Goal: Task Accomplishment & Management: Use online tool/utility

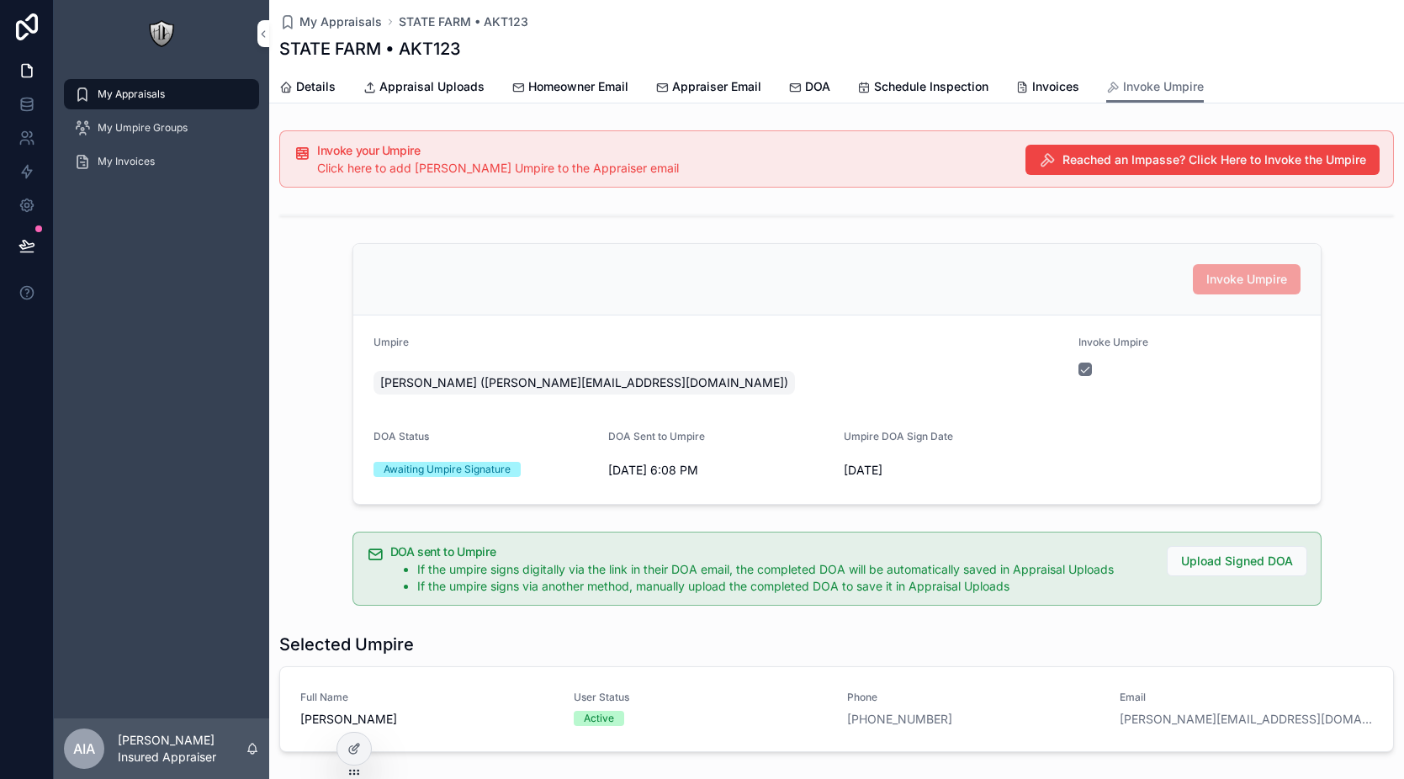
click at [928, 352] on div "Umpire" at bounding box center [720, 346] width 692 height 20
click at [361, 744] on div at bounding box center [354, 749] width 34 height 32
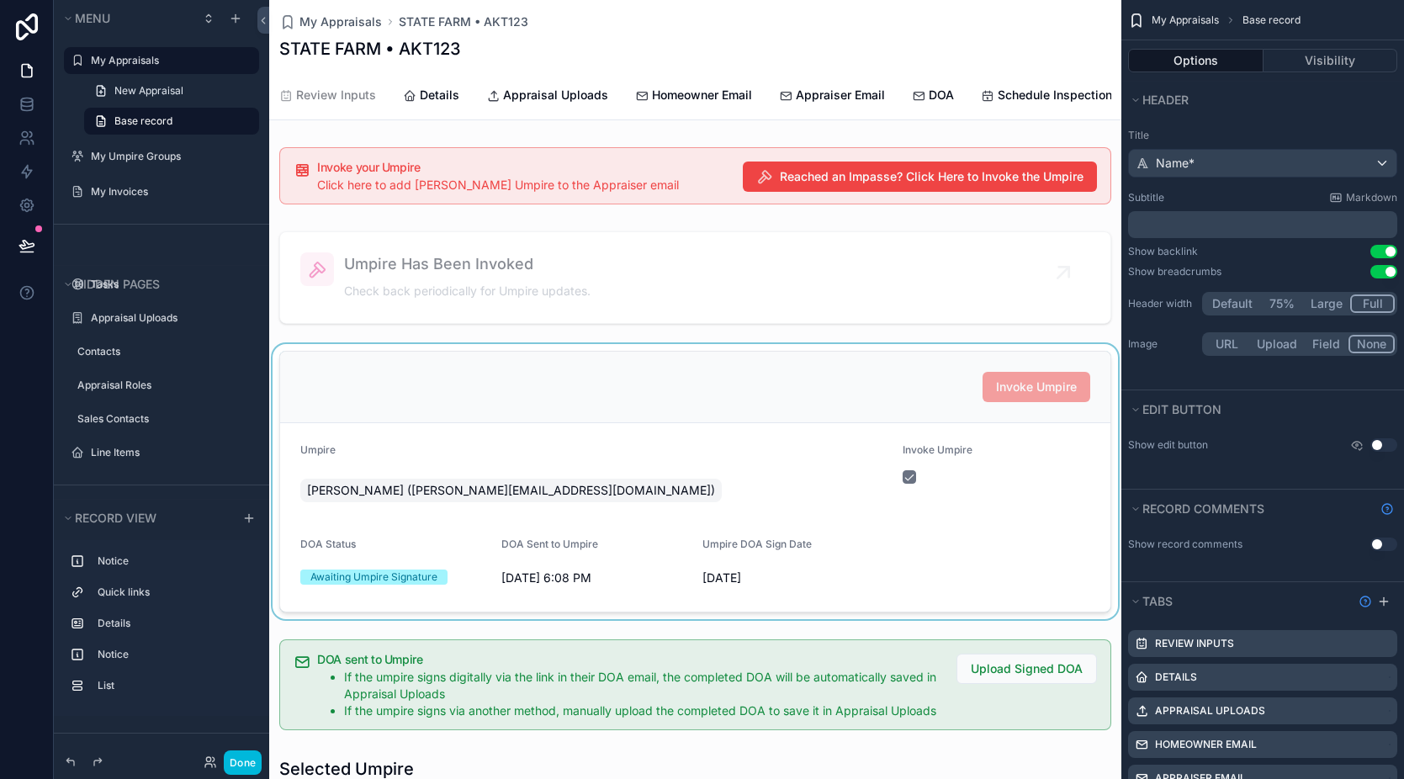
click at [882, 385] on div "scrollable content" at bounding box center [695, 481] width 852 height 275
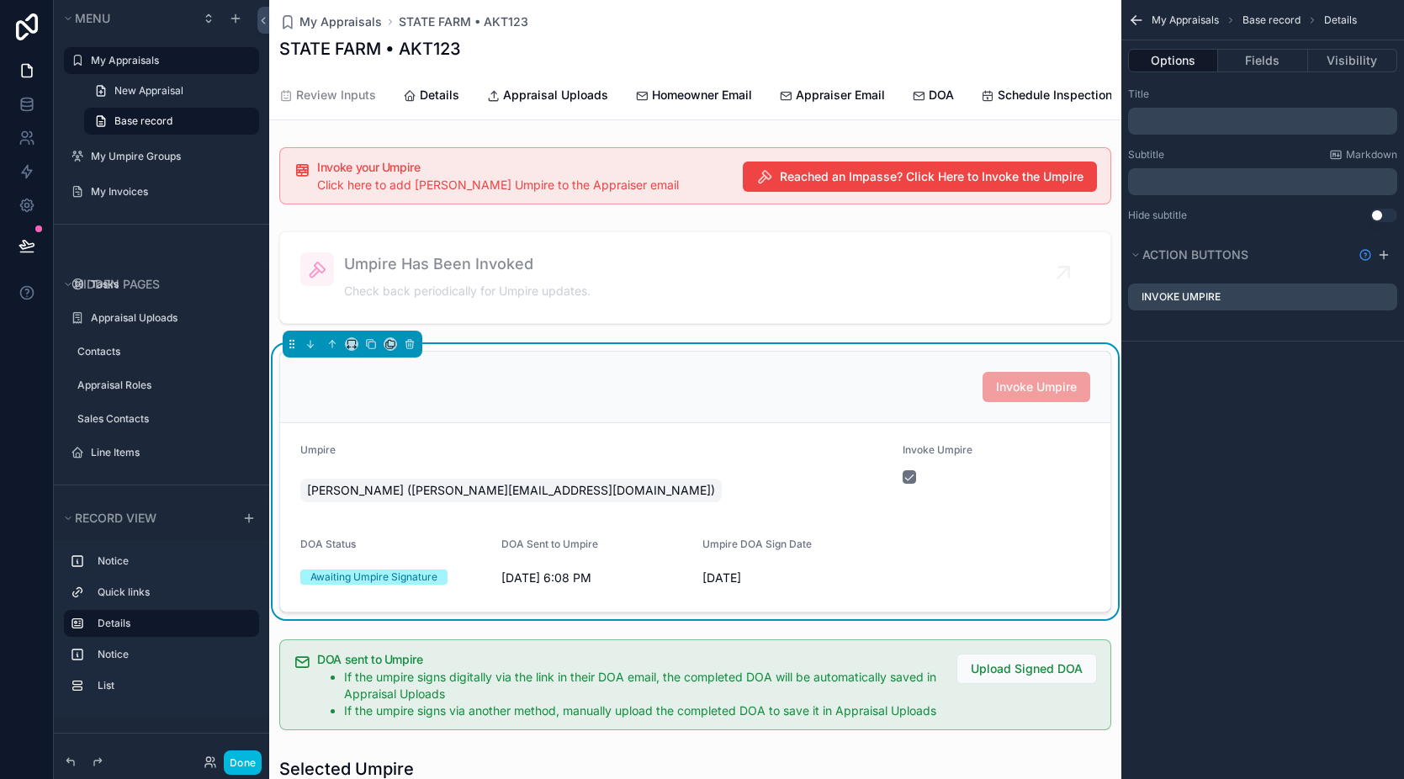
click at [0, 0] on icon "scrollable content" at bounding box center [0, 0] width 0 height 0
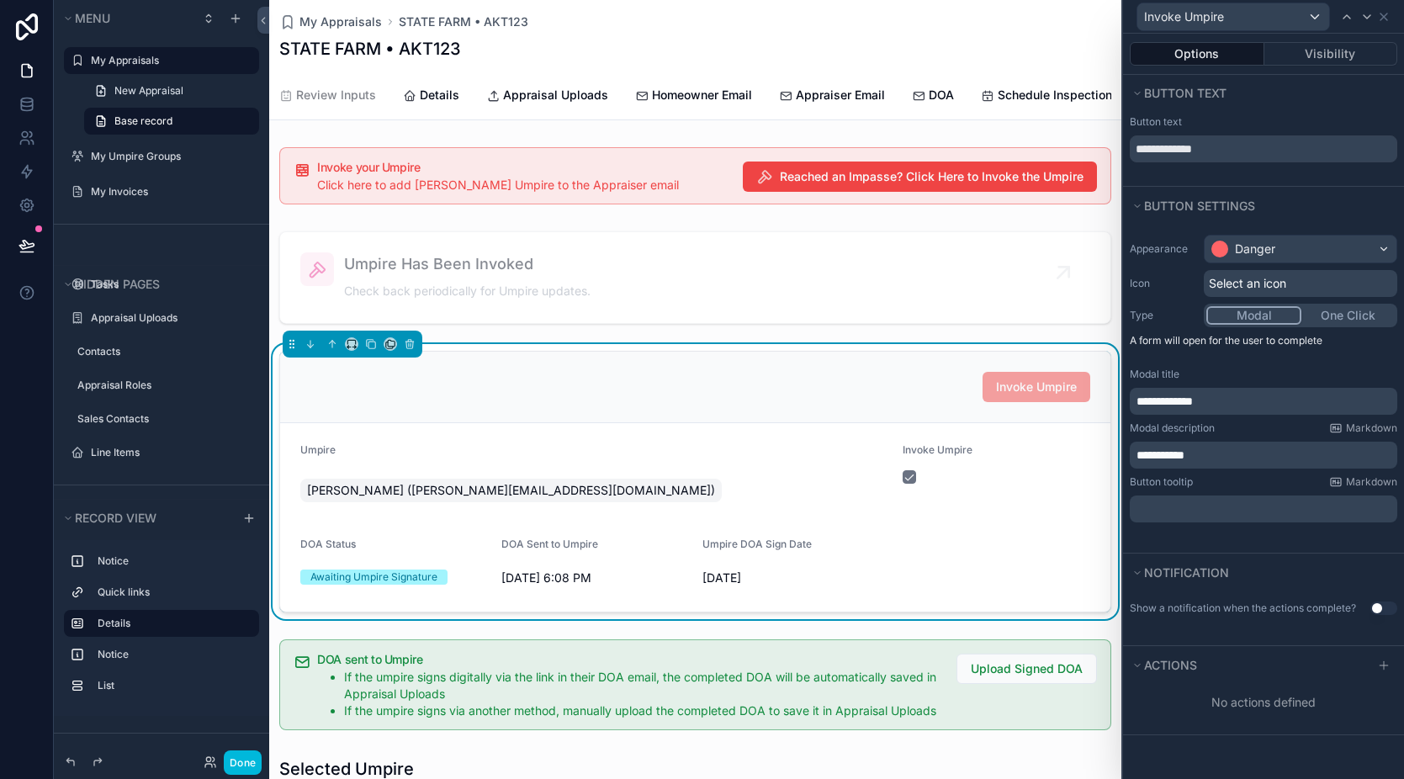
click at [1311, 291] on div "Select an icon" at bounding box center [1301, 283] width 194 height 27
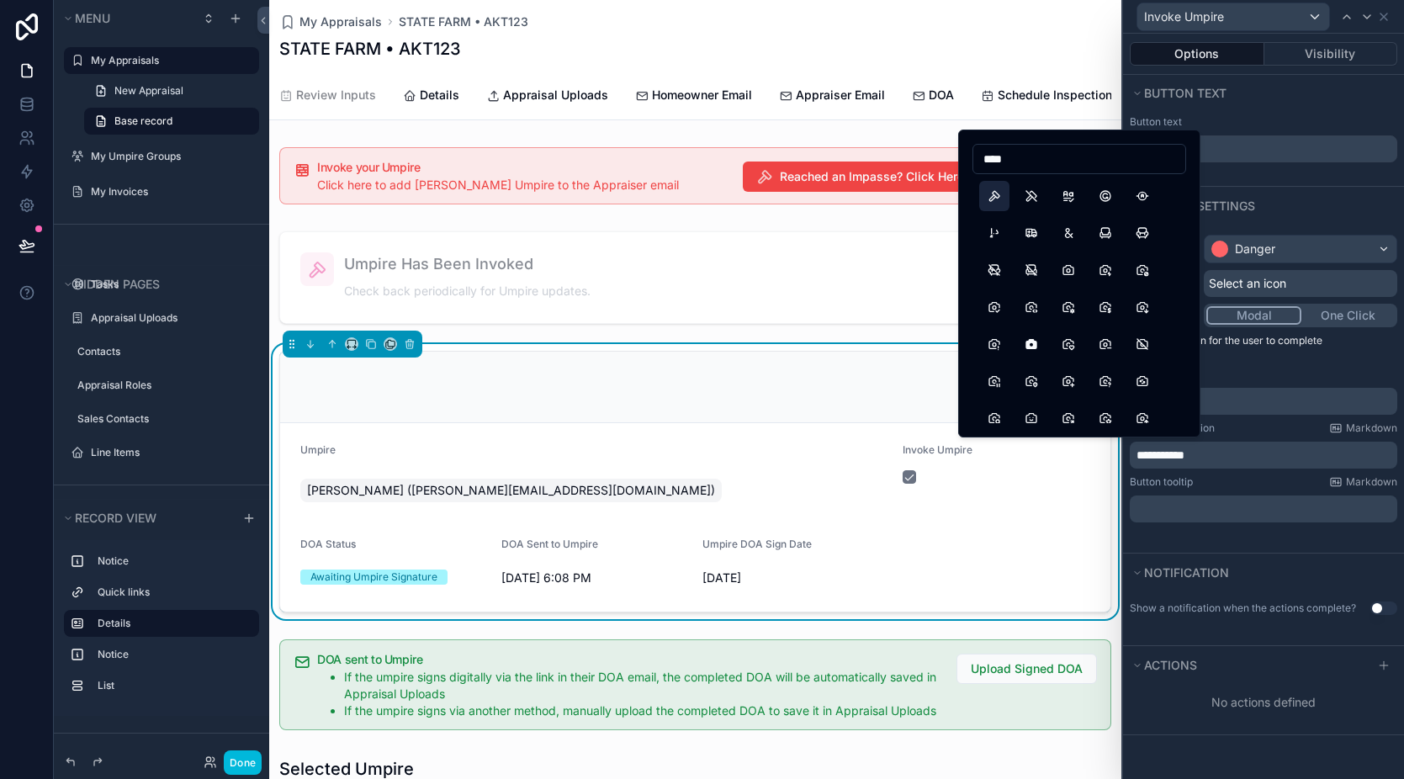
type input "****"
click at [988, 198] on button "Hammer" at bounding box center [994, 196] width 30 height 30
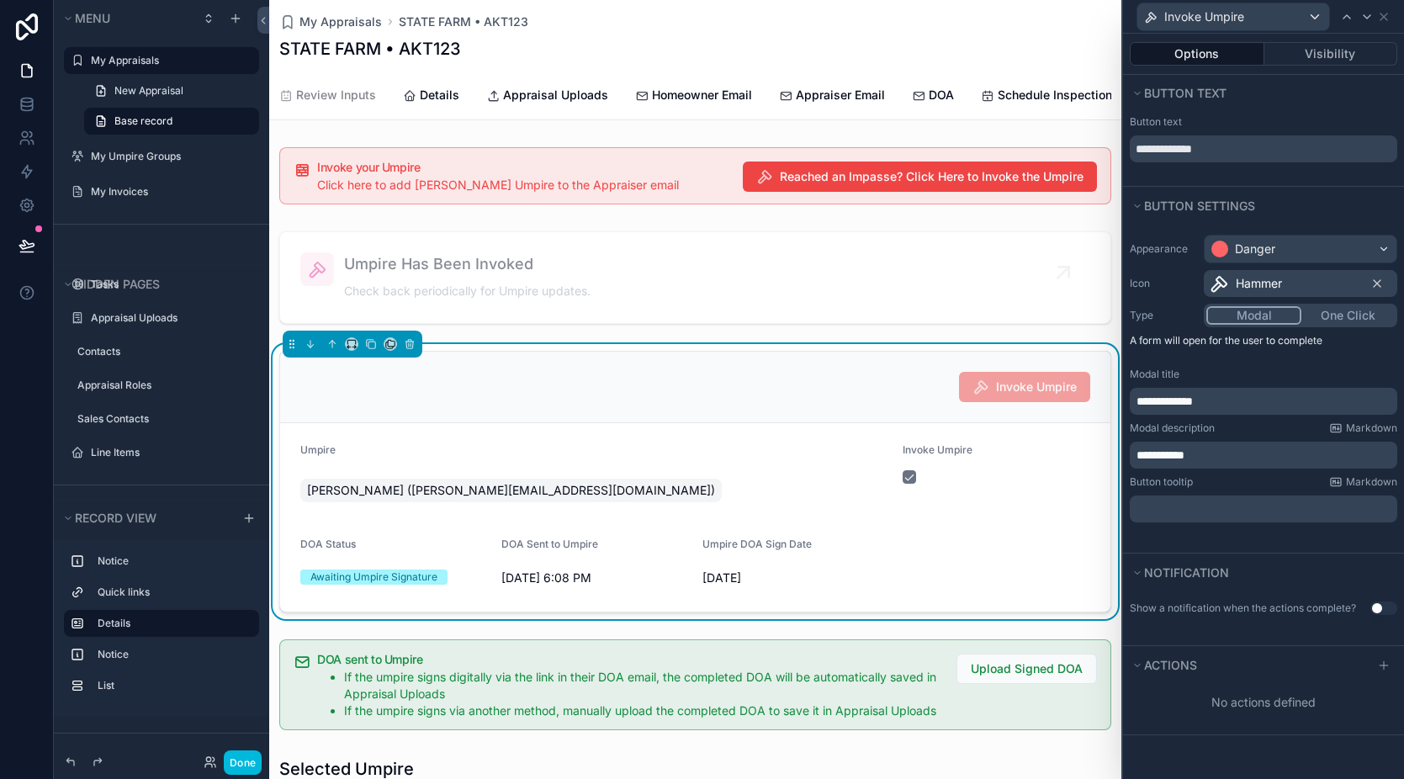
click at [1243, 459] on p "**********" at bounding box center [1265, 455] width 257 height 17
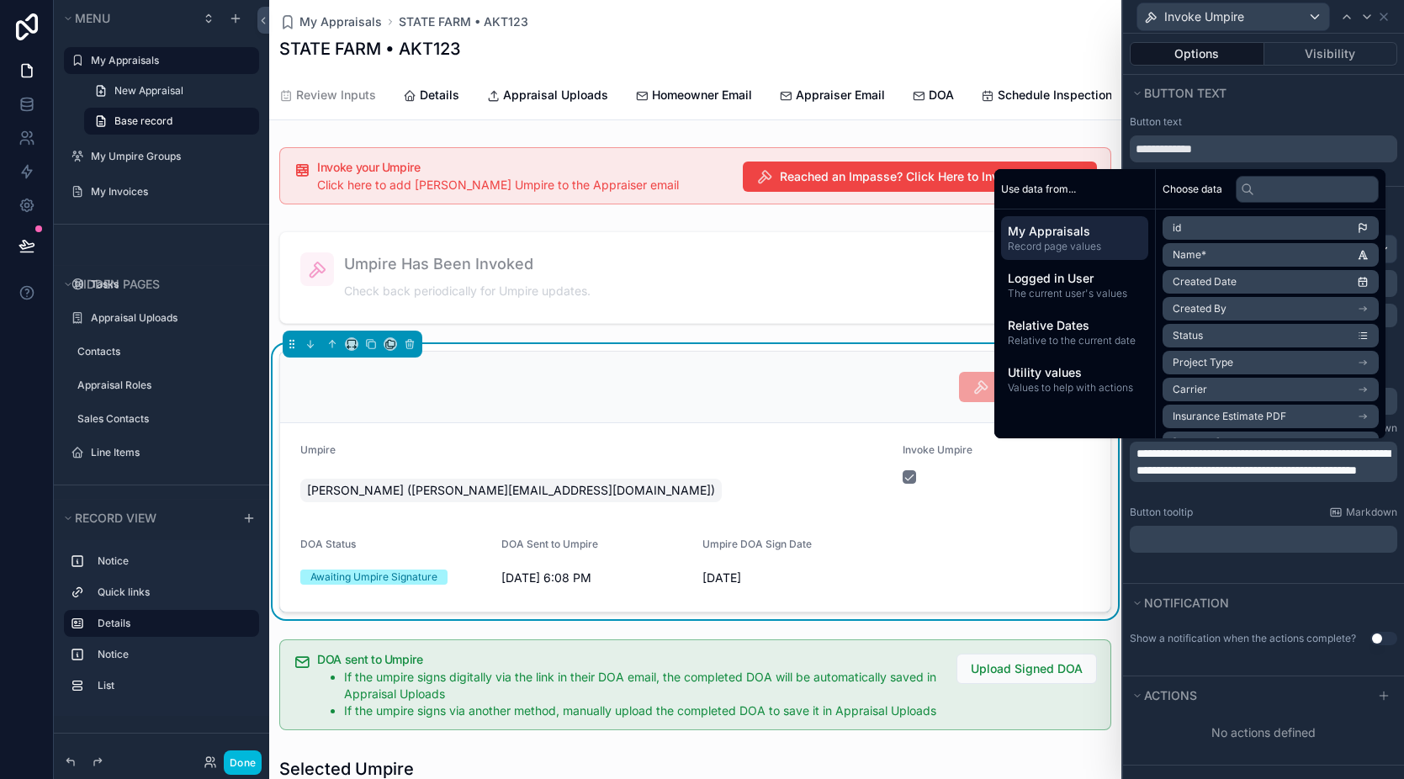
click at [1286, 578] on div "**********" at bounding box center [1263, 404] width 281 height 358
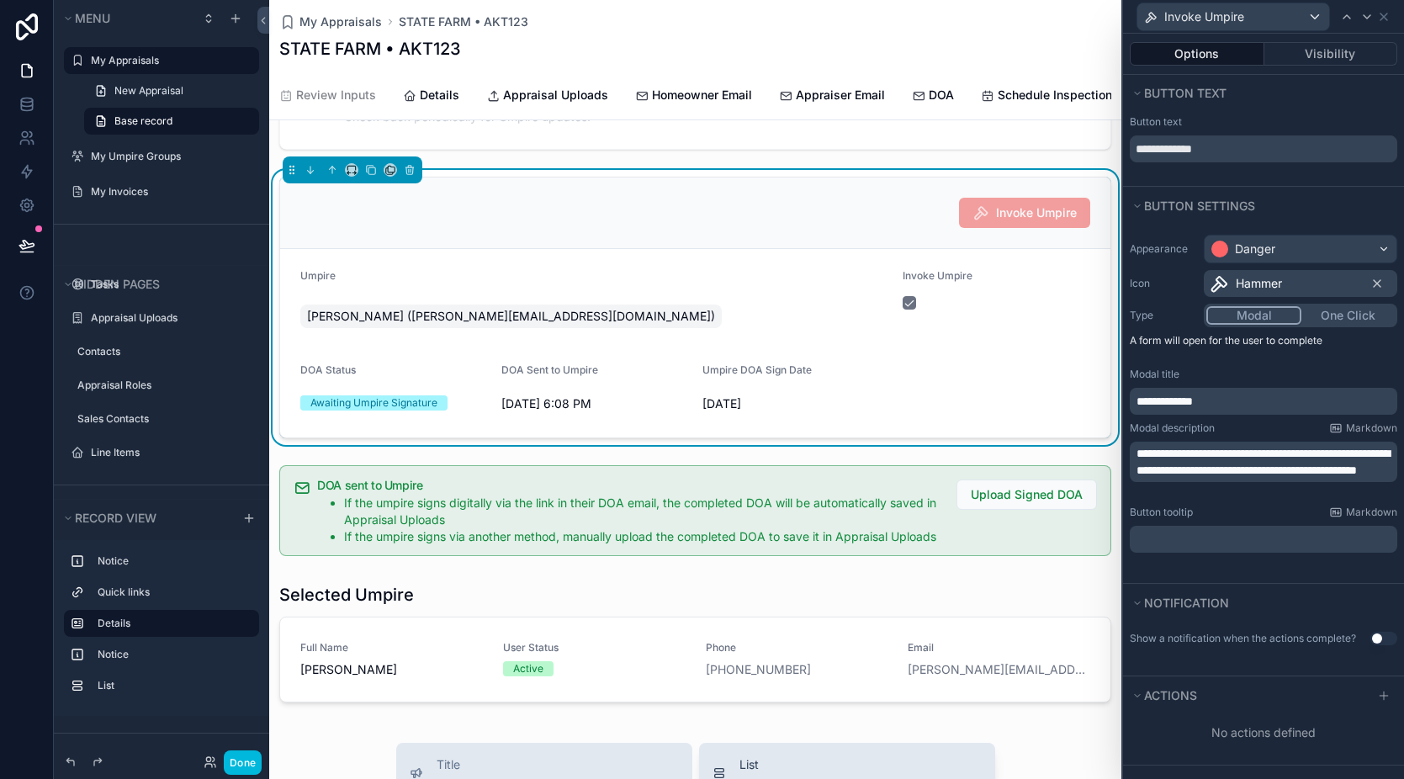
scroll to position [120, 0]
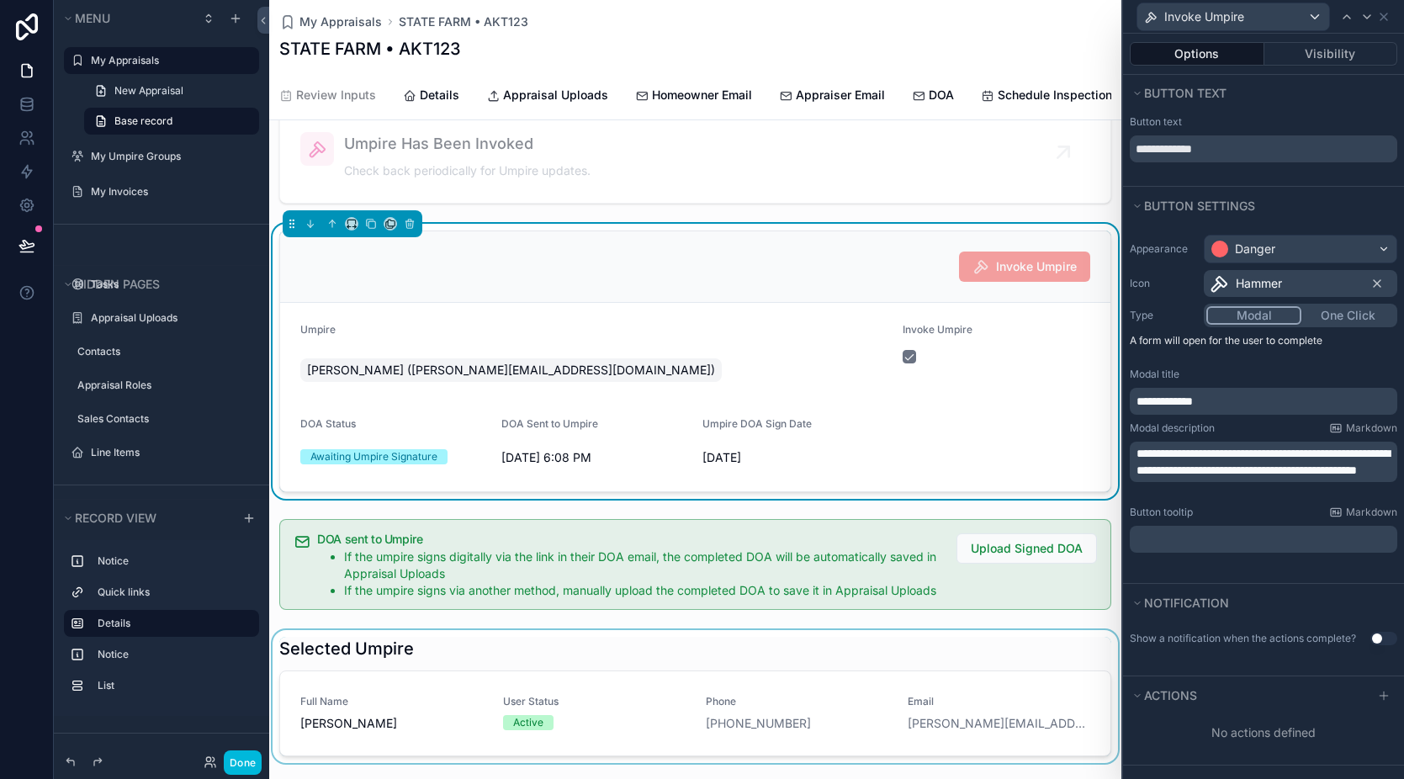
click at [615, 684] on div "scrollable content" at bounding box center [695, 700] width 852 height 140
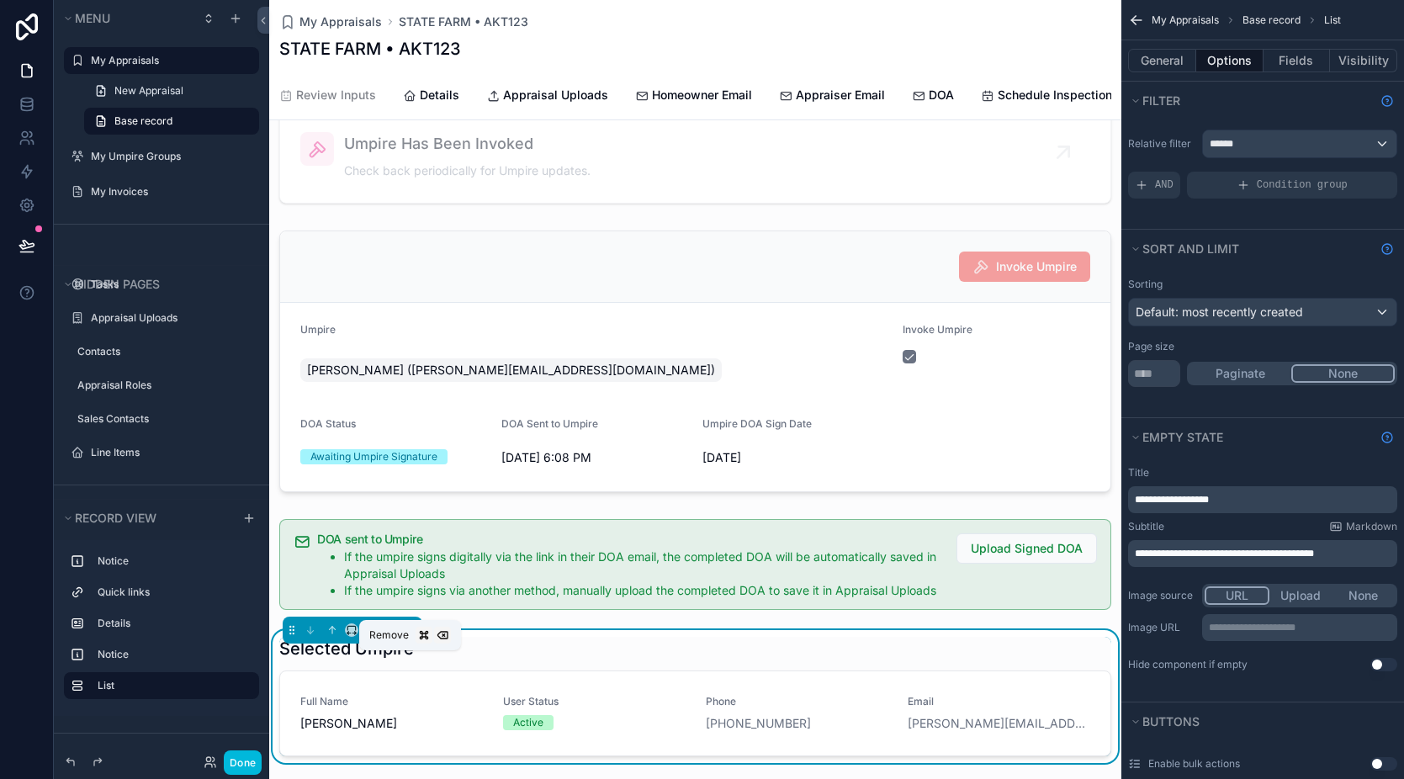
click at [415, 636] on icon "scrollable content" at bounding box center [410, 630] width 12 height 12
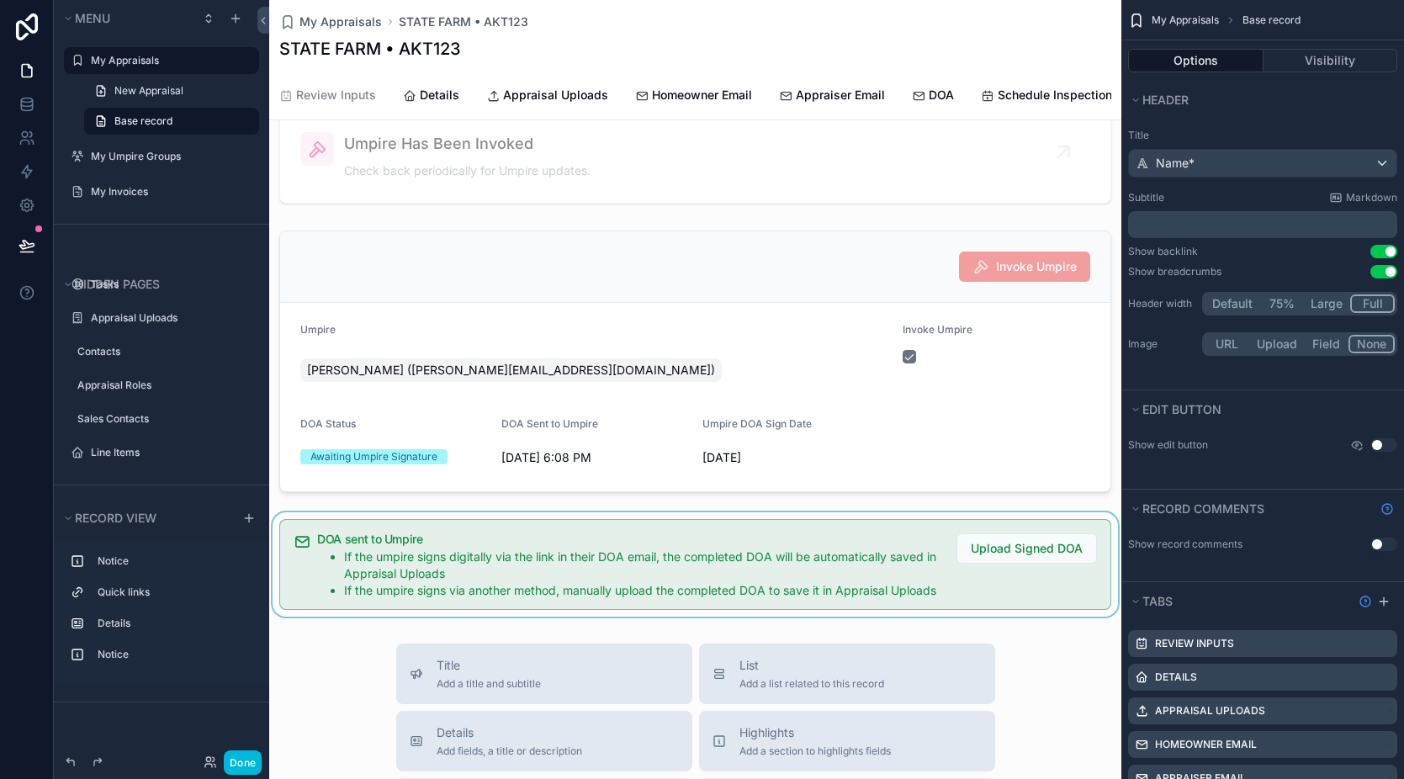
scroll to position [0, 0]
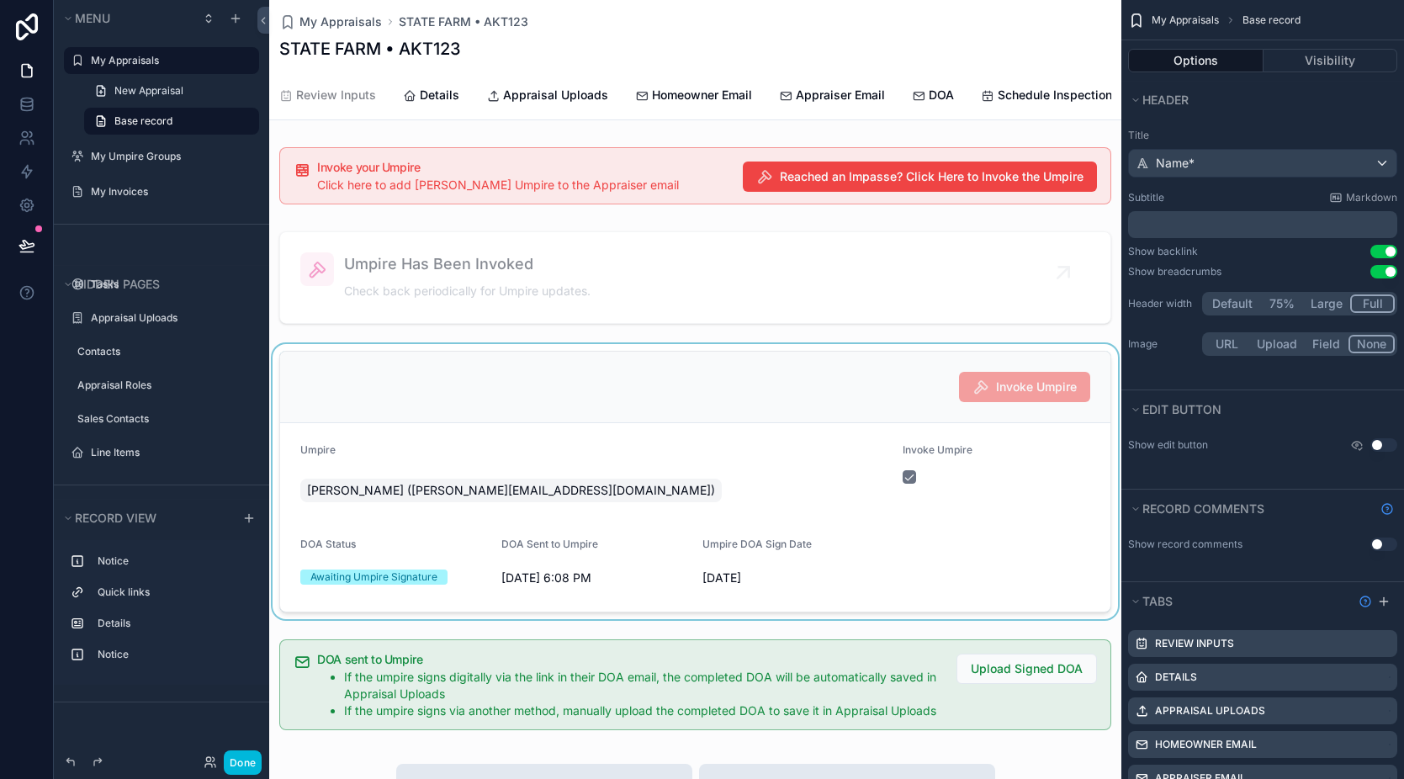
click at [612, 443] on div "scrollable content" at bounding box center [695, 481] width 852 height 275
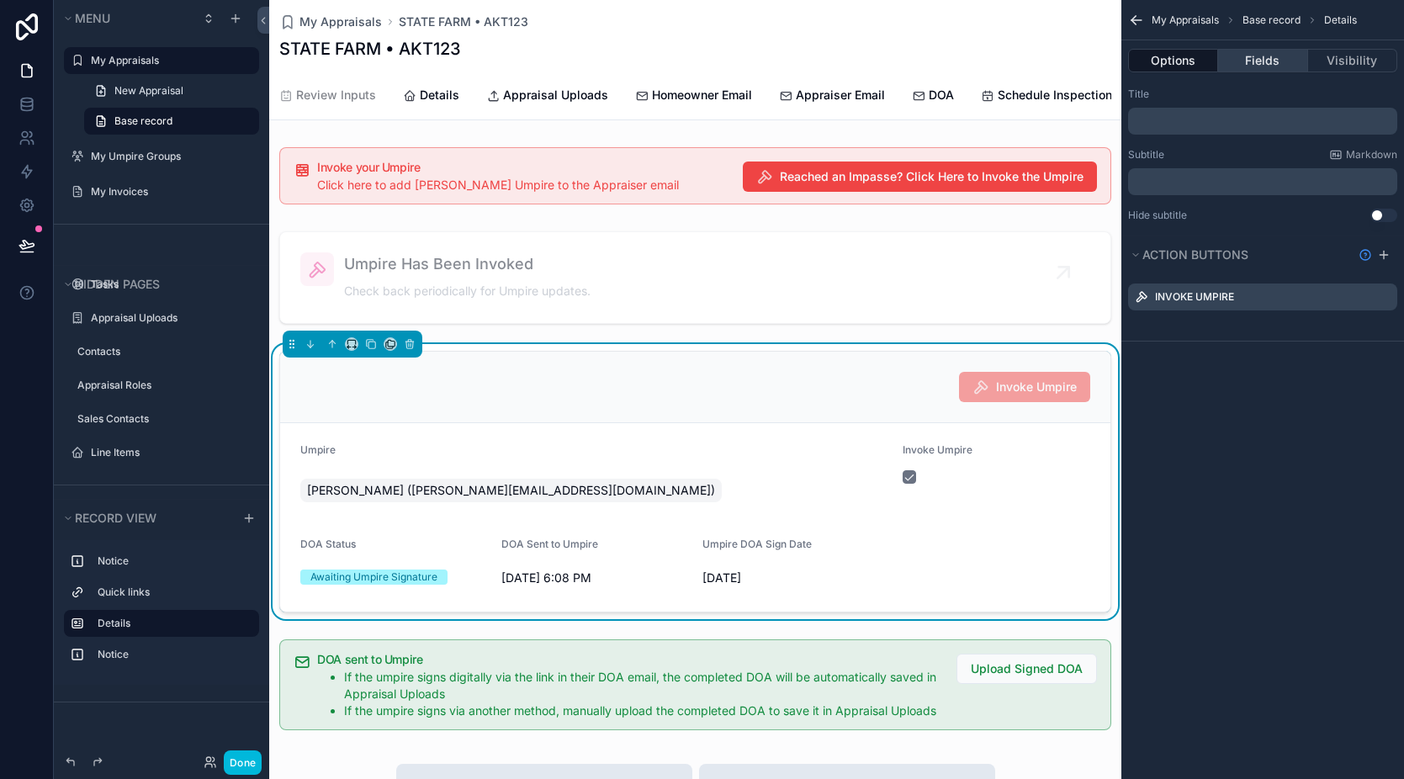
click at [1271, 63] on button "Fields" at bounding box center [1262, 61] width 89 height 24
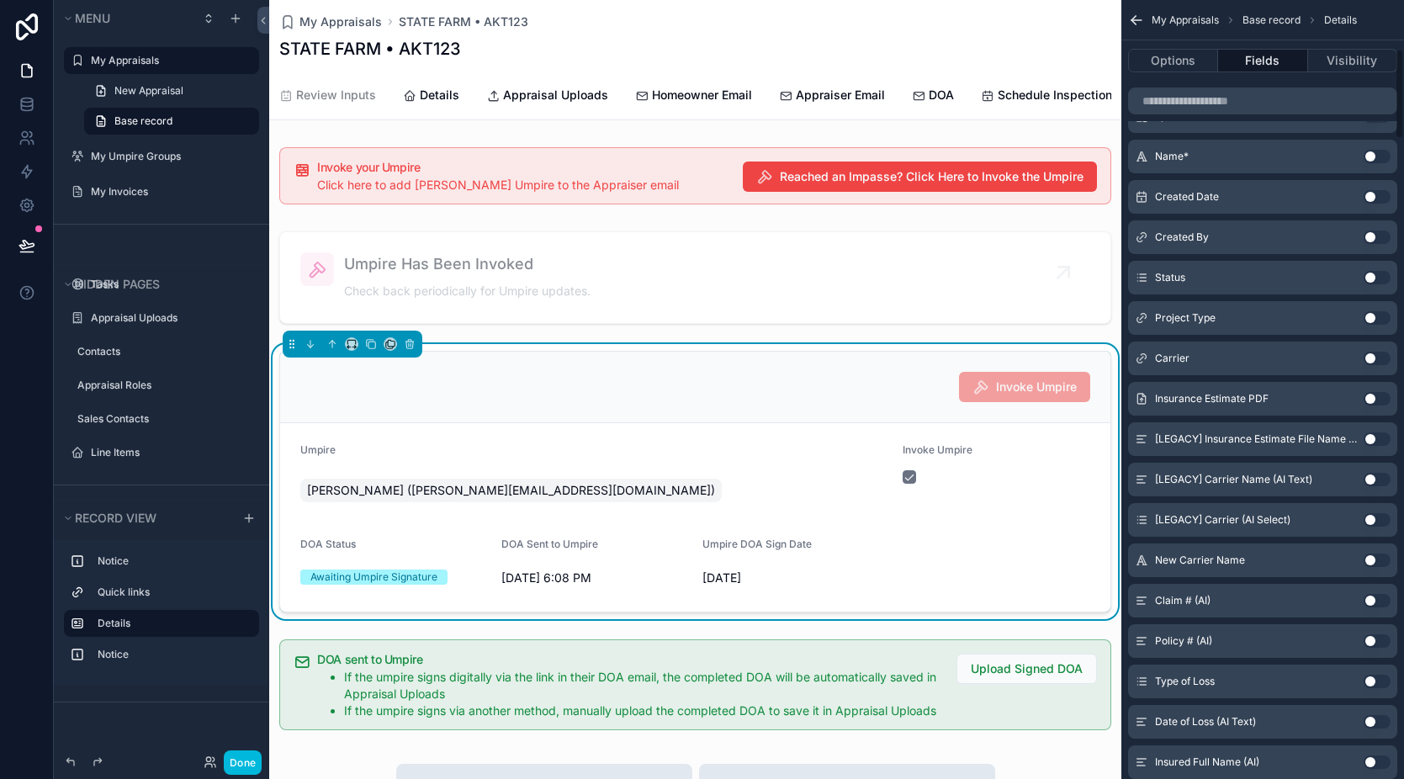
scroll to position [93, 0]
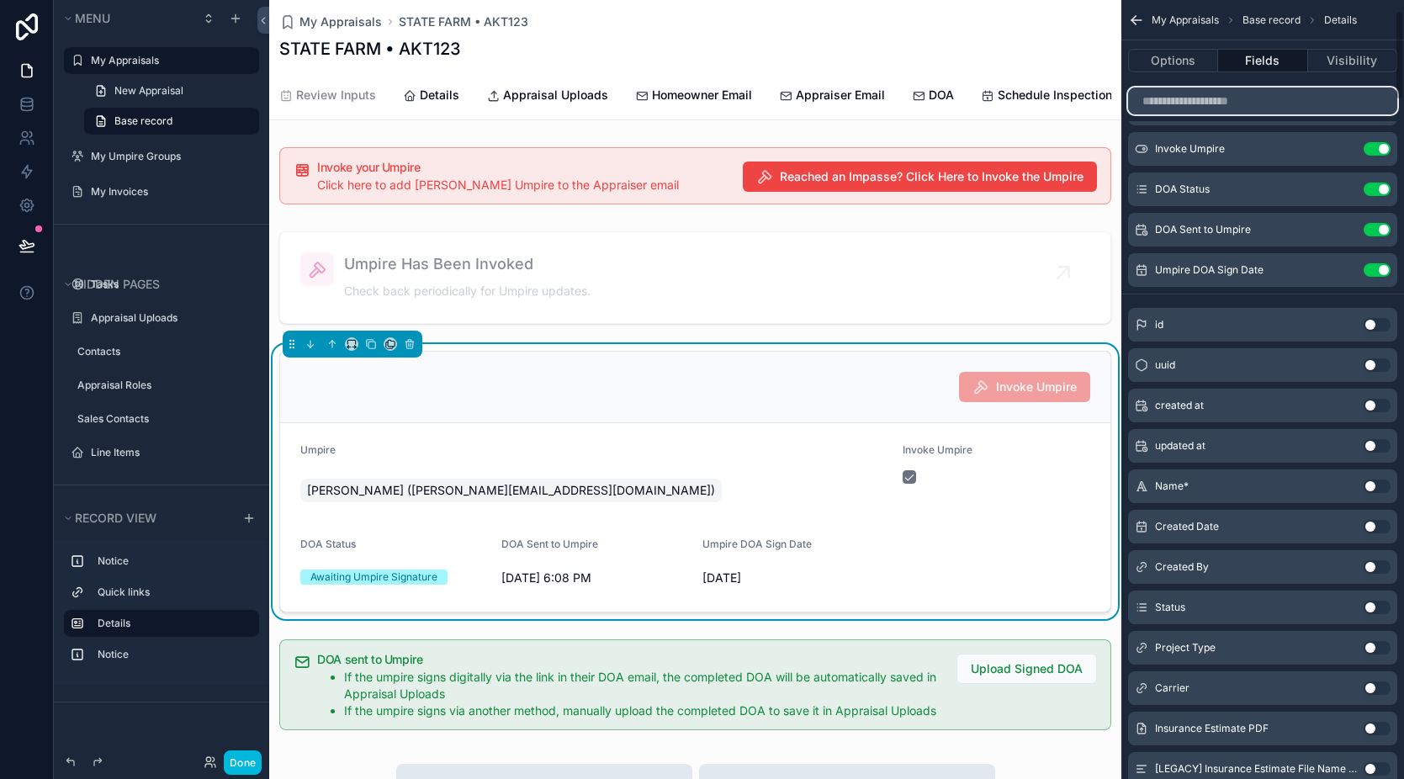
click at [1211, 103] on input "scrollable content" at bounding box center [1262, 101] width 269 height 27
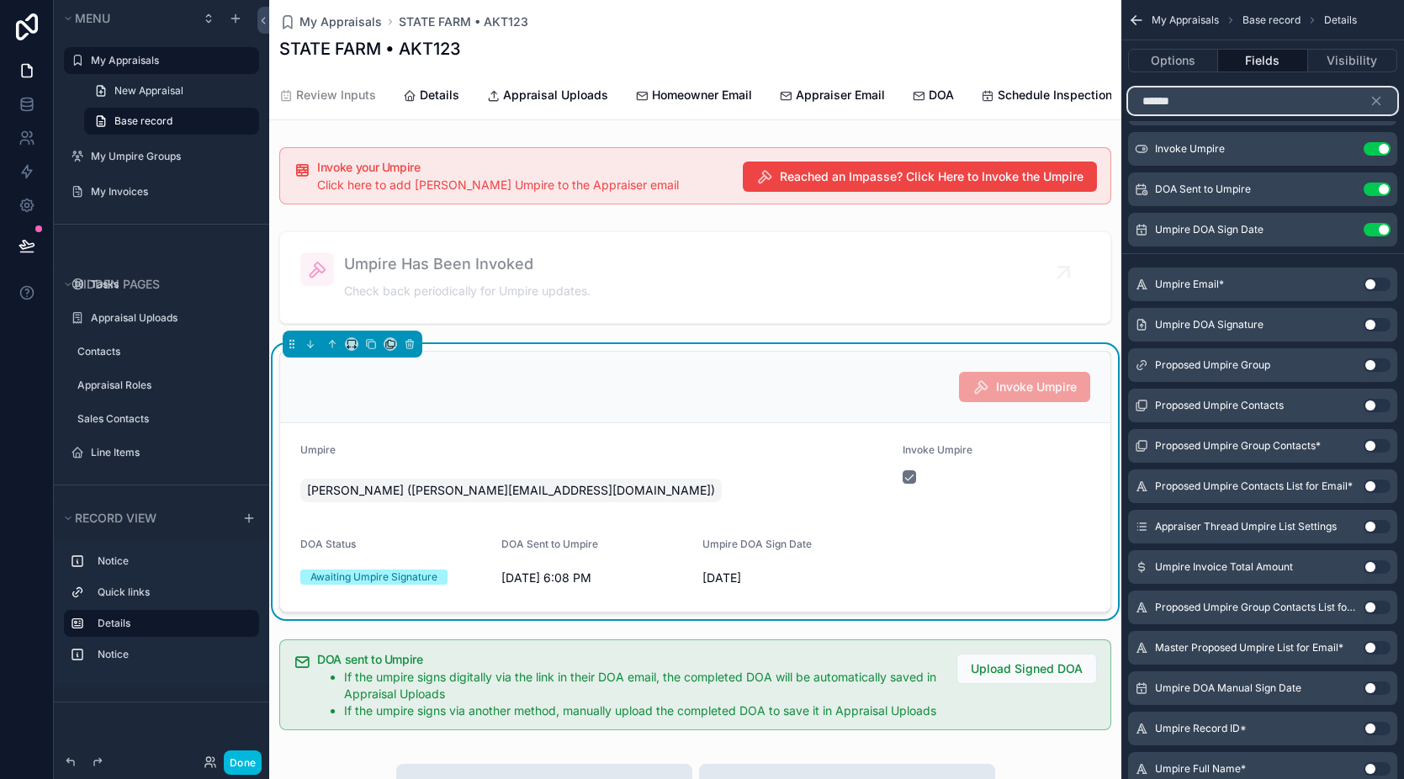
type input "******"
click at [1378, 283] on button "Use setting" at bounding box center [1377, 284] width 27 height 13
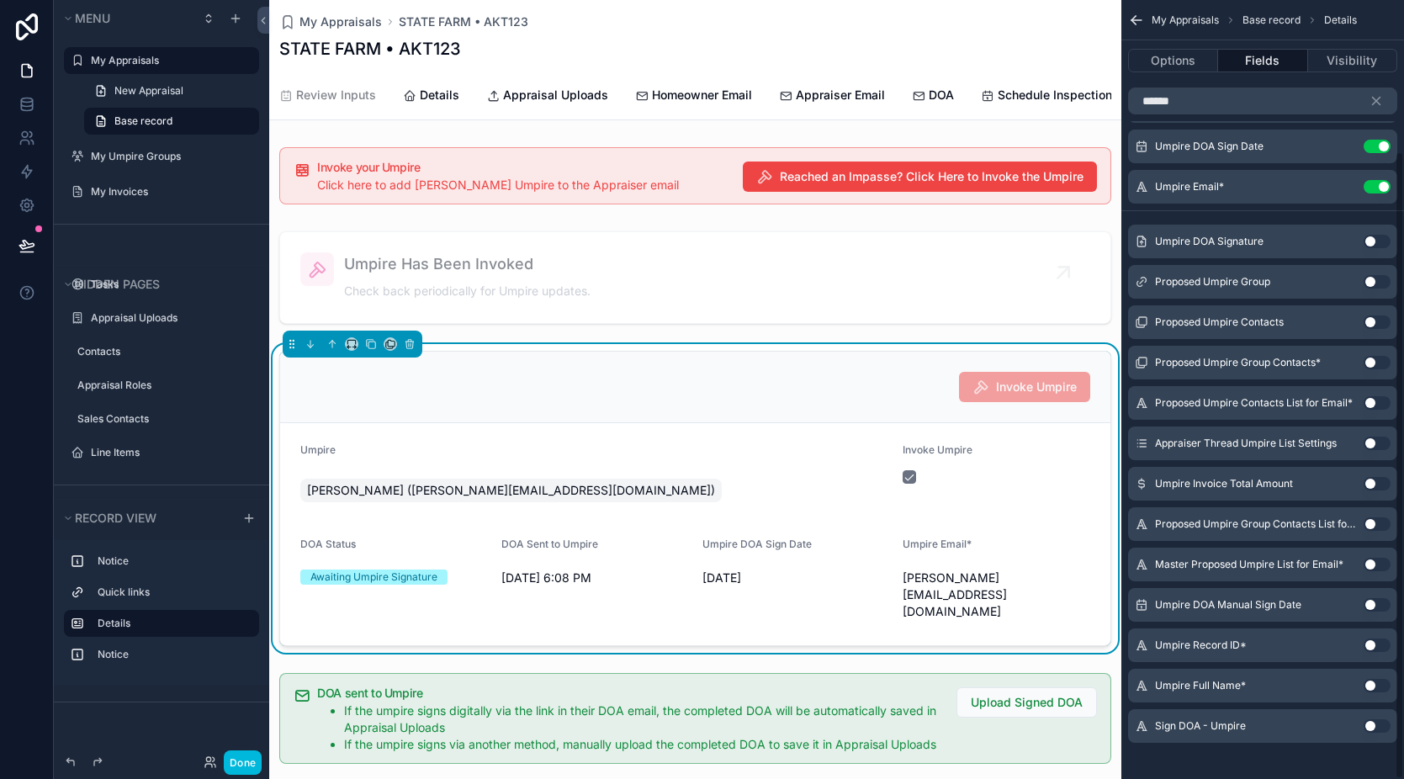
scroll to position [187, 0]
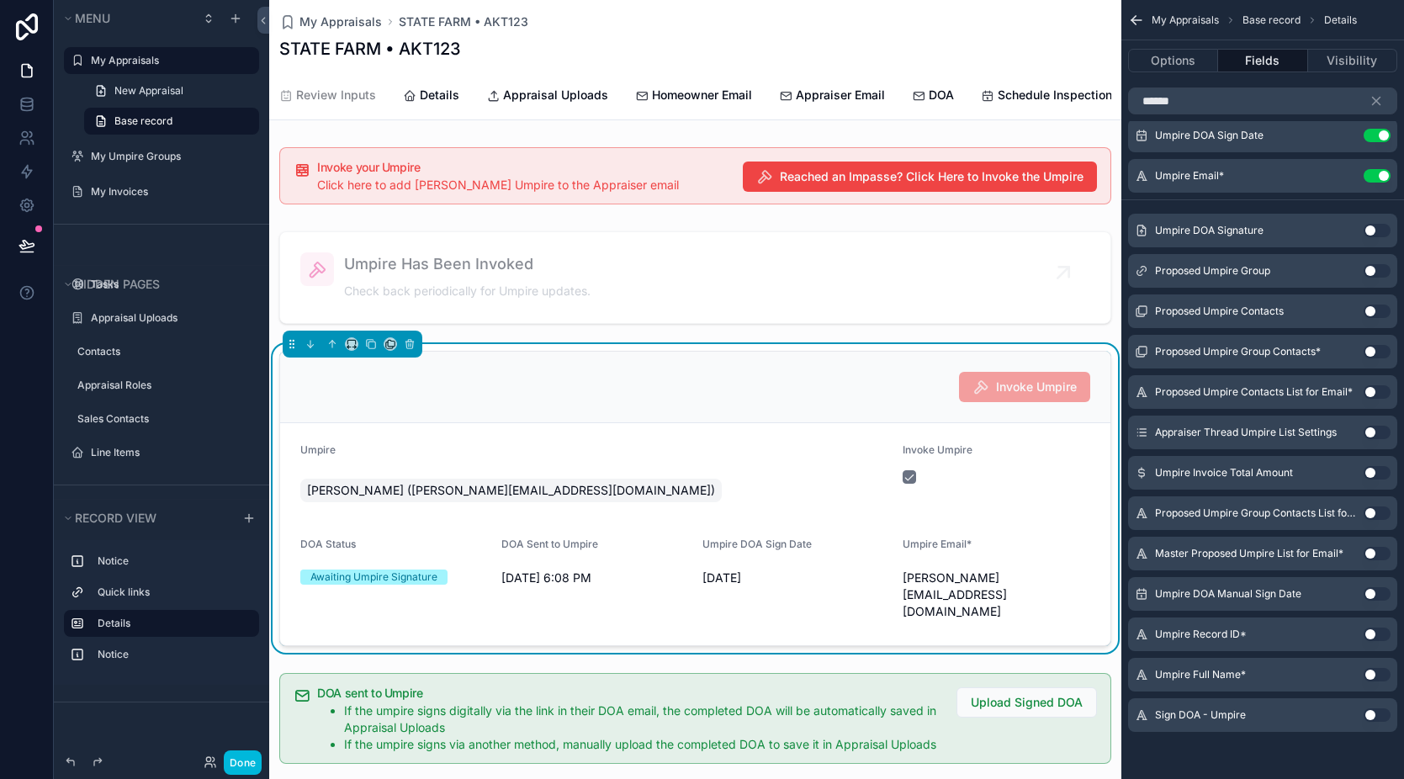
click at [1375, 675] on button "Use setting" at bounding box center [1377, 674] width 27 height 13
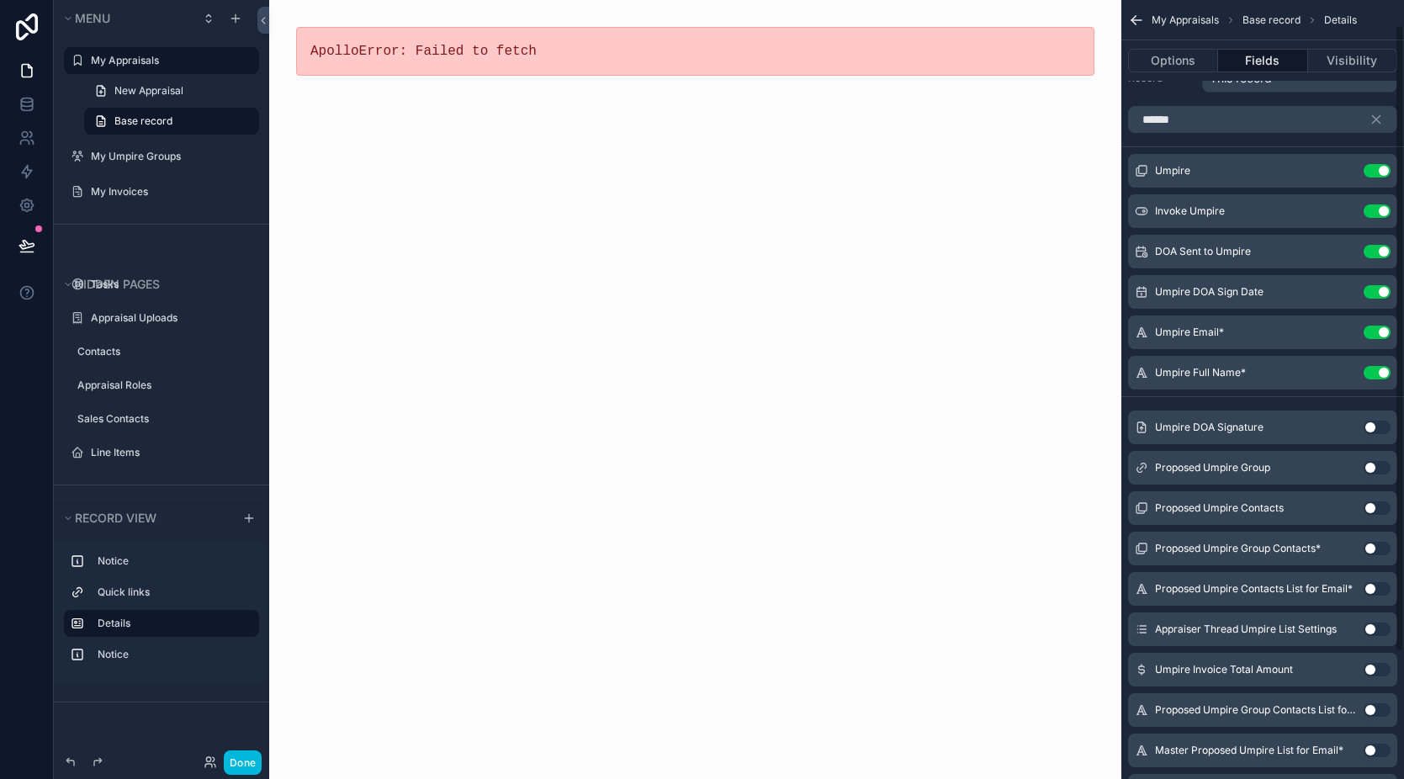
scroll to position [0, 0]
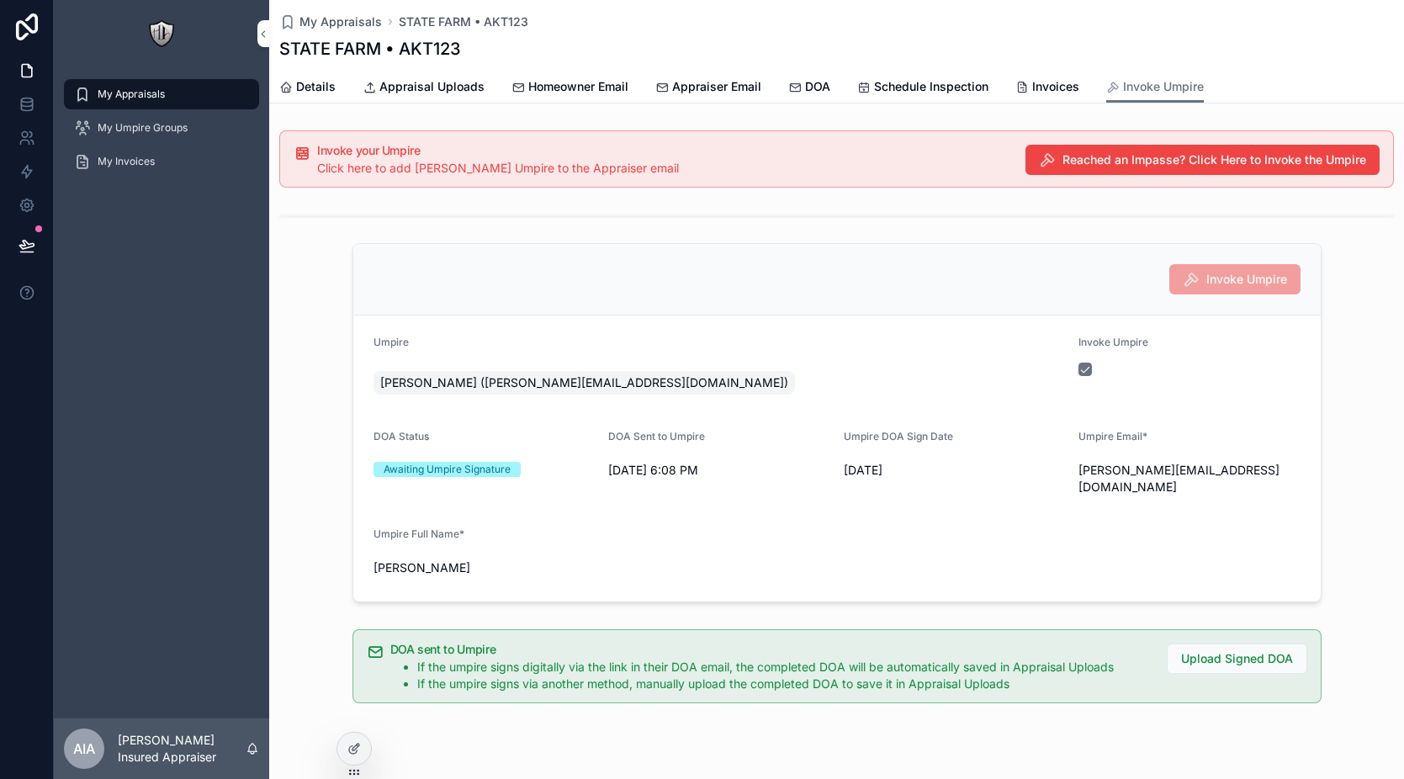
click at [1222, 285] on span "Invoke Umpire" at bounding box center [1235, 279] width 131 height 30
click at [360, 752] on icon at bounding box center [354, 748] width 13 height 13
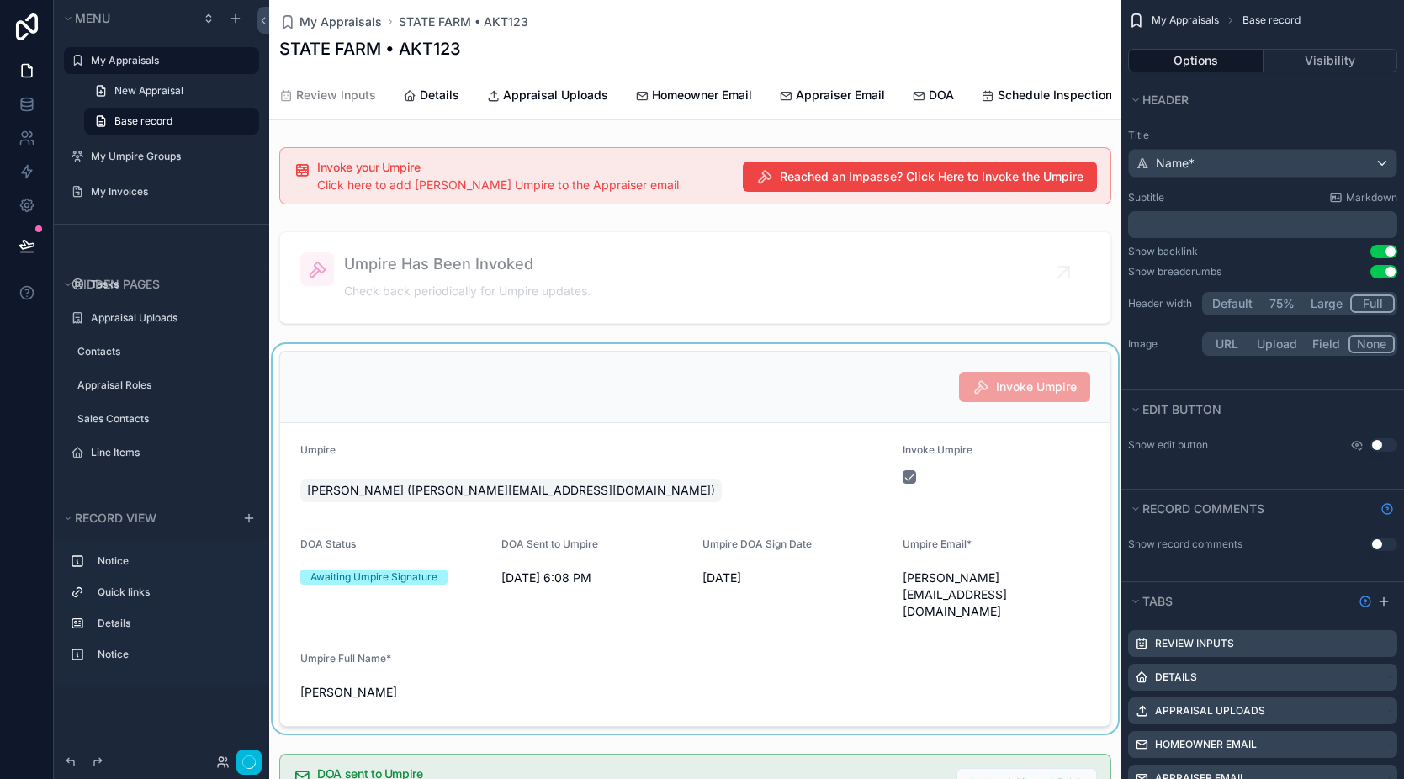
click at [823, 413] on div "scrollable content" at bounding box center [695, 539] width 852 height 390
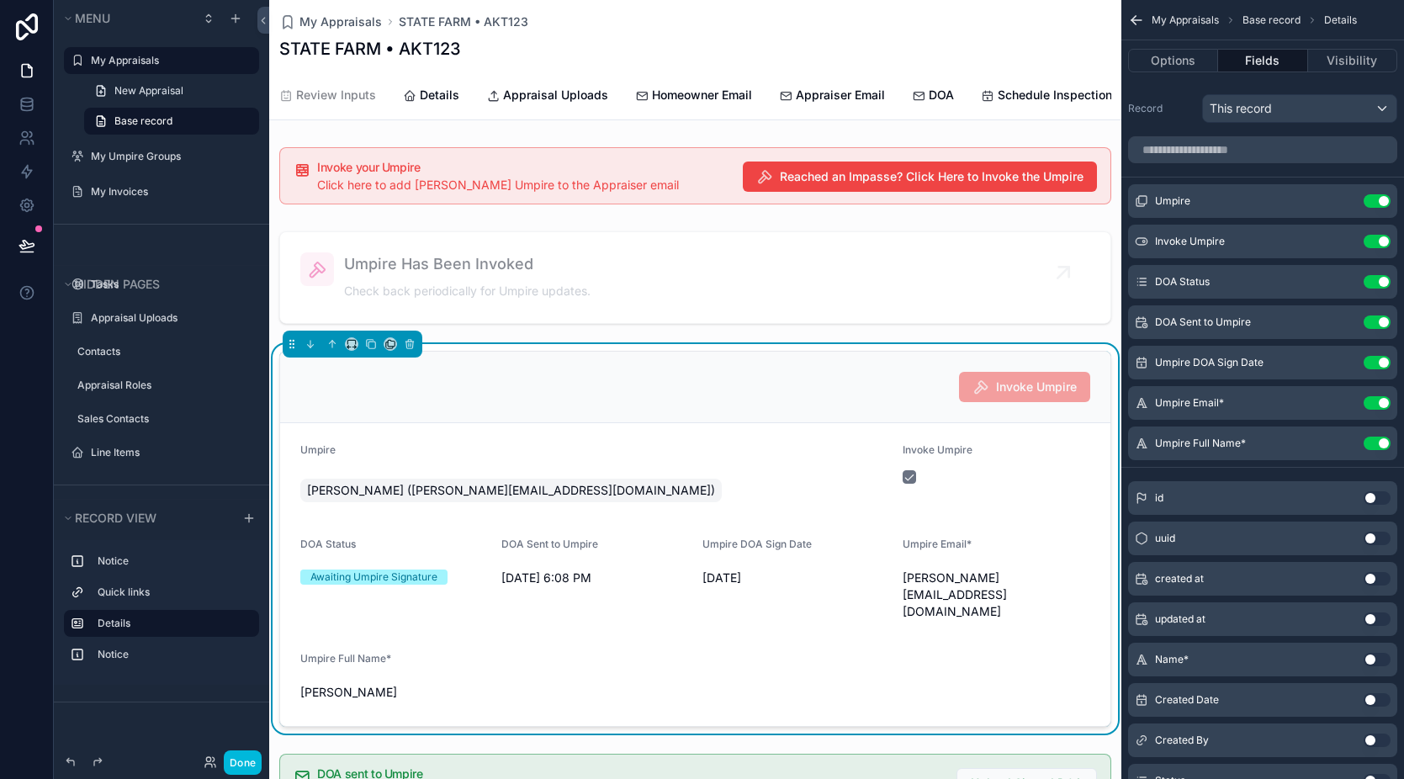
click at [0, 0] on icon "scrollable content" at bounding box center [0, 0] width 0 height 0
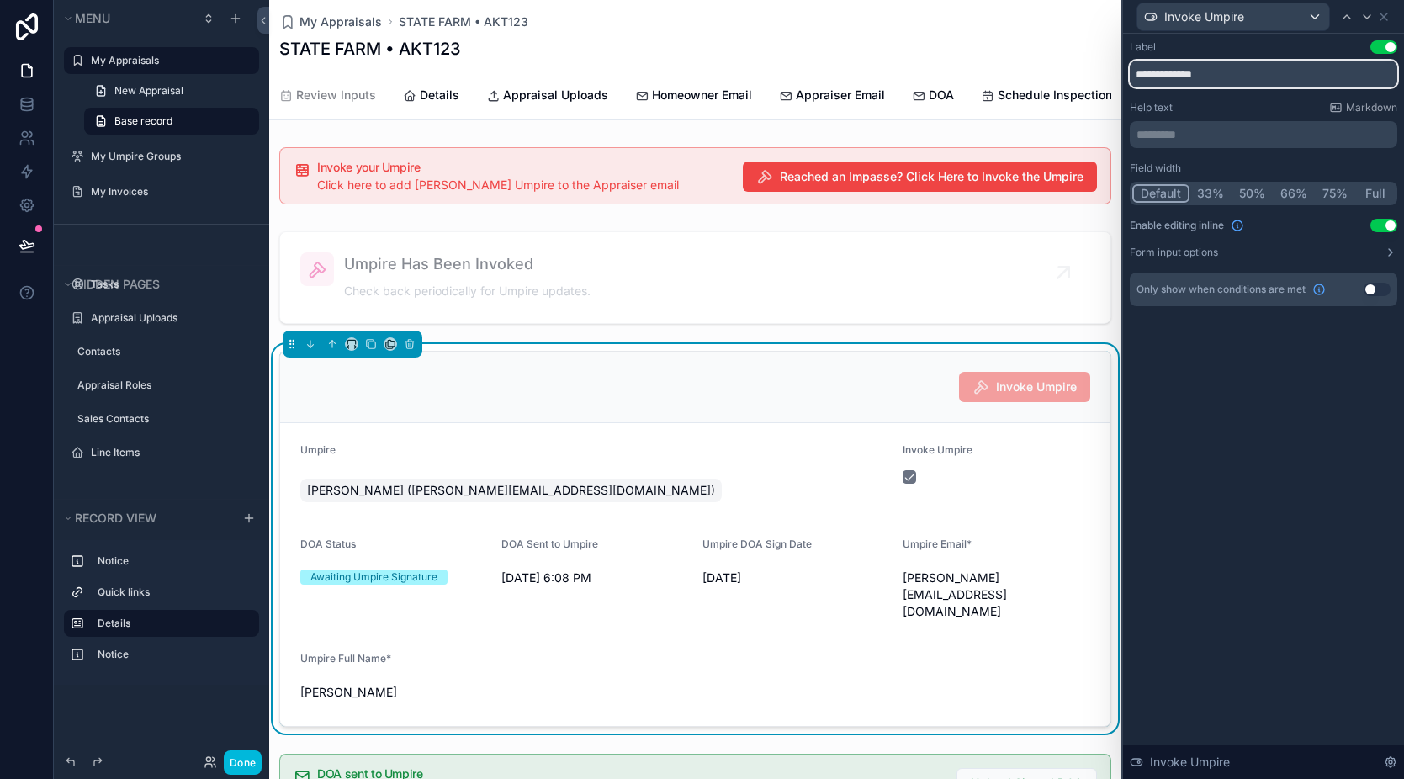
click at [1156, 75] on input "**********" at bounding box center [1264, 74] width 268 height 27
type input "**********"
click at [1384, 231] on button "Use setting" at bounding box center [1384, 225] width 27 height 13
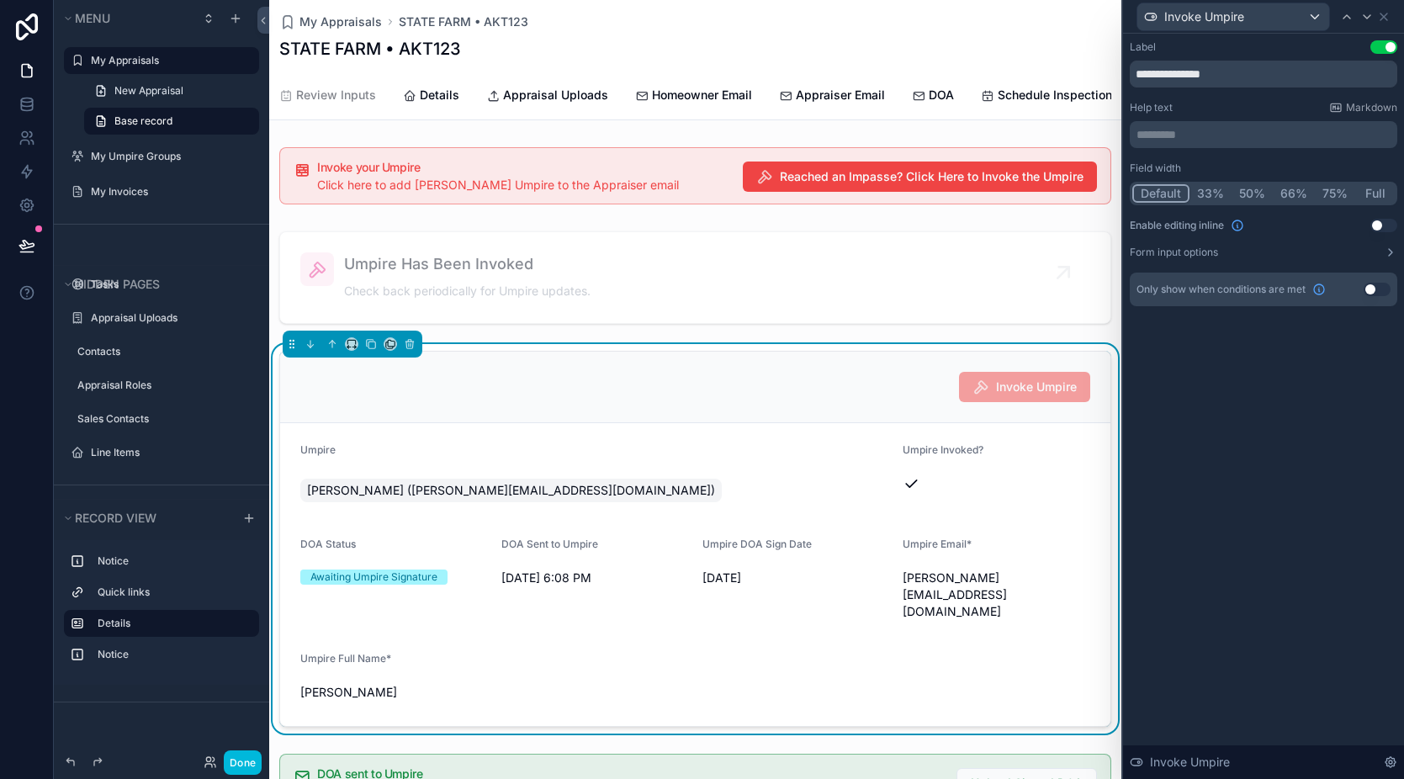
click at [1377, 289] on button "Use setting" at bounding box center [1377, 289] width 27 height 13
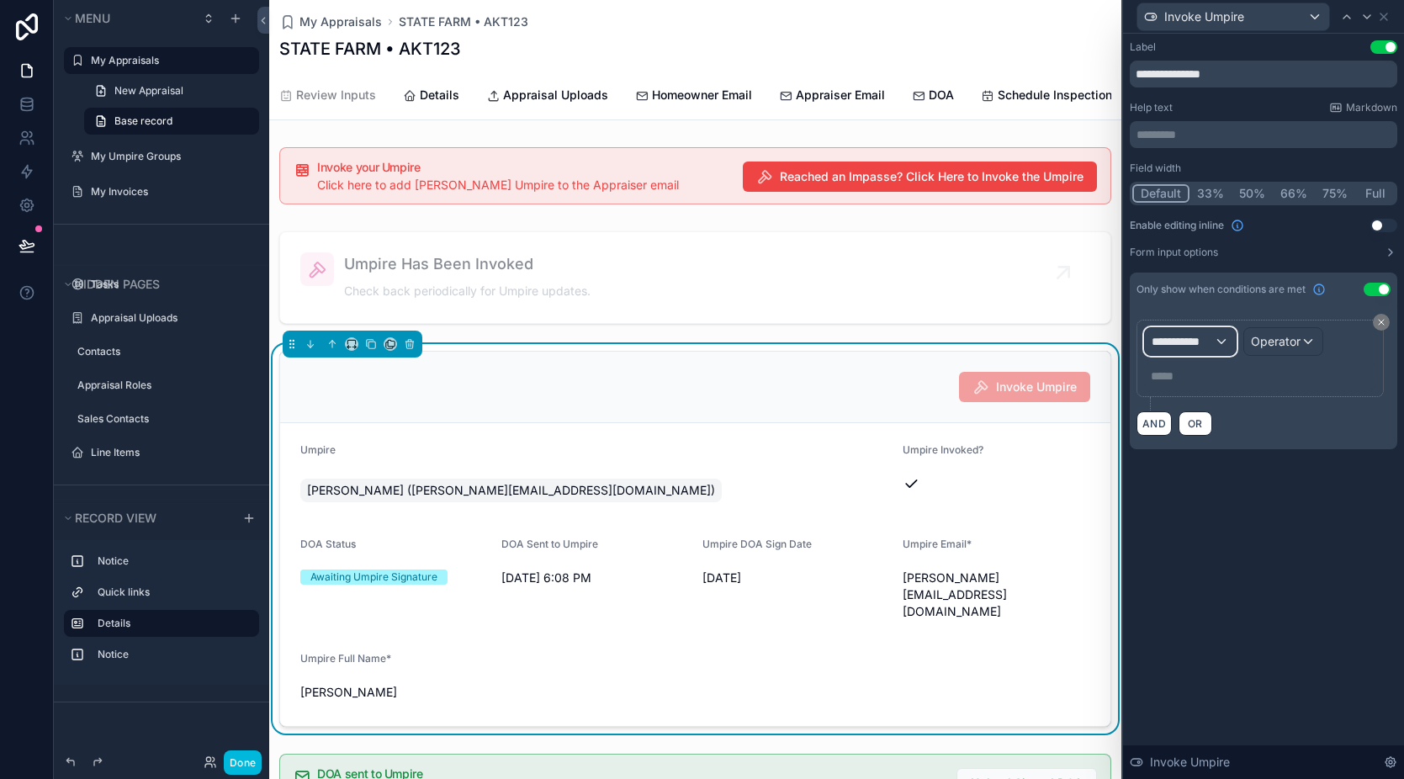
click at [1196, 347] on span "**********" at bounding box center [1183, 341] width 62 height 17
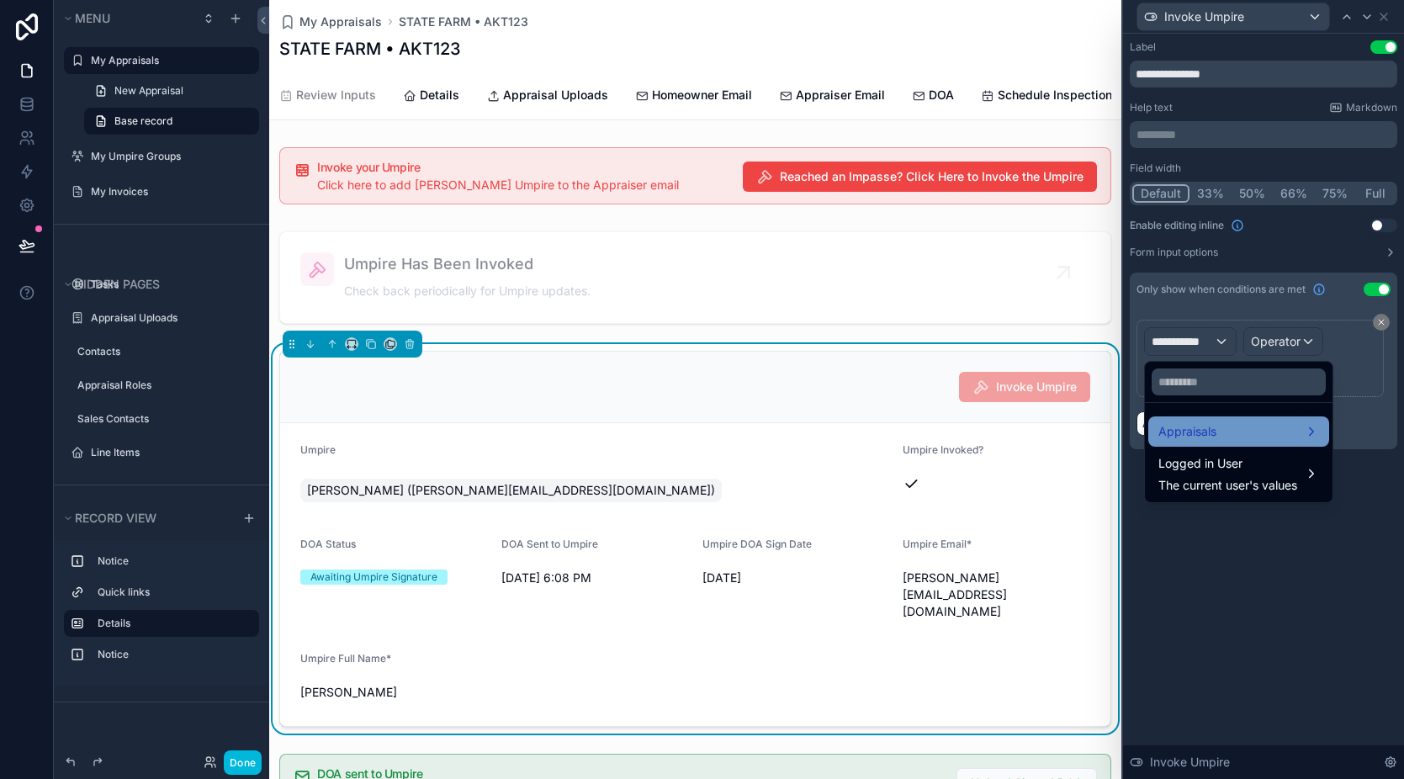
click at [1221, 429] on div "Appraisals" at bounding box center [1239, 432] width 161 height 20
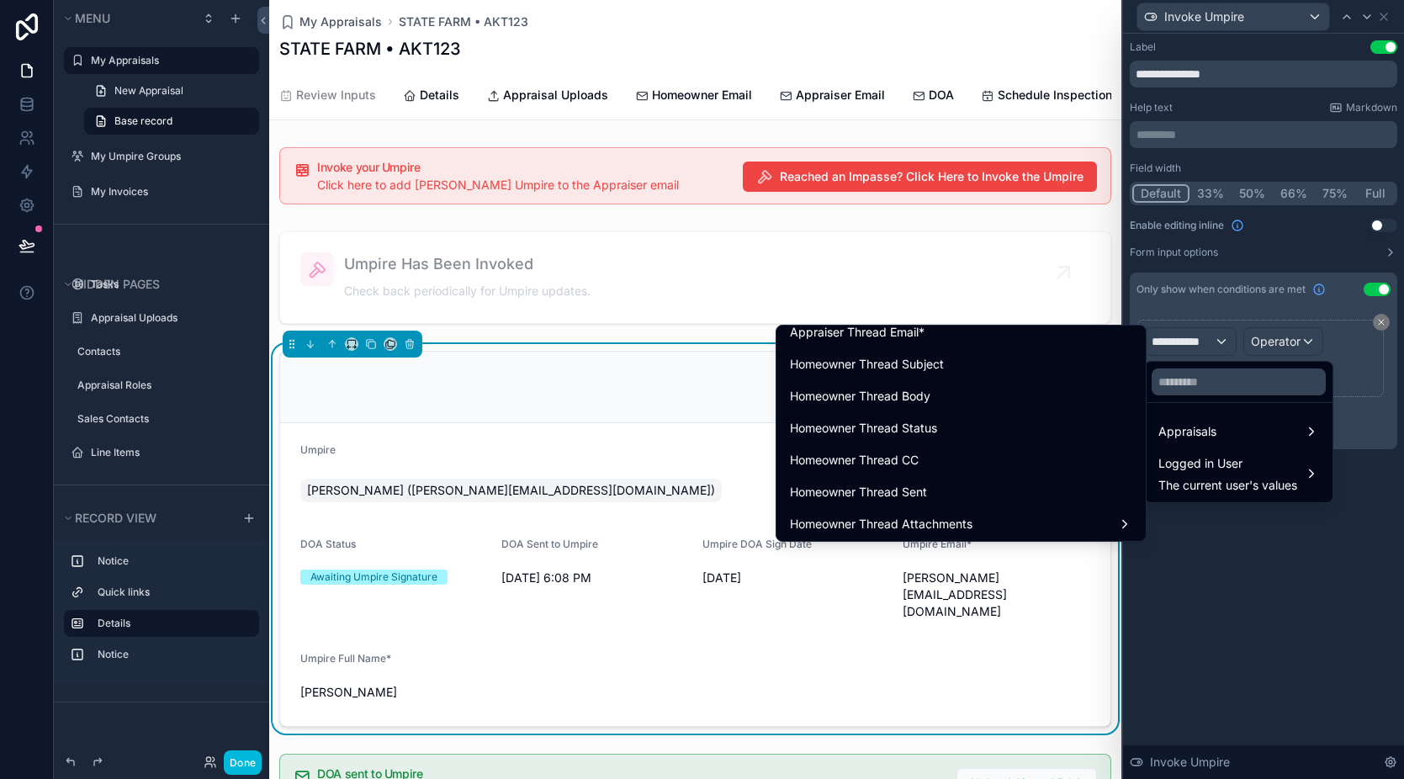
scroll to position [1799, 0]
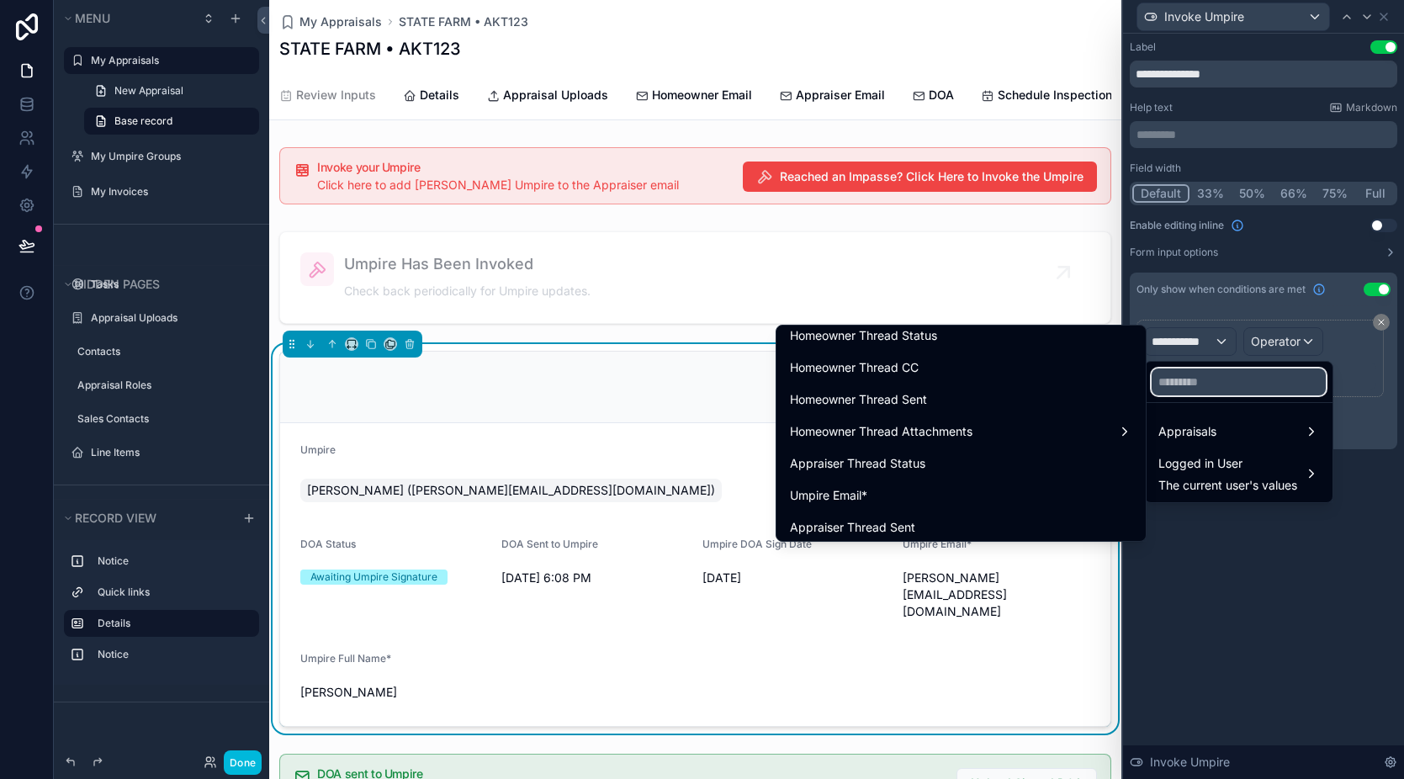
click at [1207, 389] on input "text" at bounding box center [1239, 382] width 174 height 27
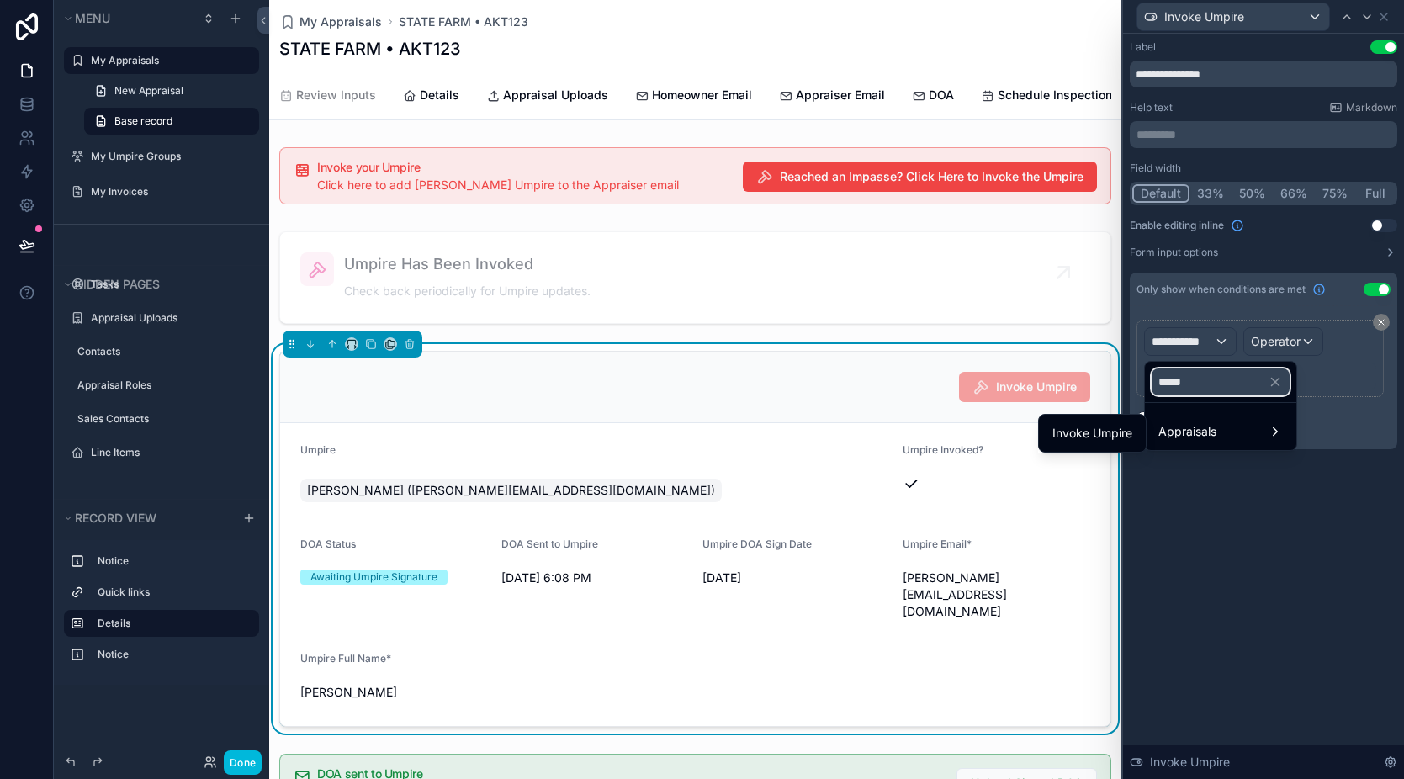
scroll to position [0, 0]
type input "******"
click at [1108, 438] on span "Invoke Umpire" at bounding box center [1093, 433] width 80 height 20
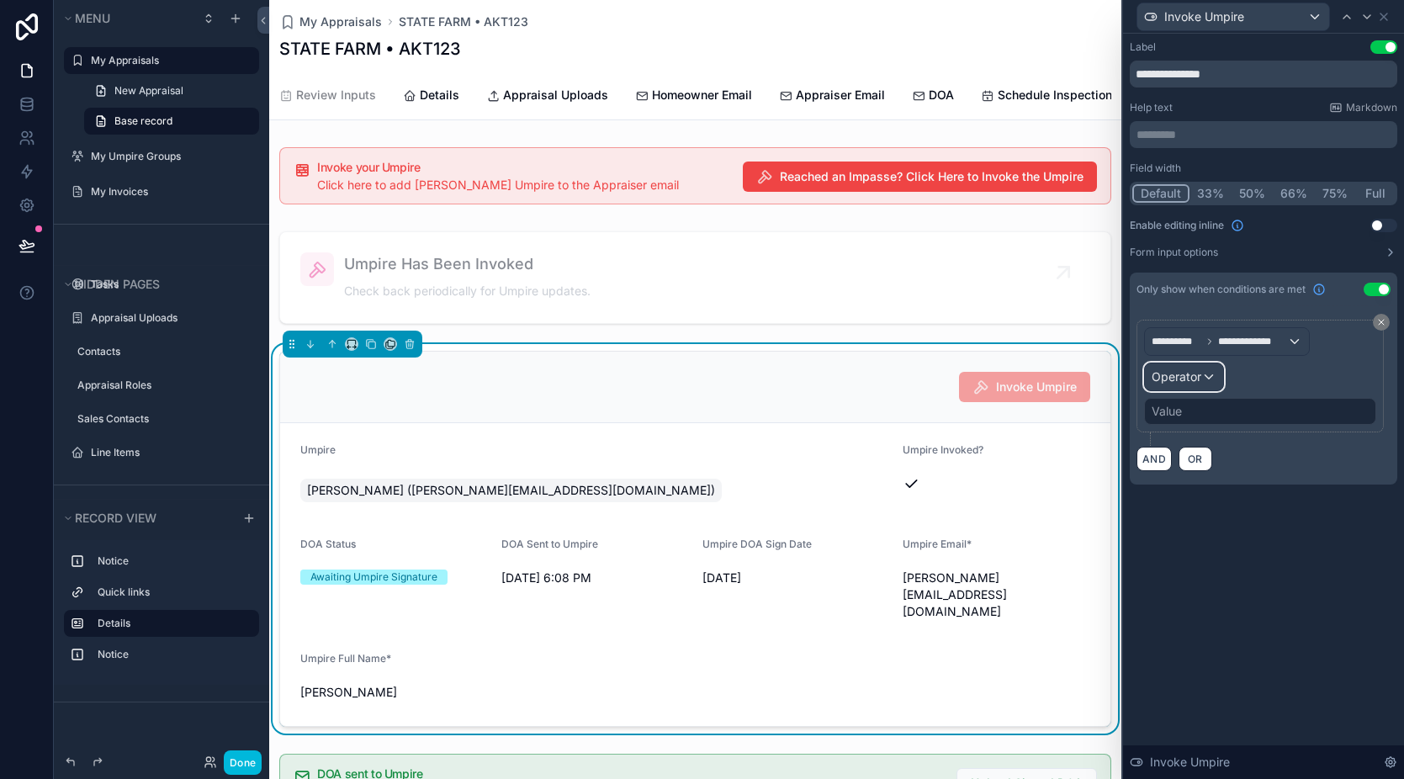
click at [1202, 381] on div "Operator" at bounding box center [1184, 376] width 78 height 27
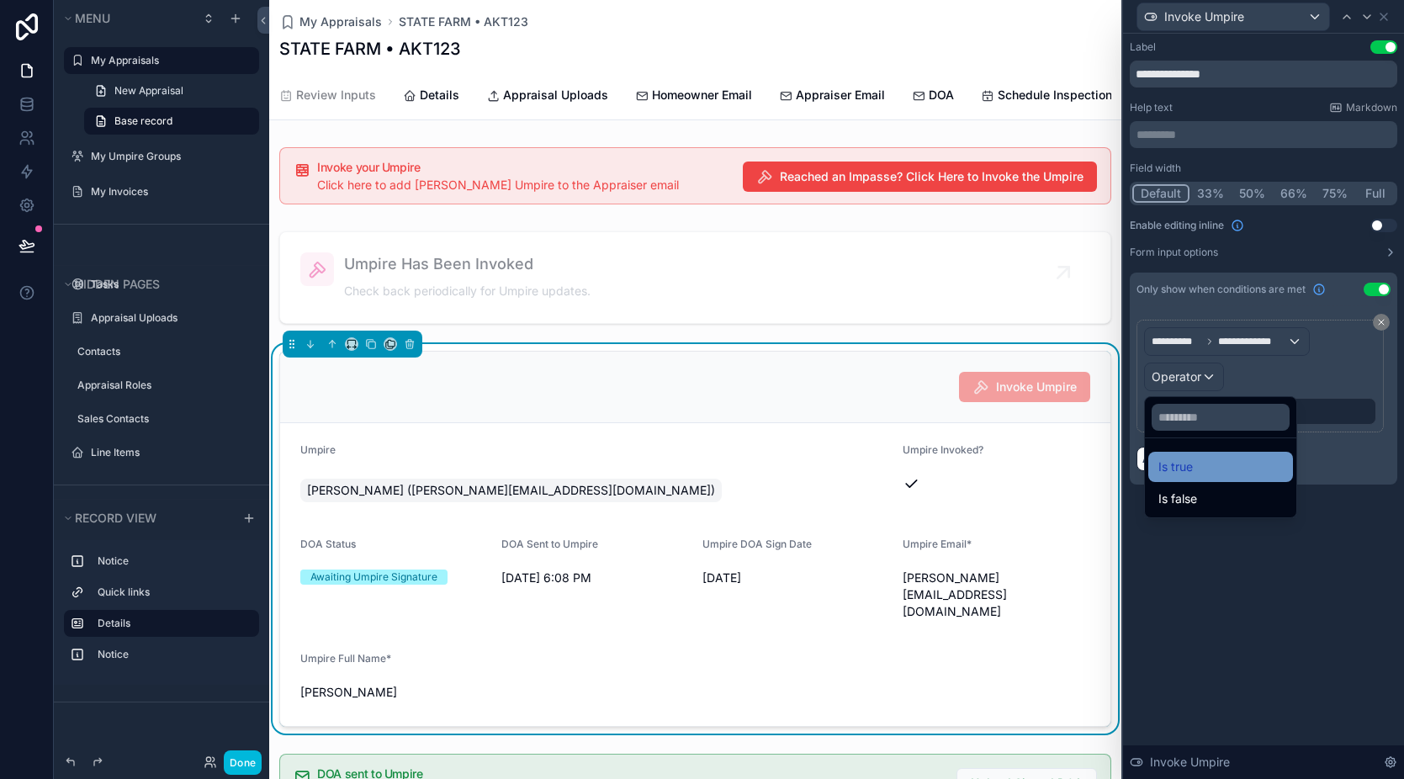
click at [1208, 476] on div "Is true" at bounding box center [1221, 467] width 125 height 20
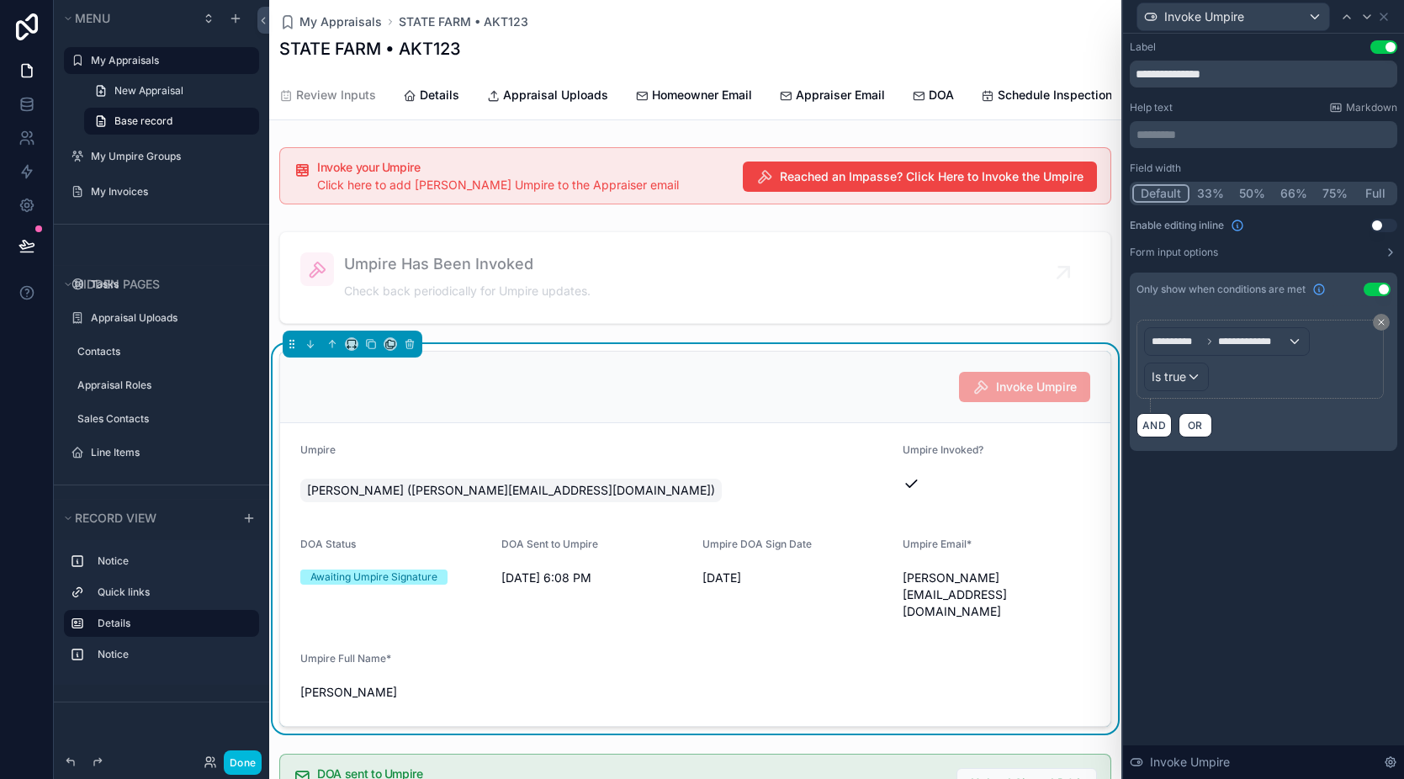
click at [1260, 488] on div "**********" at bounding box center [1263, 263] width 281 height 458
click at [1387, 19] on icon at bounding box center [1384, 16] width 7 height 7
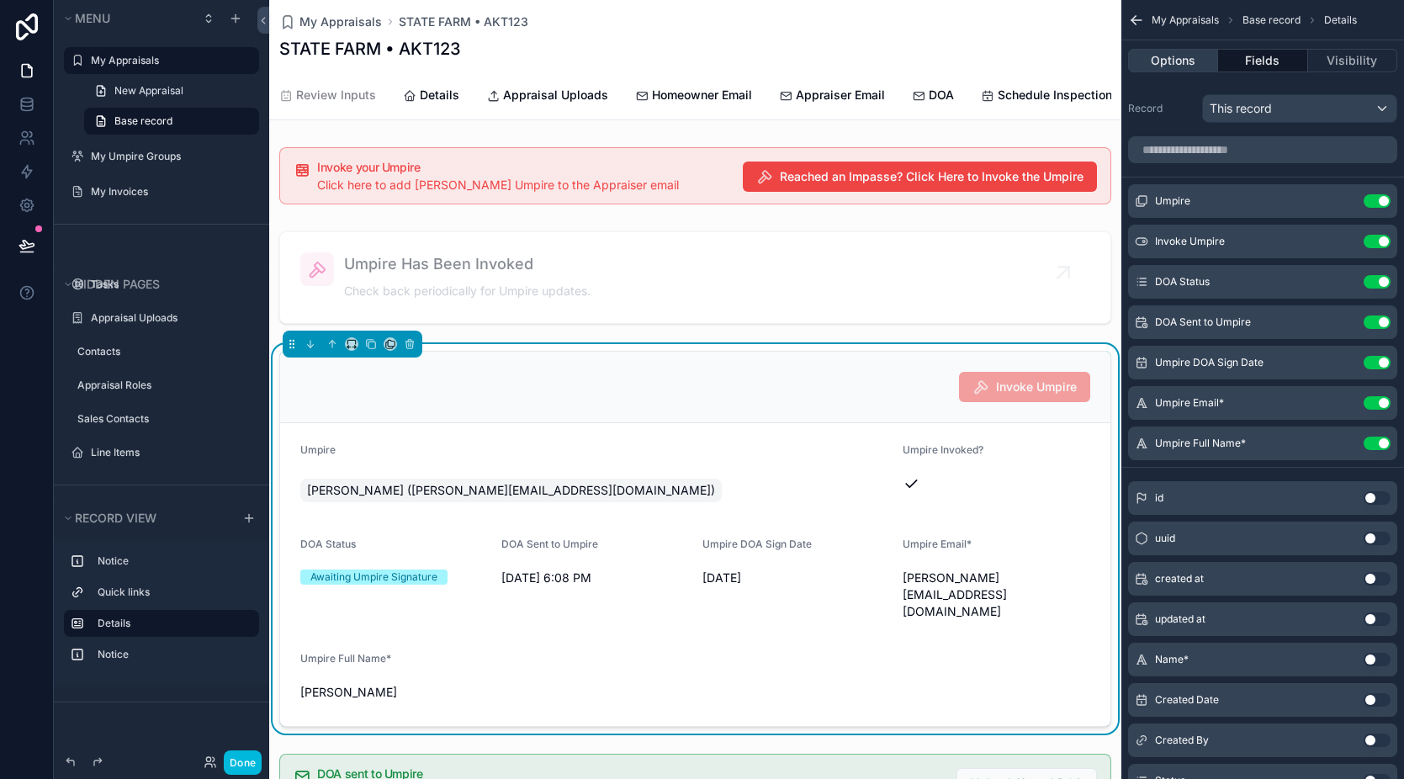
click at [1162, 60] on button "Options" at bounding box center [1173, 61] width 90 height 24
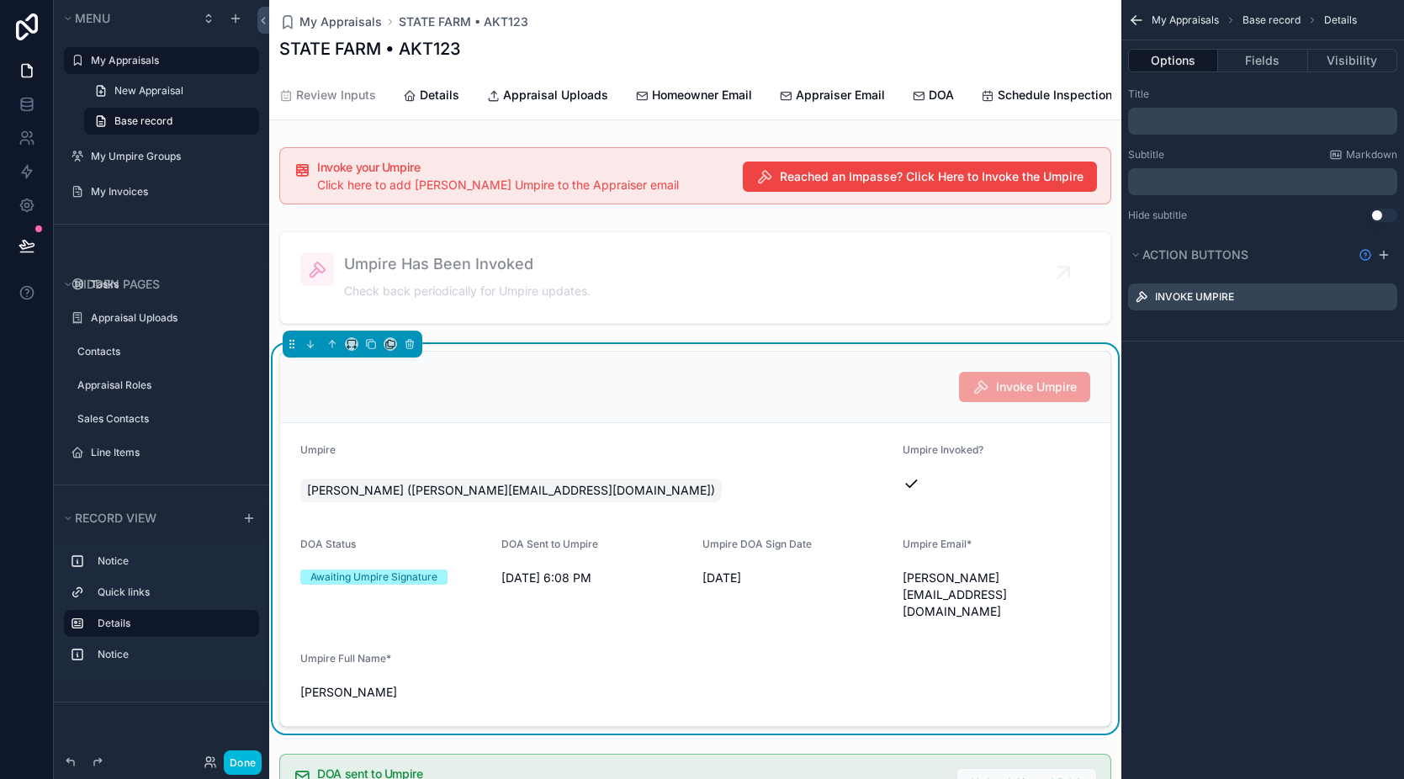
click at [0, 0] on icon "scrollable content" at bounding box center [0, 0] width 0 height 0
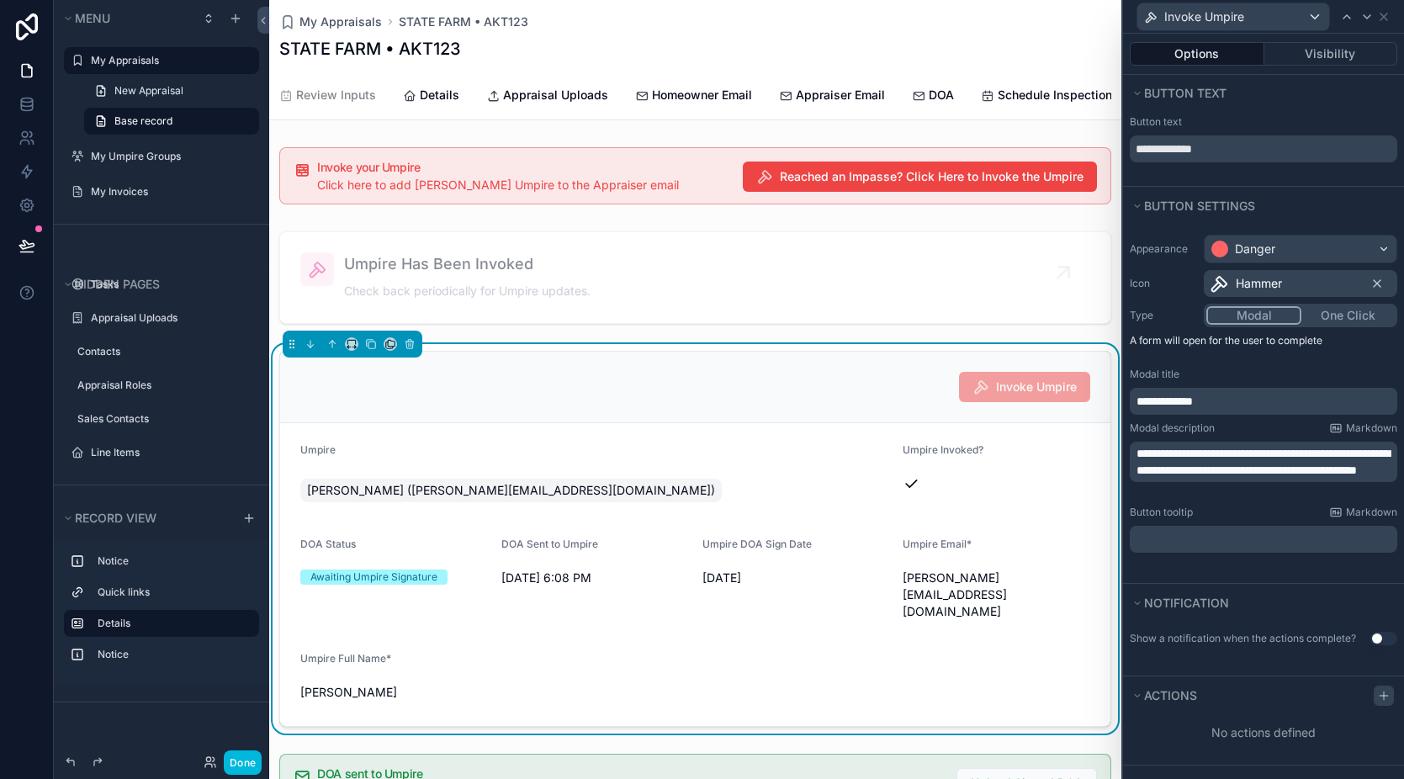
click at [1386, 698] on icon at bounding box center [1383, 695] width 13 height 13
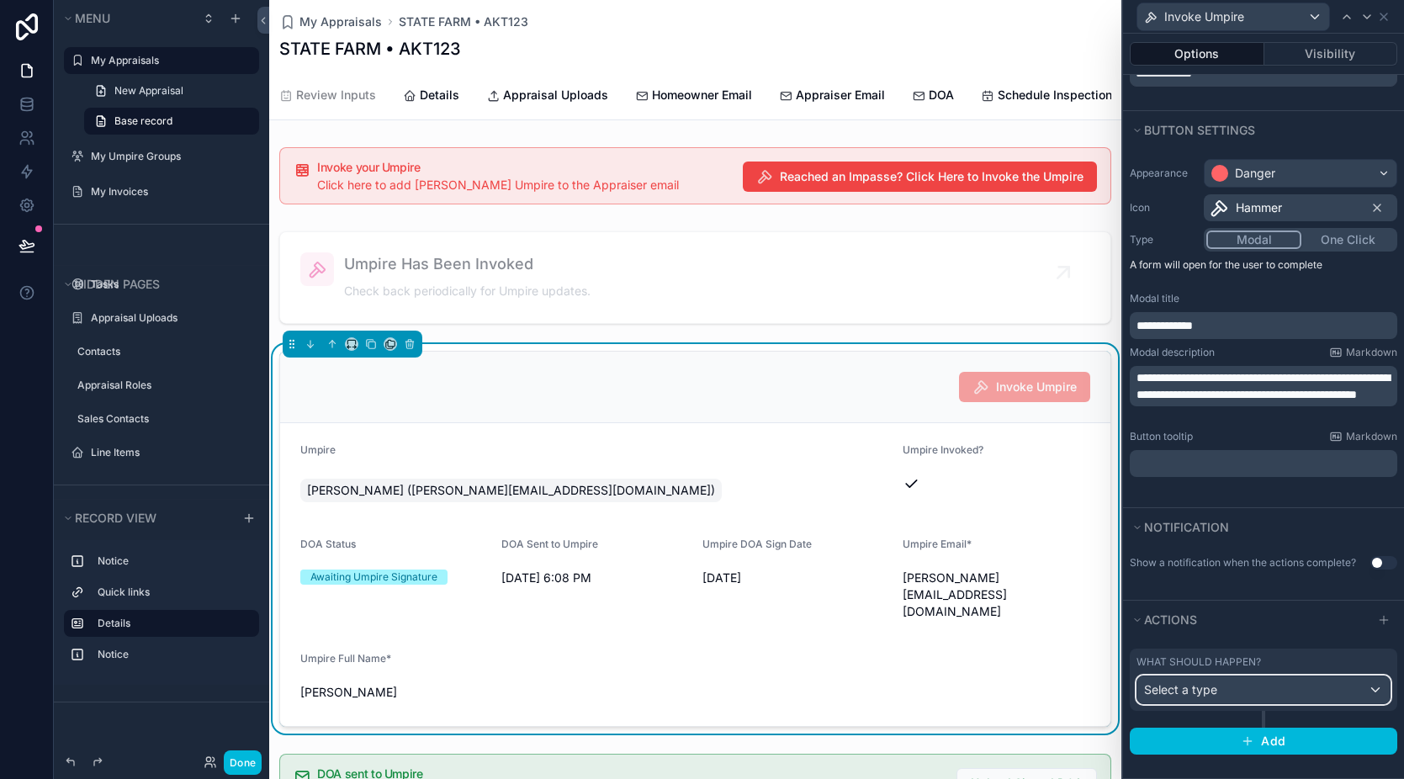
click at [1216, 698] on span "Select a type" at bounding box center [1180, 690] width 73 height 17
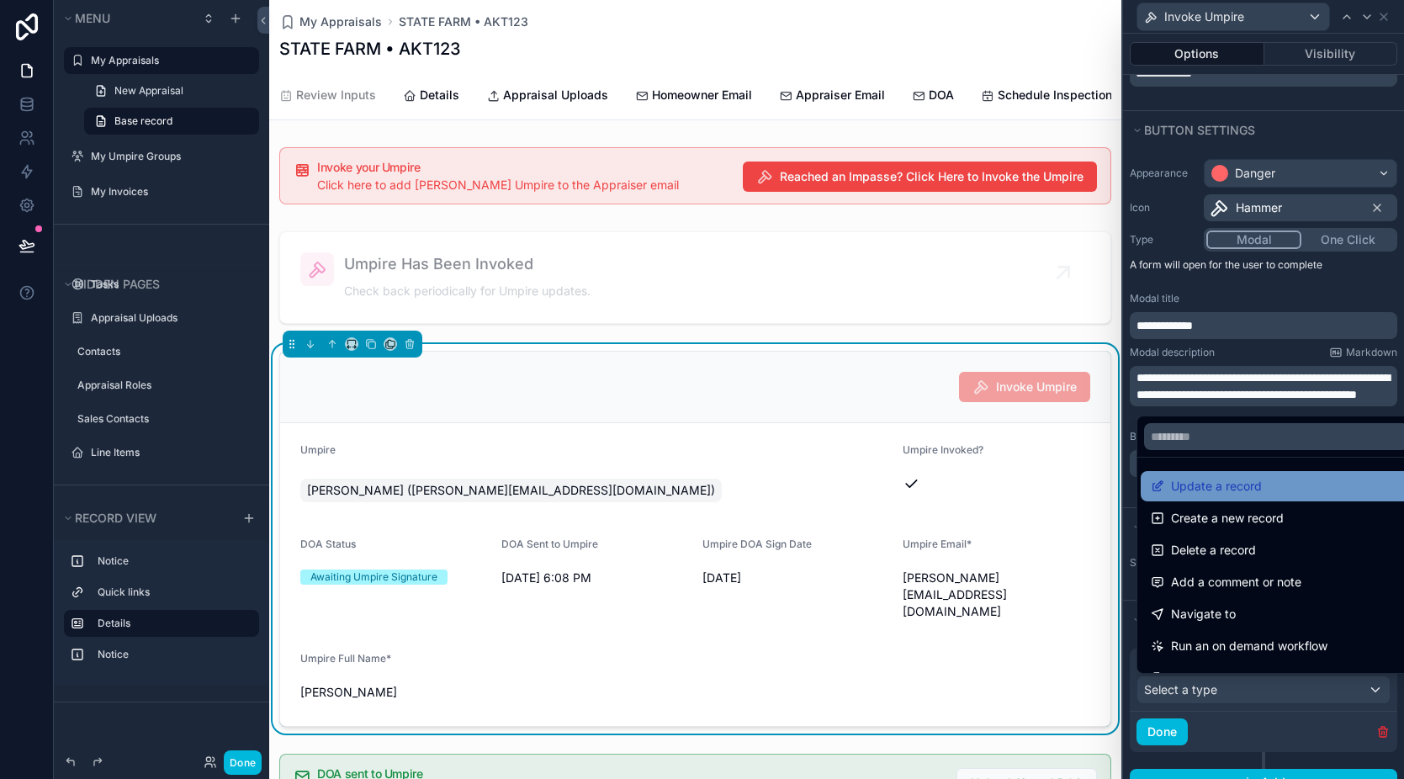
click at [1235, 492] on span "Update a record" at bounding box center [1216, 486] width 91 height 20
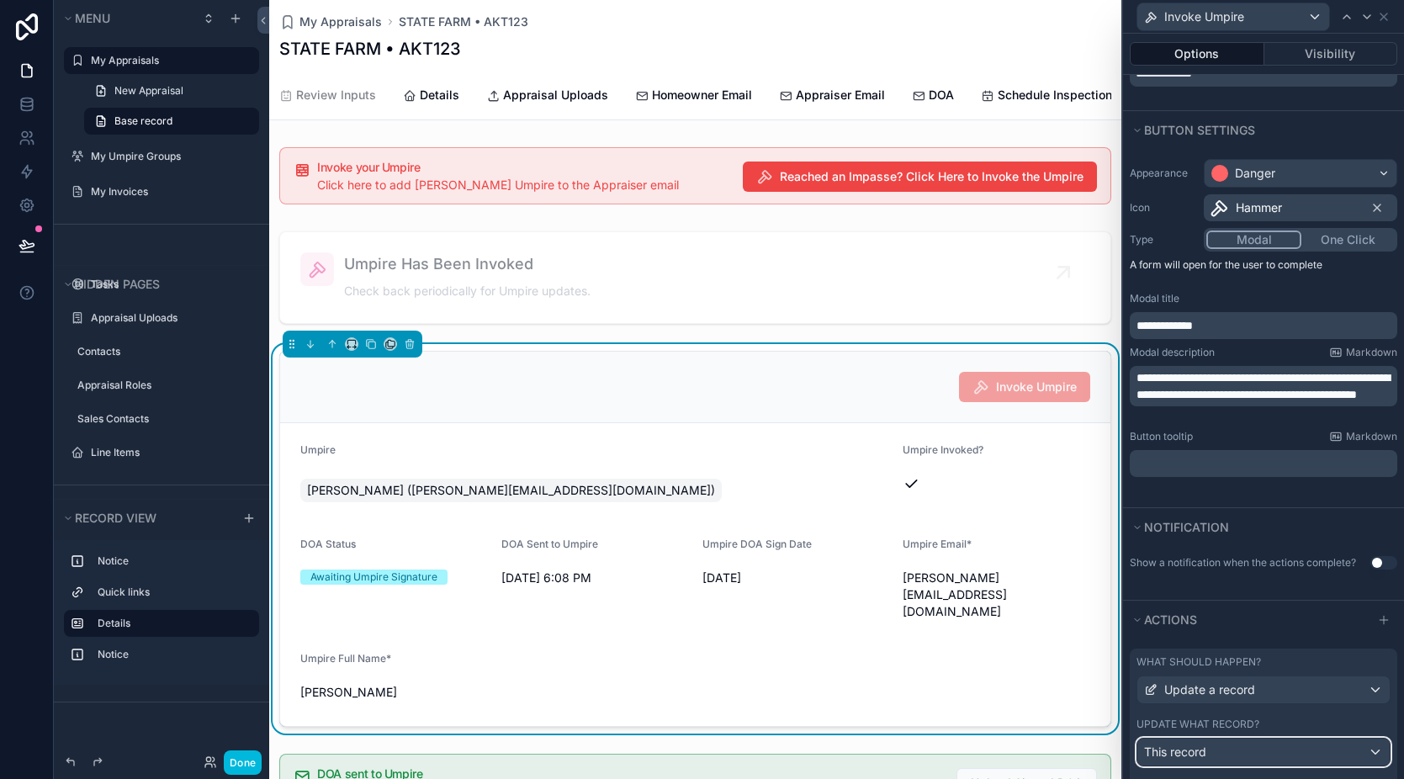
click at [1227, 752] on div "This record" at bounding box center [1264, 752] width 252 height 27
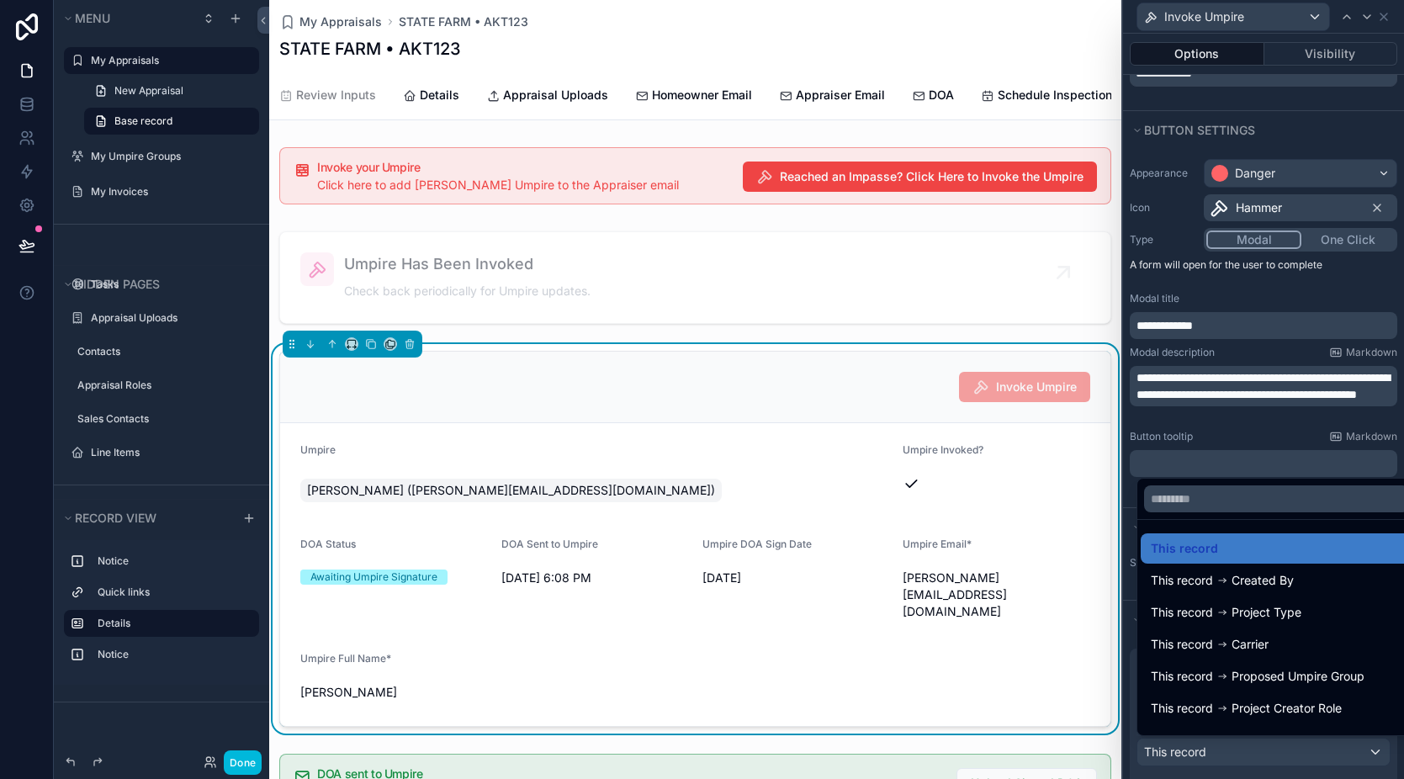
click at [1256, 440] on div at bounding box center [1263, 389] width 281 height 779
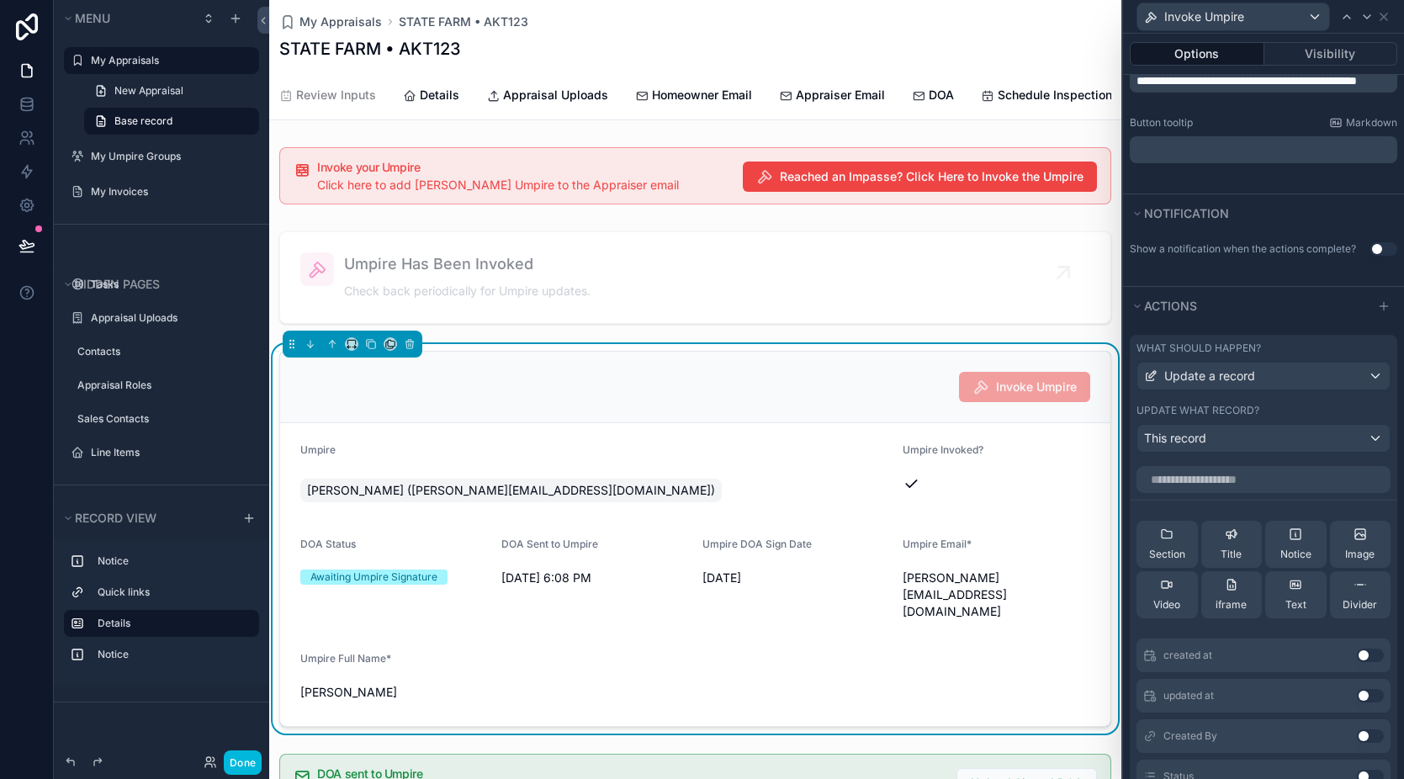
scroll to position [406, 0]
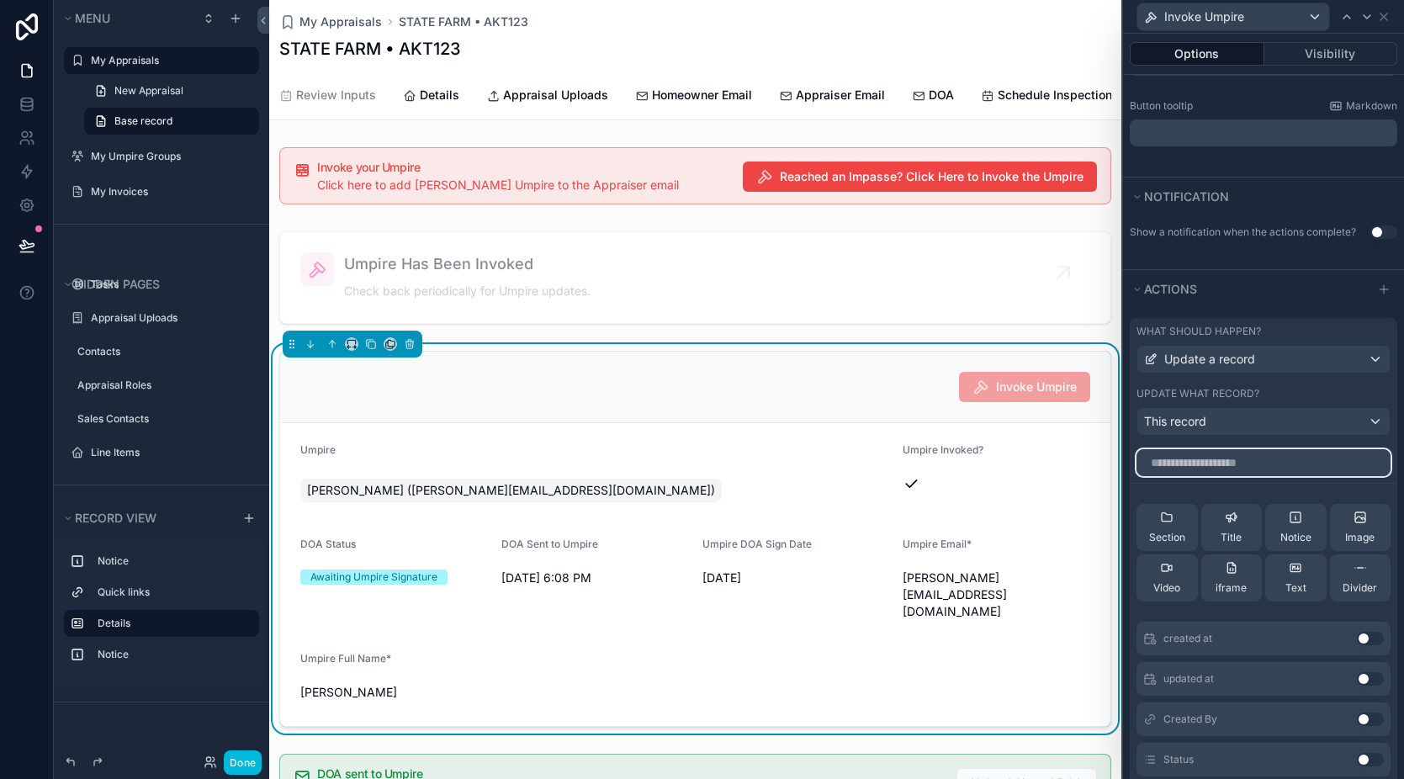
click at [1213, 471] on input "text" at bounding box center [1264, 462] width 254 height 27
type input "****"
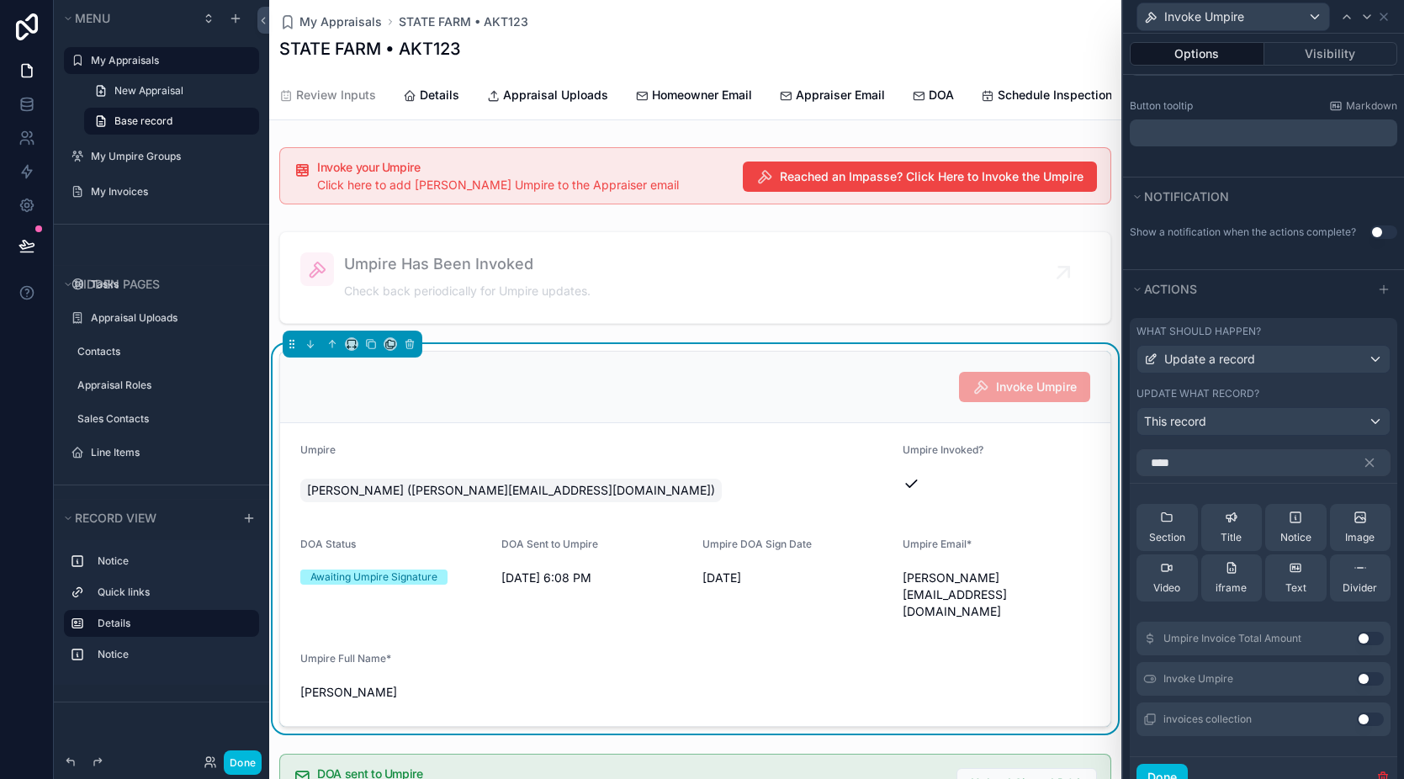
click at [1361, 680] on button "Use setting" at bounding box center [1370, 678] width 27 height 13
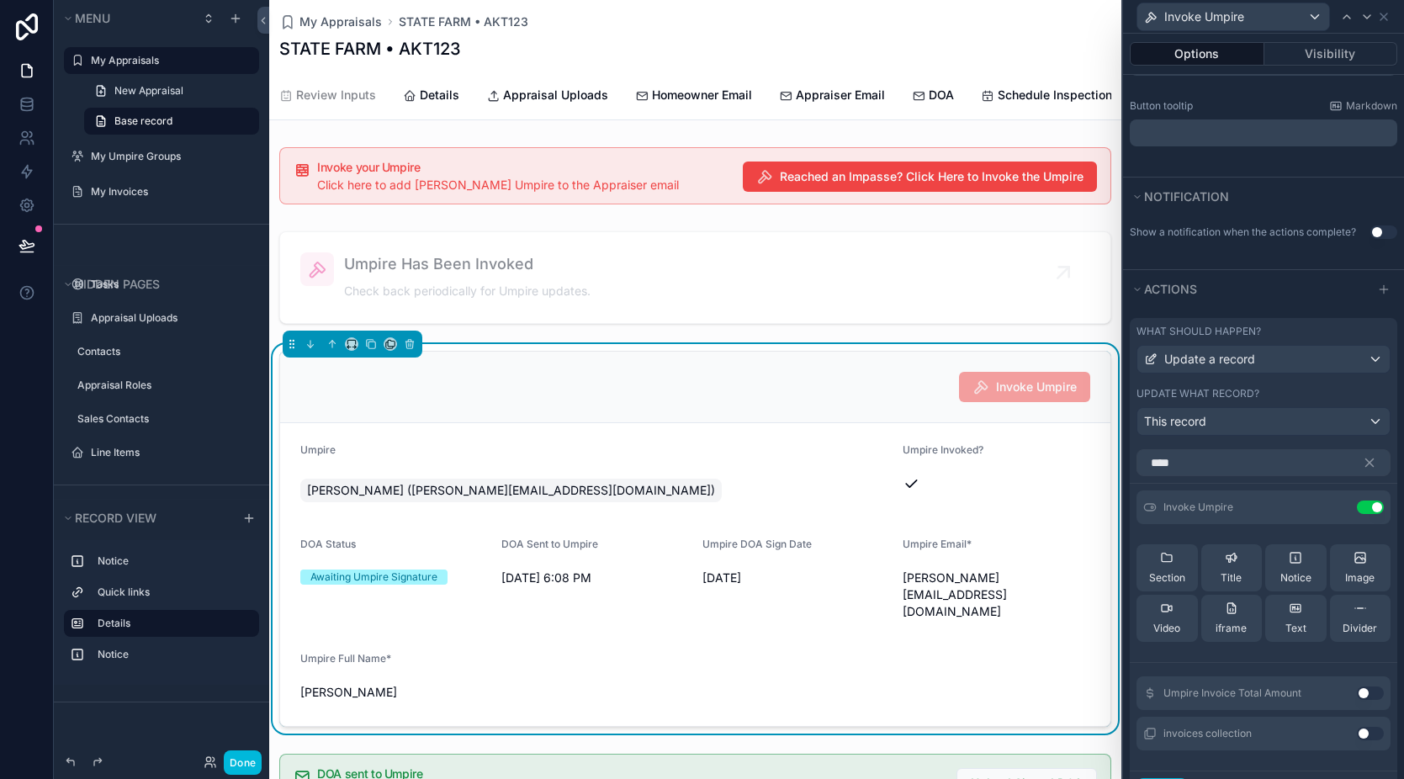
click at [0, 0] on icon at bounding box center [0, 0] width 0 height 0
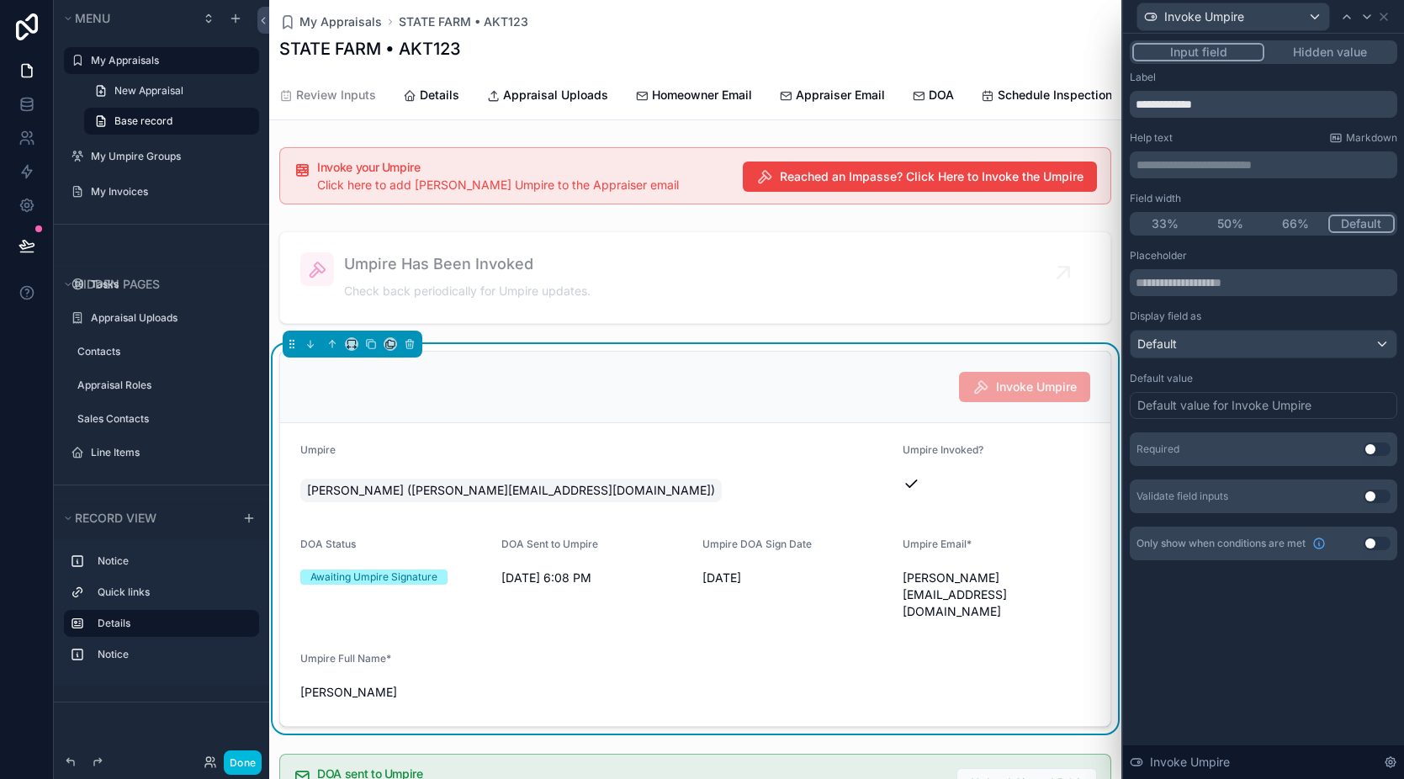
click at [1303, 56] on button "Hidden value" at bounding box center [1330, 52] width 130 height 19
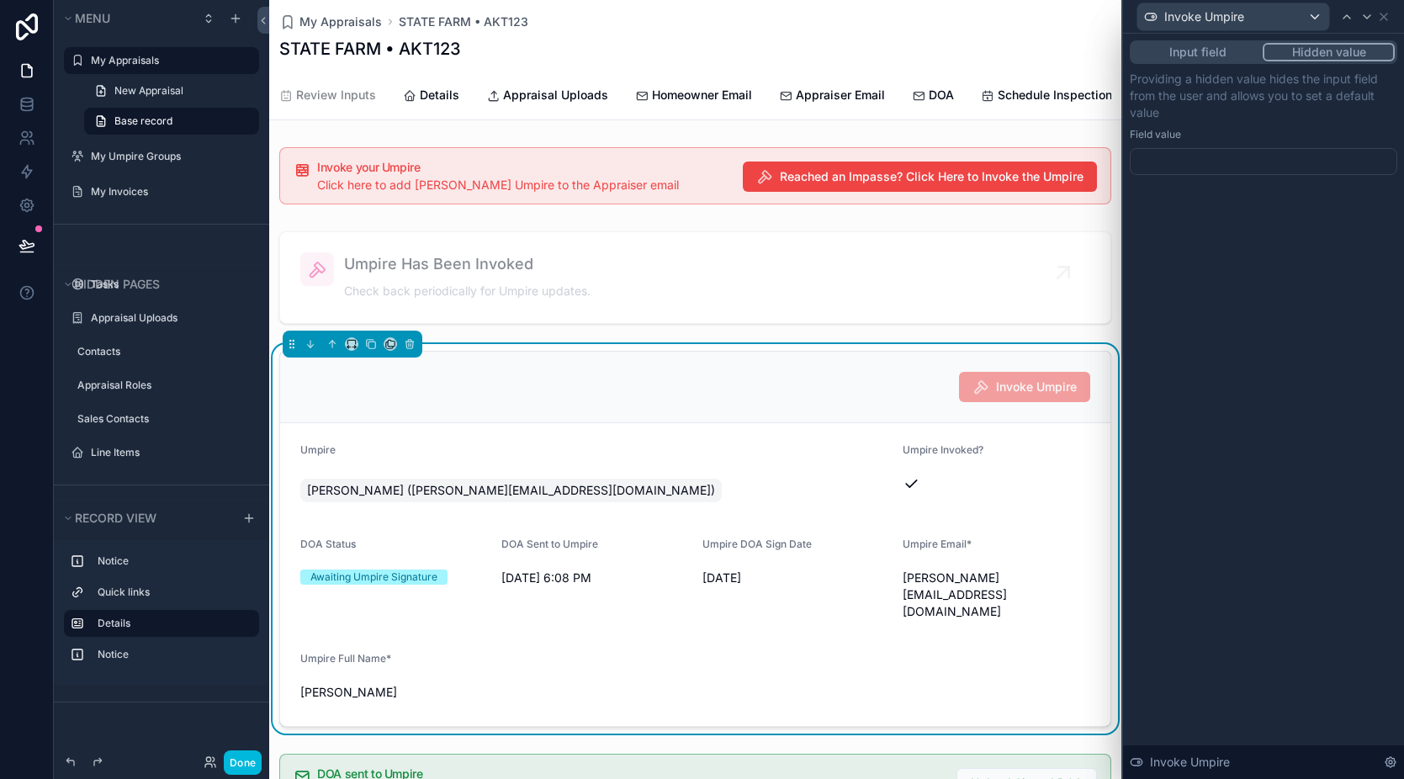
click at [1234, 159] on div at bounding box center [1264, 161] width 268 height 27
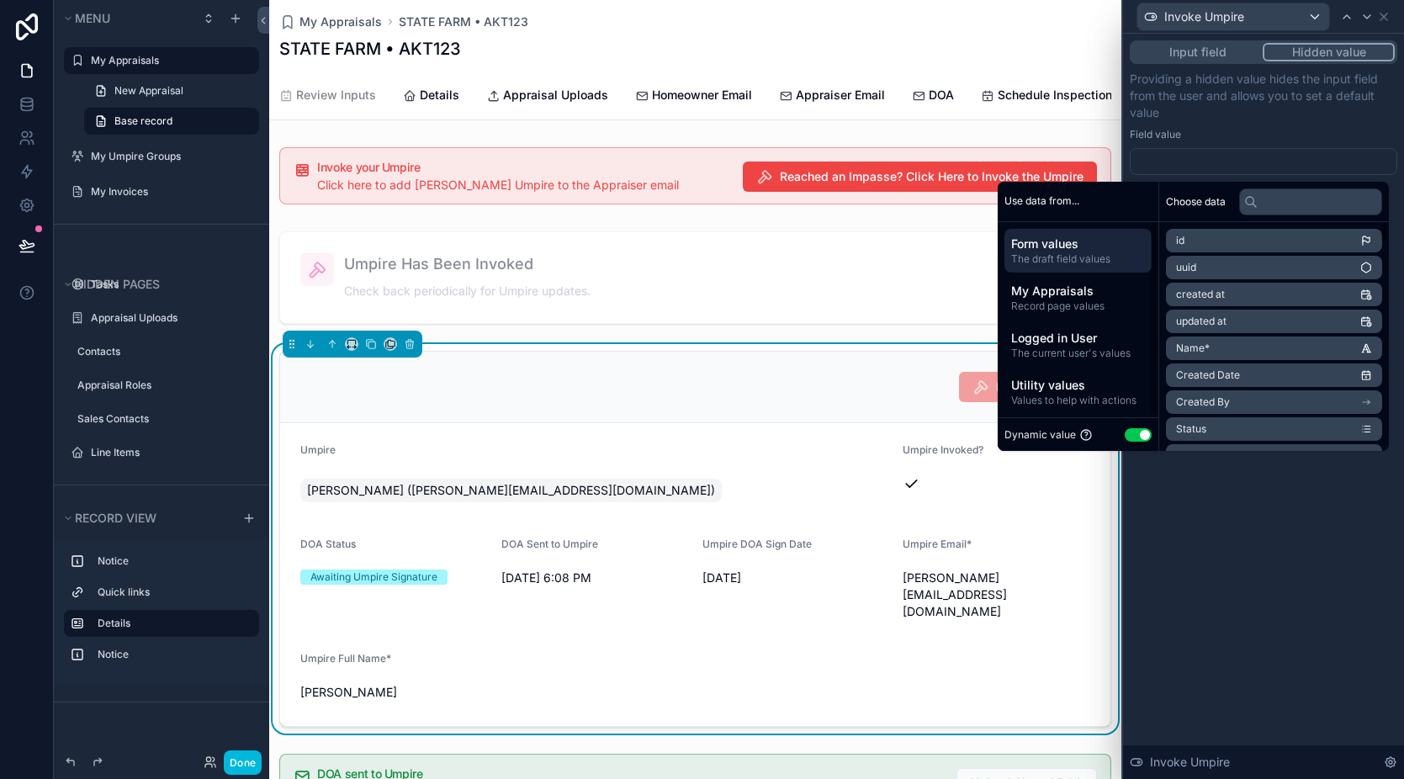
click at [1131, 432] on button "Use setting" at bounding box center [1138, 434] width 27 height 13
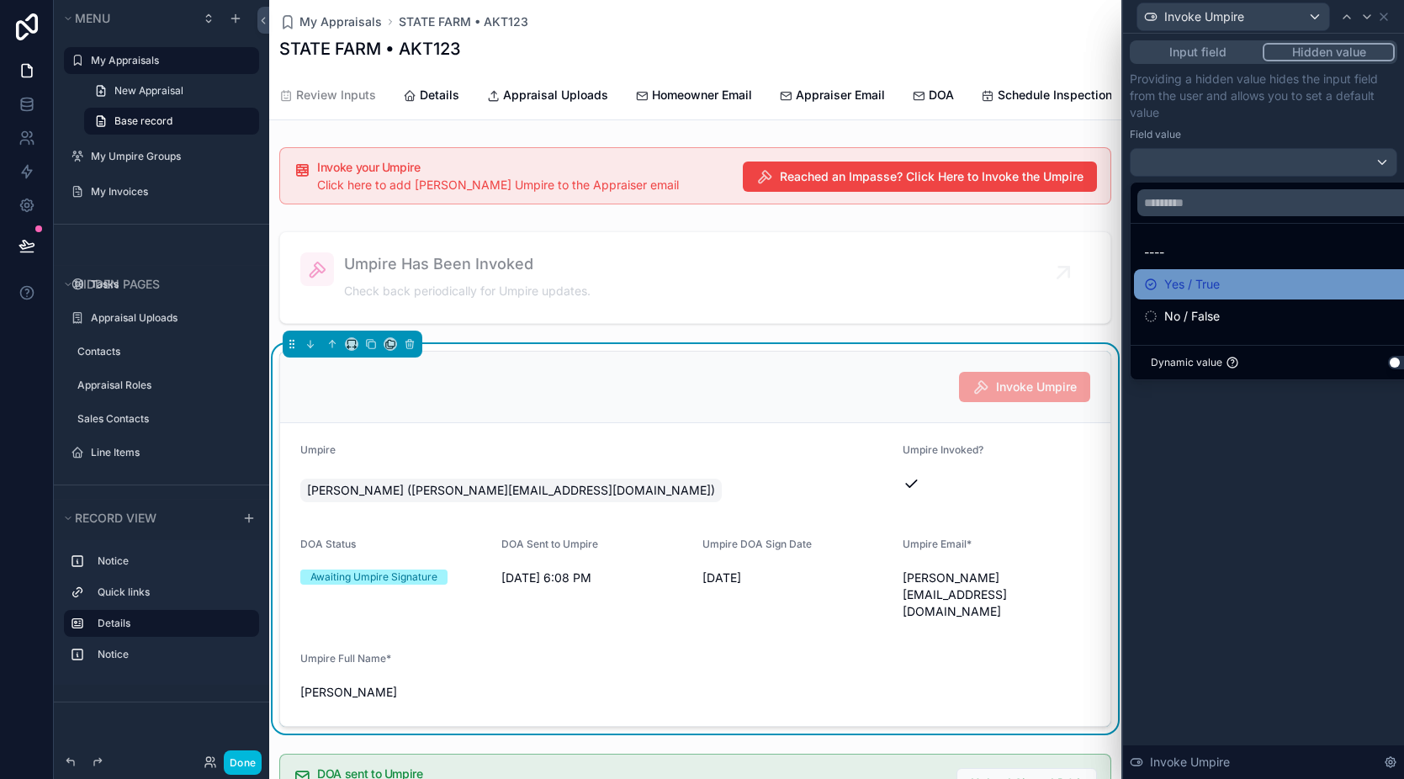
click at [1223, 293] on div "Yes / True" at bounding box center [1283, 284] width 278 height 20
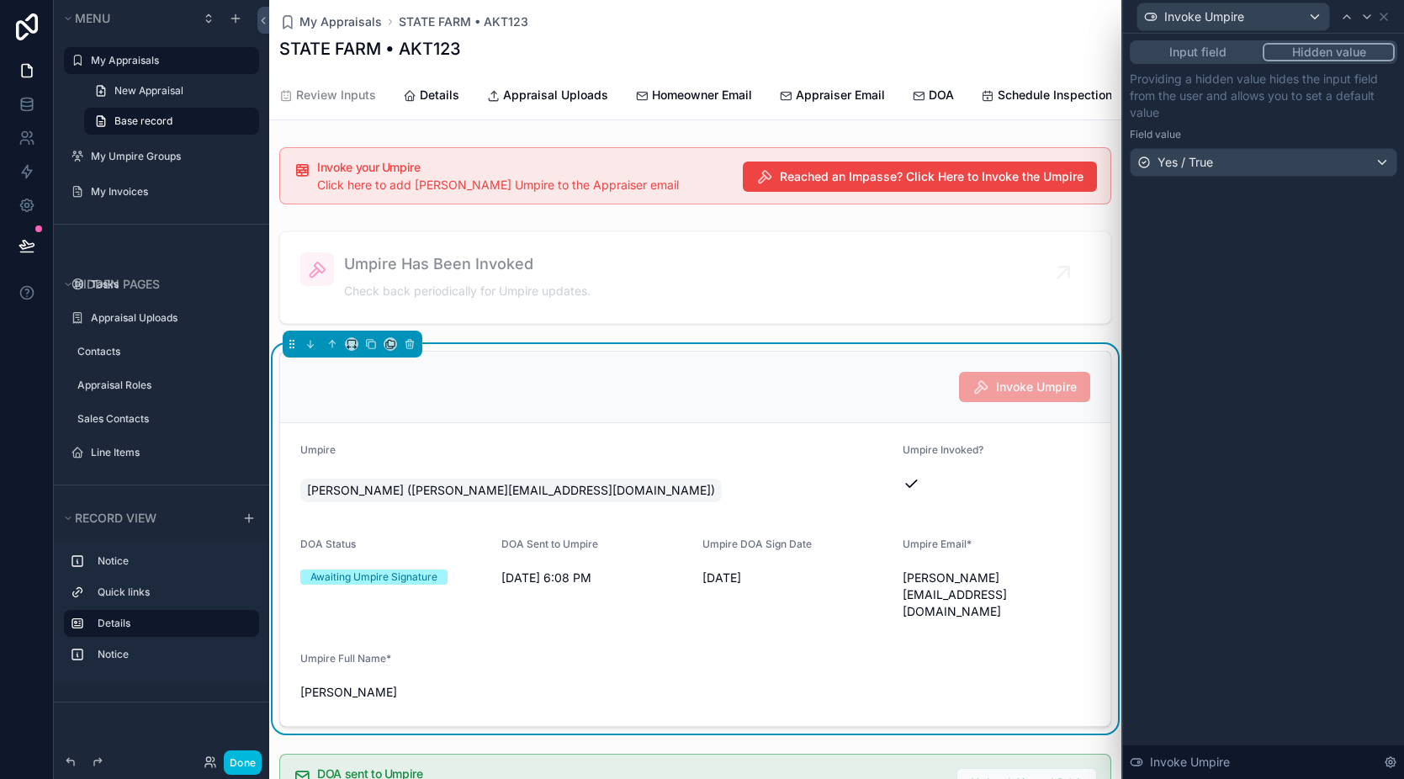
click at [1287, 503] on div "Input field Hidden value Providing a hidden value hides the input field from th…" at bounding box center [1263, 406] width 281 height 745
click at [1387, 18] on icon at bounding box center [1383, 16] width 13 height 13
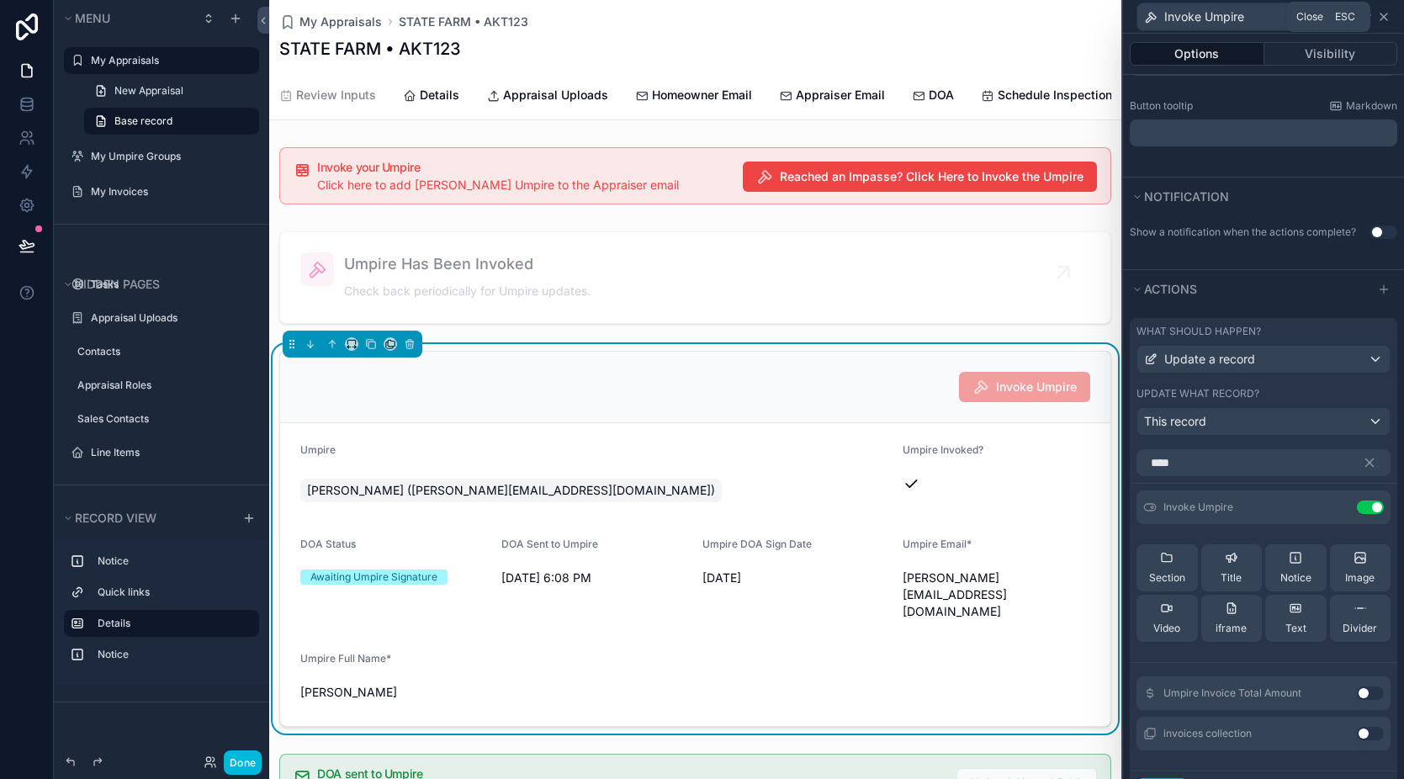
click at [1381, 20] on icon at bounding box center [1383, 16] width 13 height 13
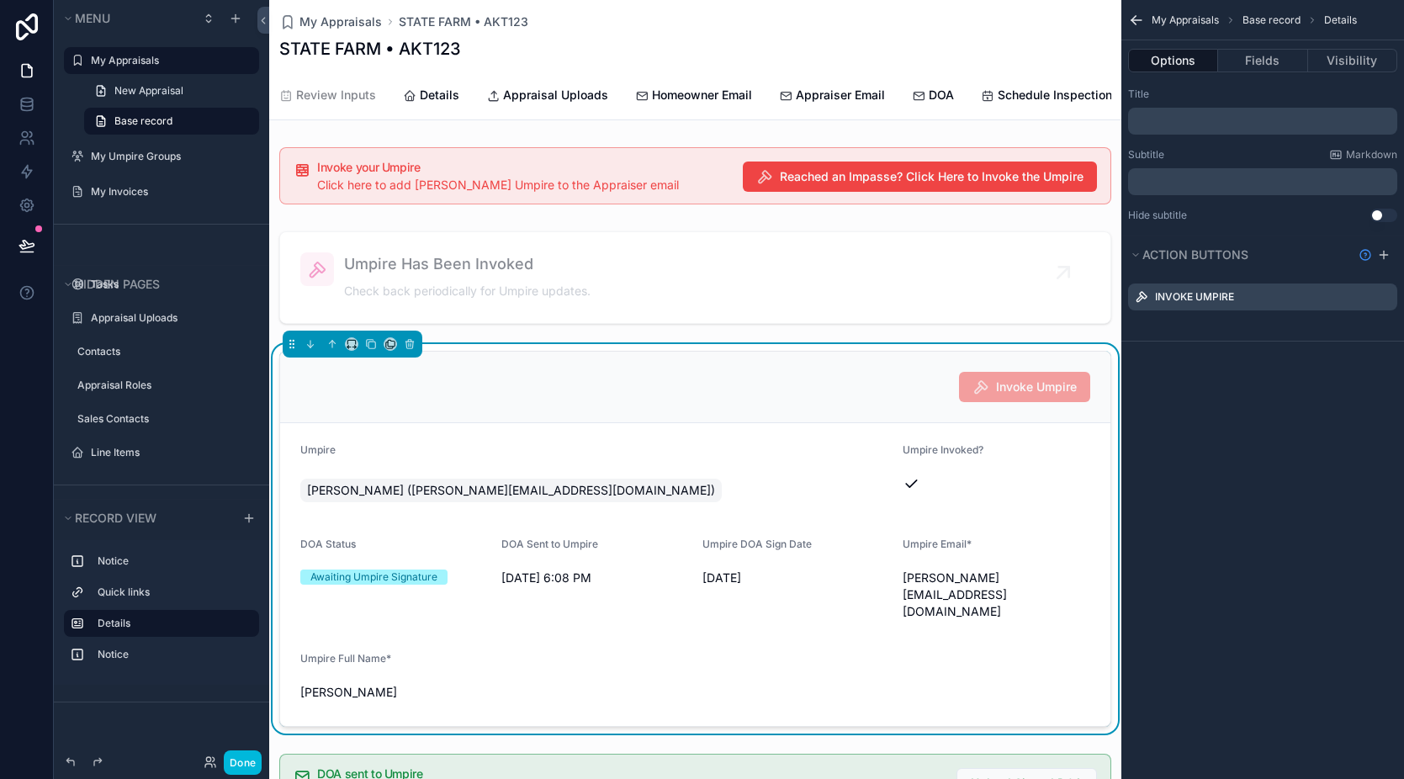
click at [1164, 66] on button "Options" at bounding box center [1173, 61] width 90 height 24
click at [1139, 17] on icon "scrollable content" at bounding box center [1136, 20] width 17 height 17
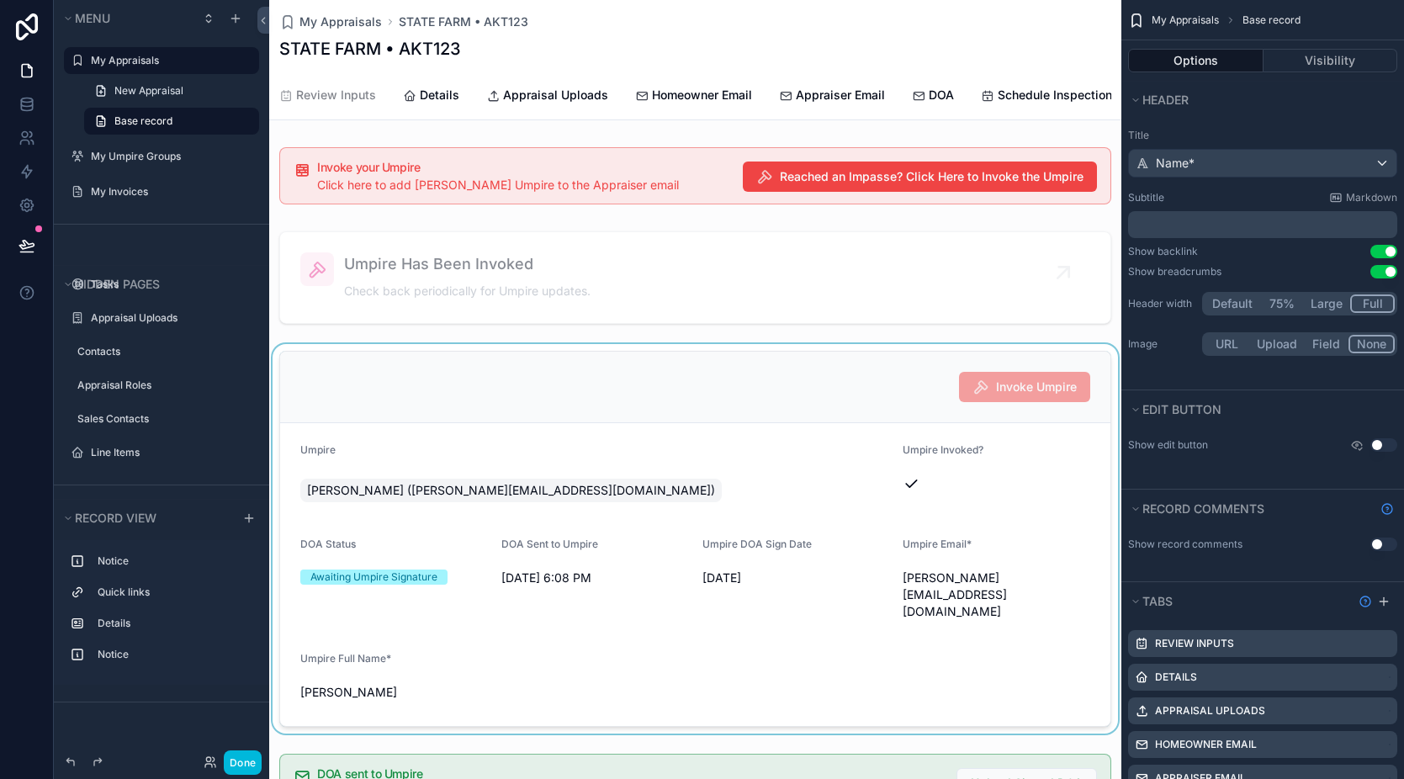
click at [862, 488] on div "scrollable content" at bounding box center [695, 539] width 852 height 390
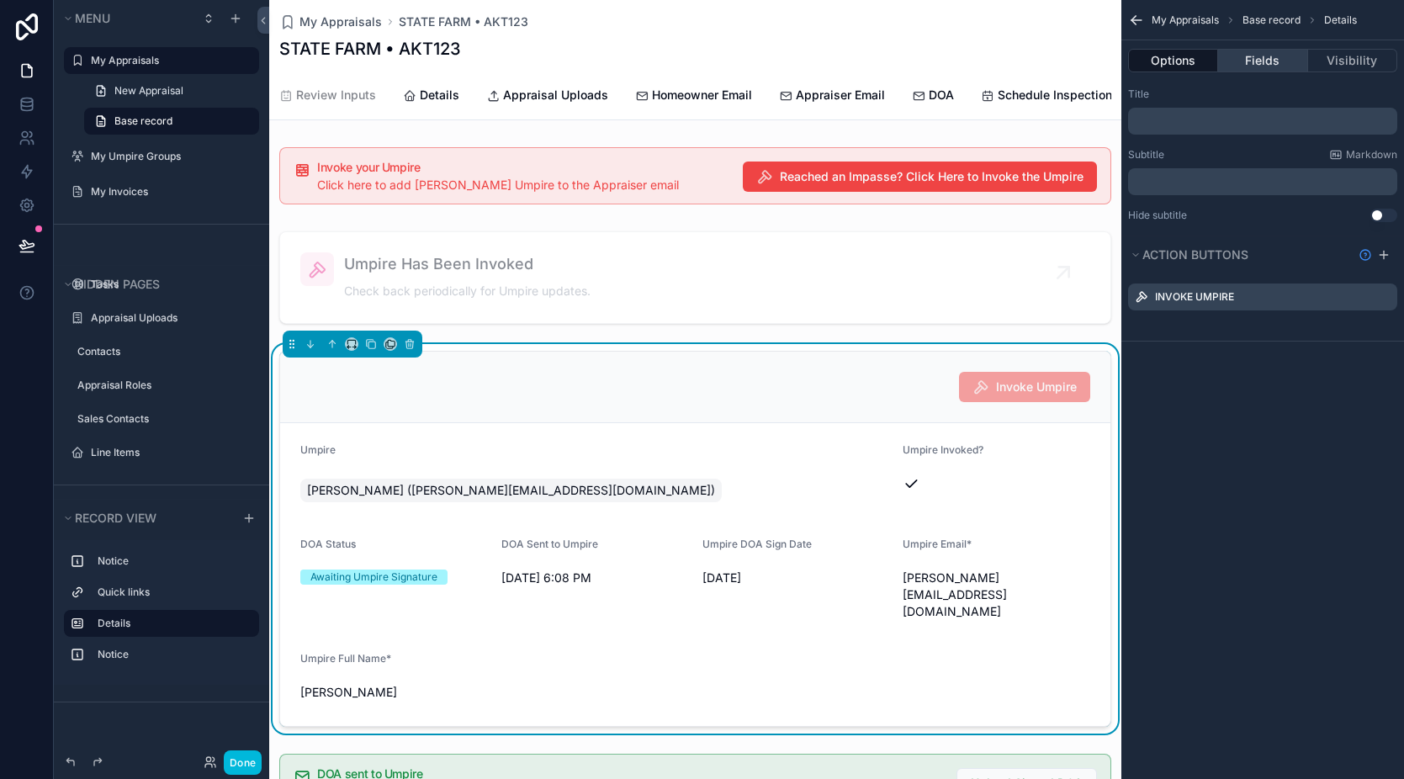
click at [1245, 58] on button "Fields" at bounding box center [1262, 61] width 89 height 24
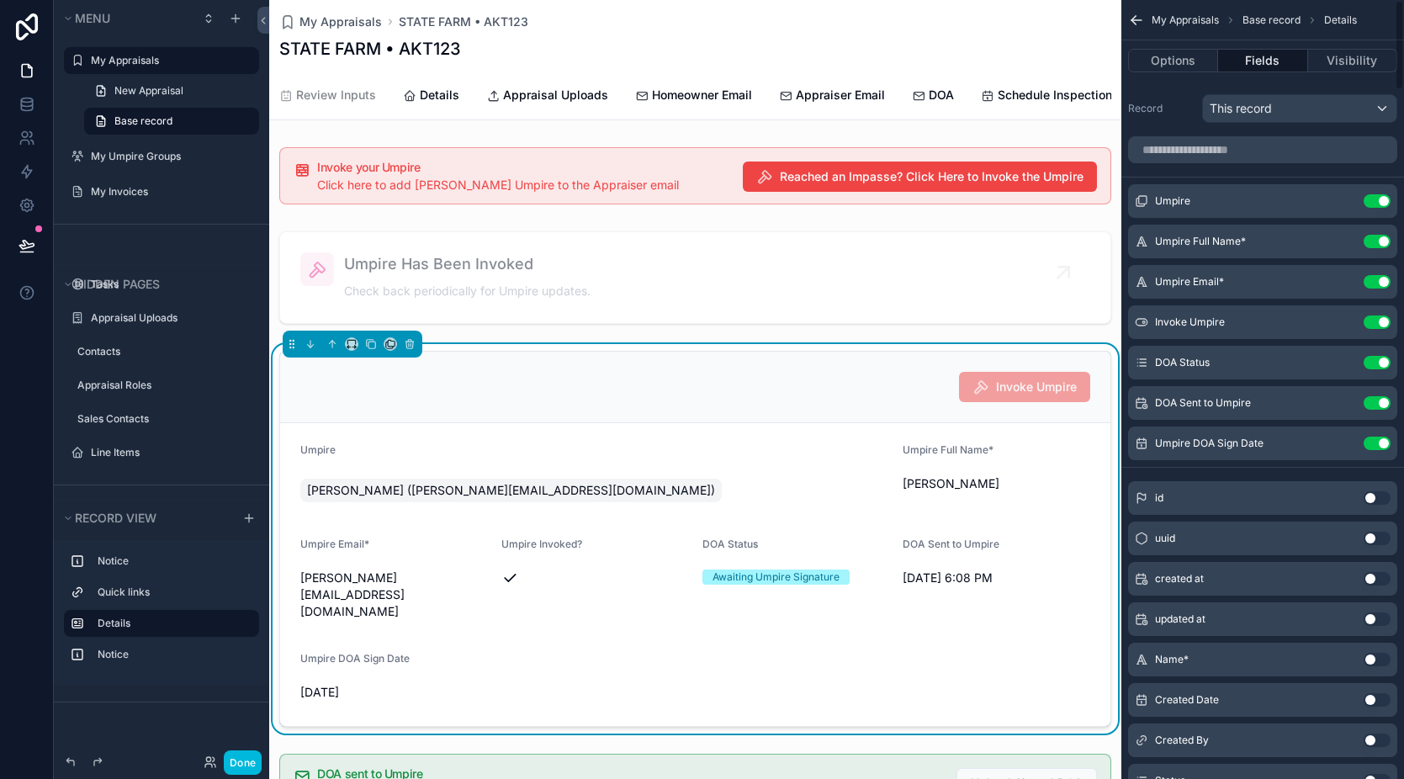
scroll to position [69, 0]
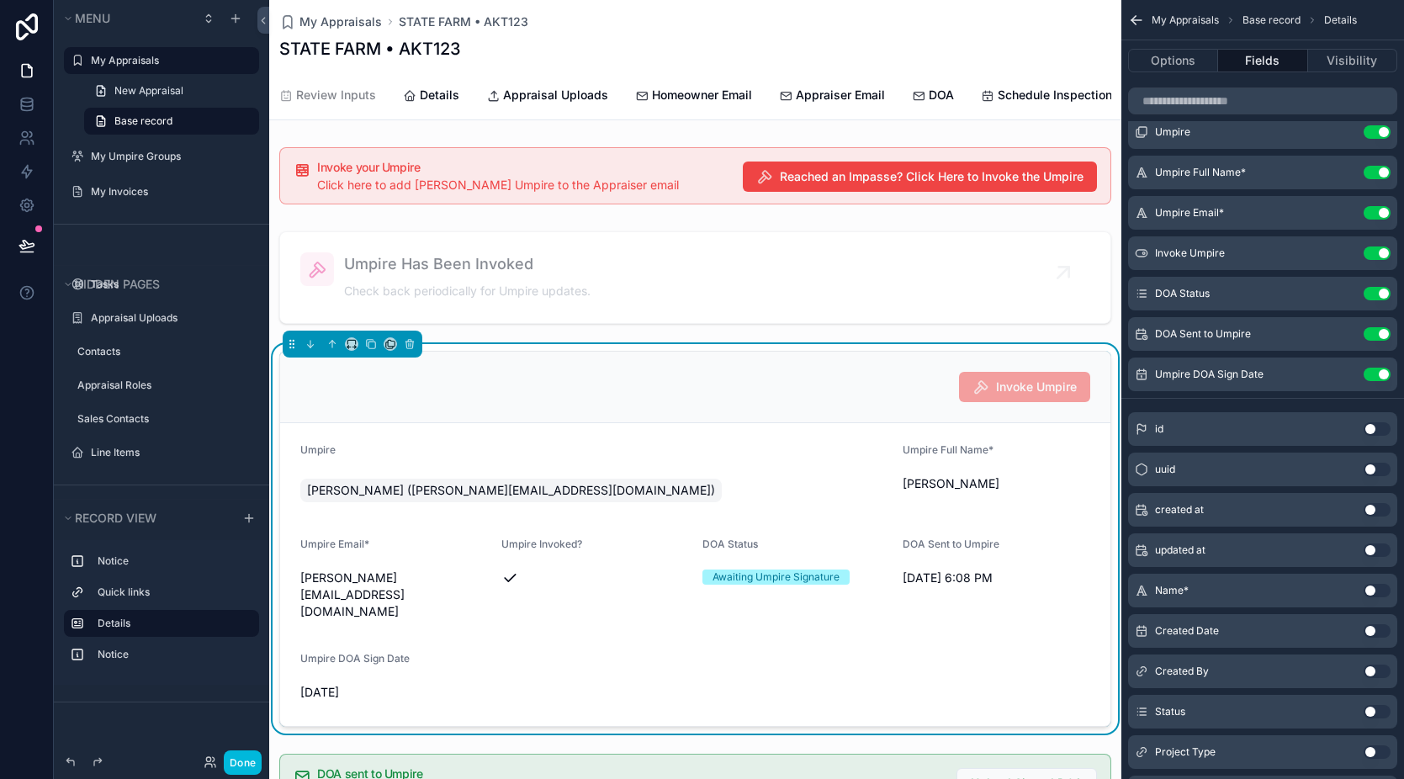
click at [1381, 130] on button "Use setting" at bounding box center [1377, 131] width 27 height 13
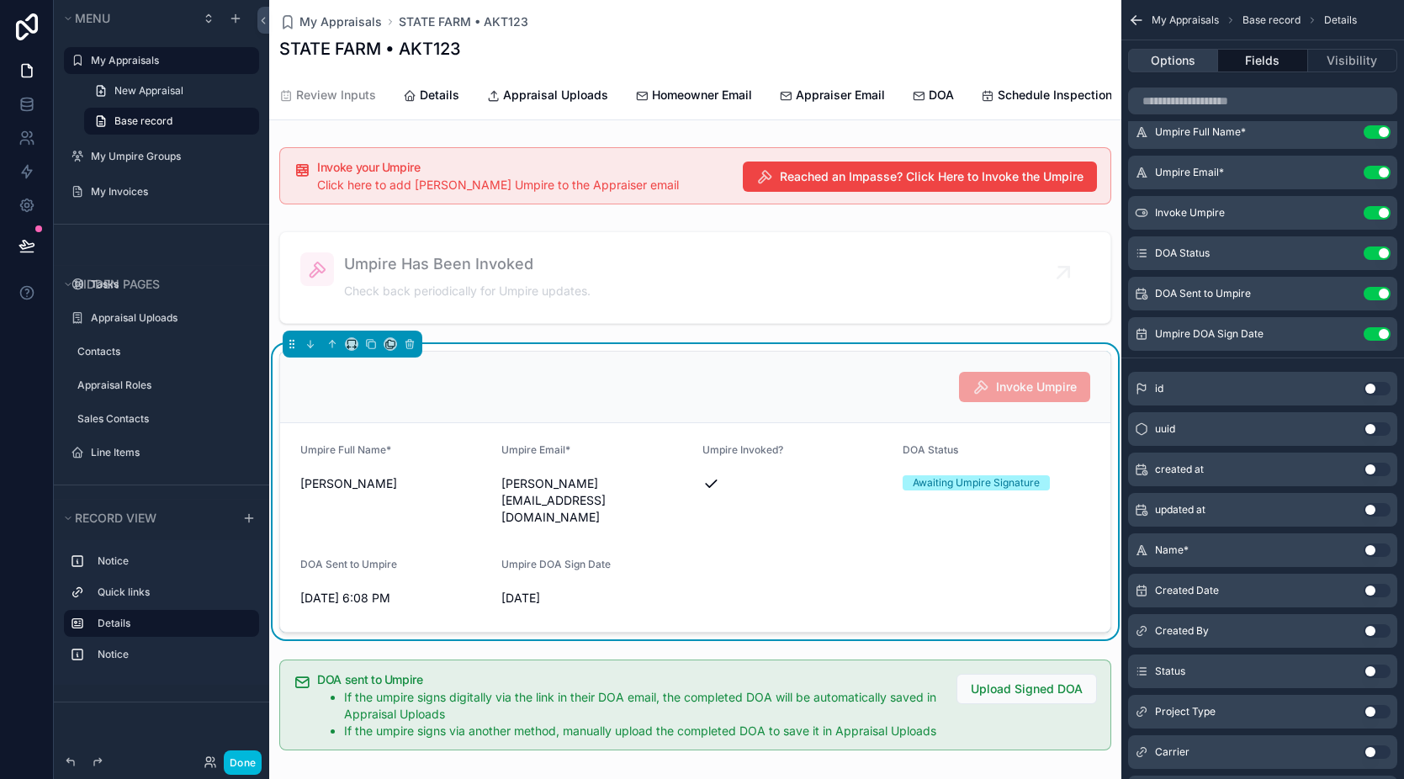
click at [1203, 61] on button "Options" at bounding box center [1173, 61] width 90 height 24
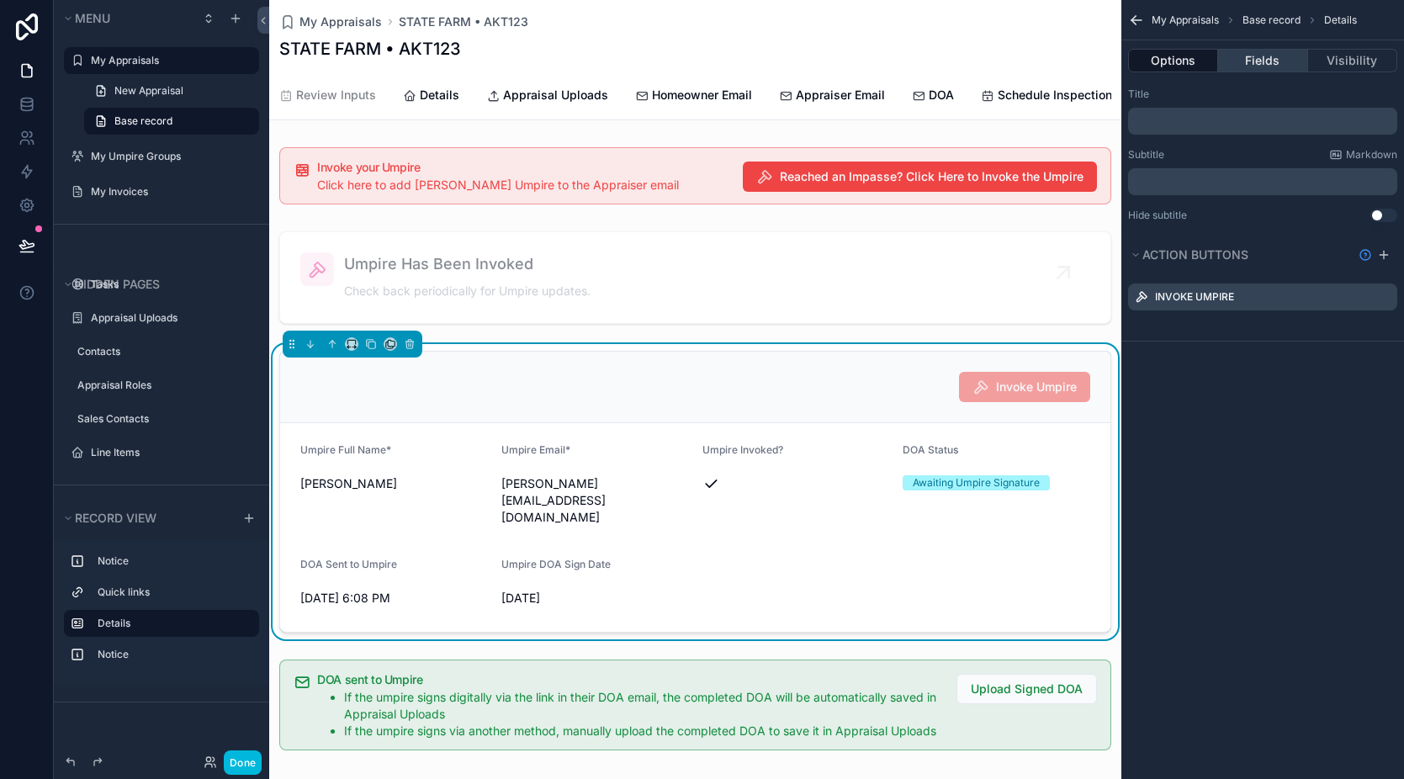
click at [1276, 64] on button "Fields" at bounding box center [1262, 61] width 89 height 24
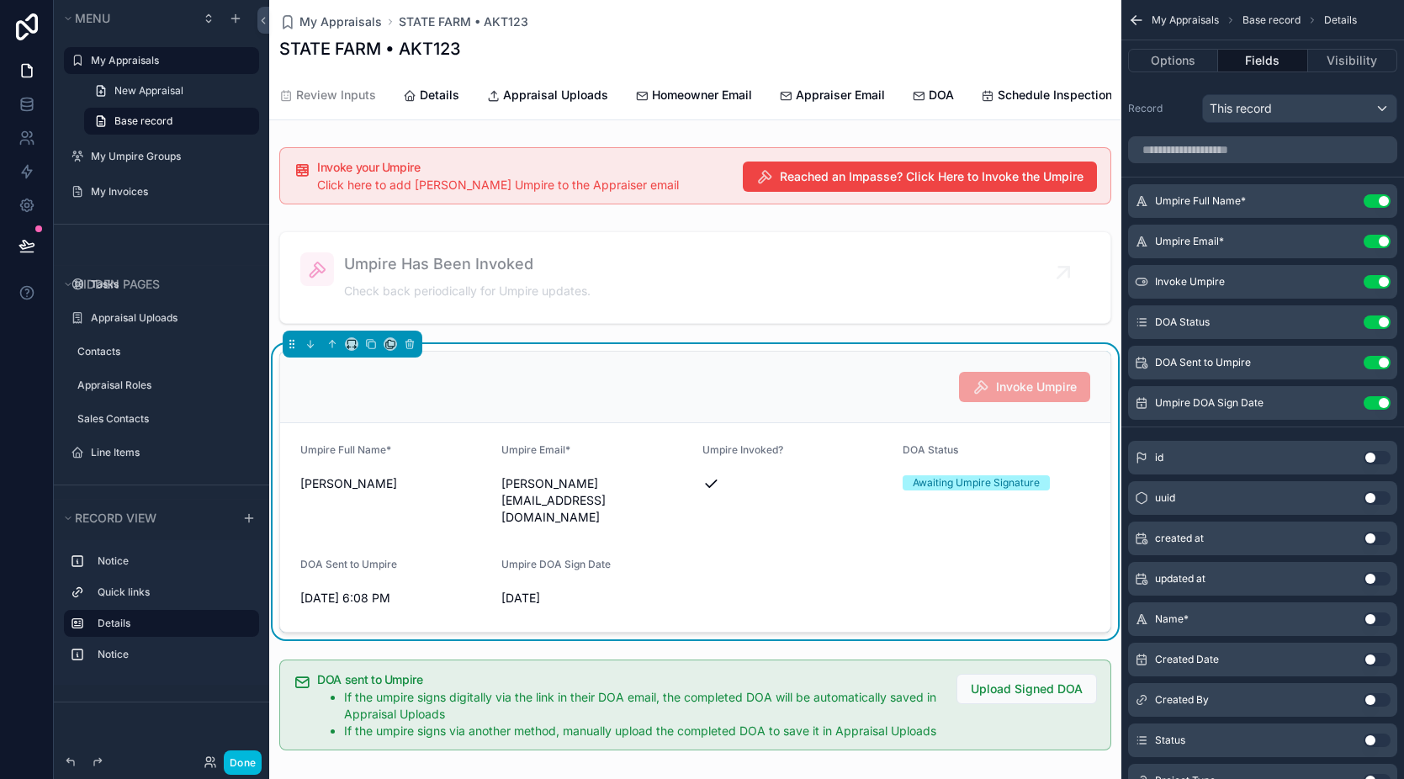
click at [0, 0] on icon "scrollable content" at bounding box center [0, 0] width 0 height 0
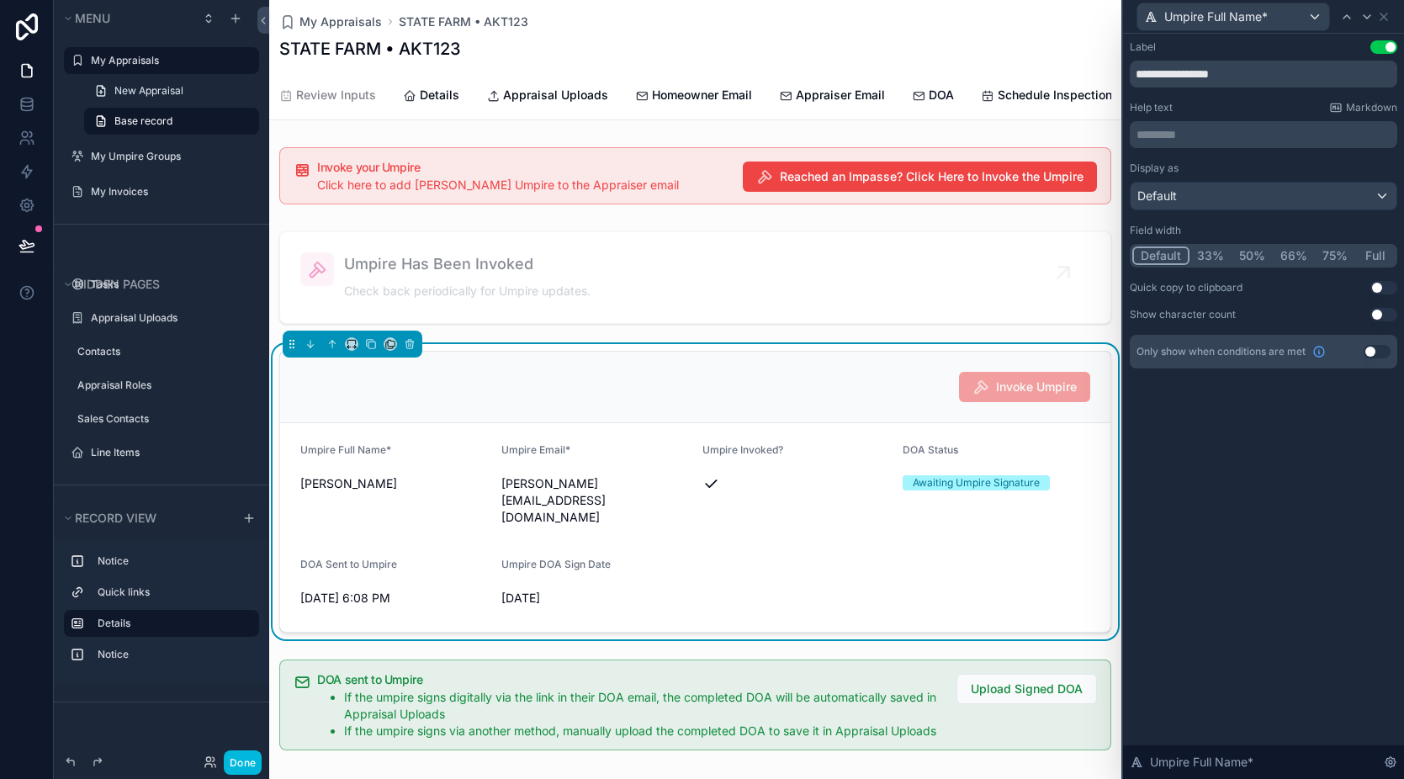
click at [1246, 259] on button "50%" at bounding box center [1252, 256] width 41 height 19
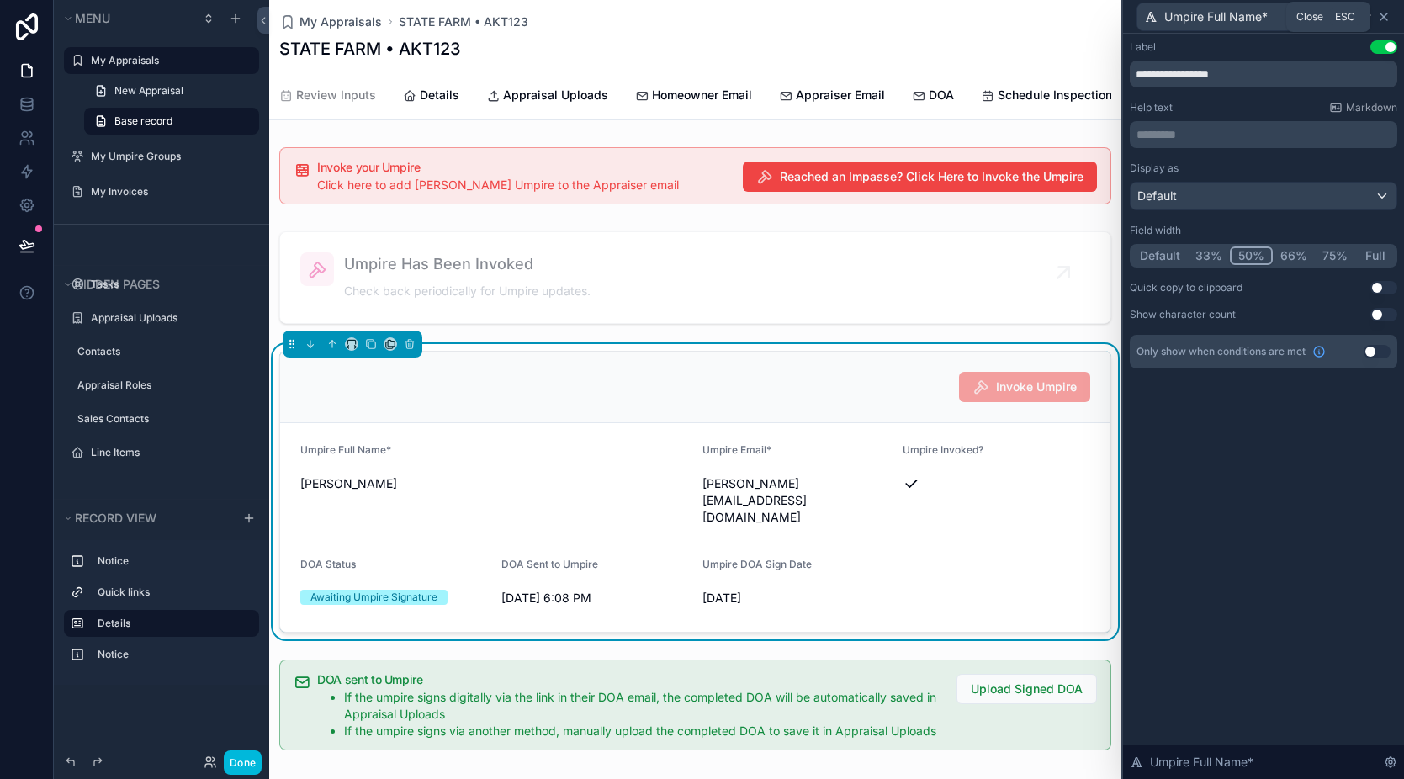
click at [1382, 18] on icon at bounding box center [1384, 16] width 7 height 7
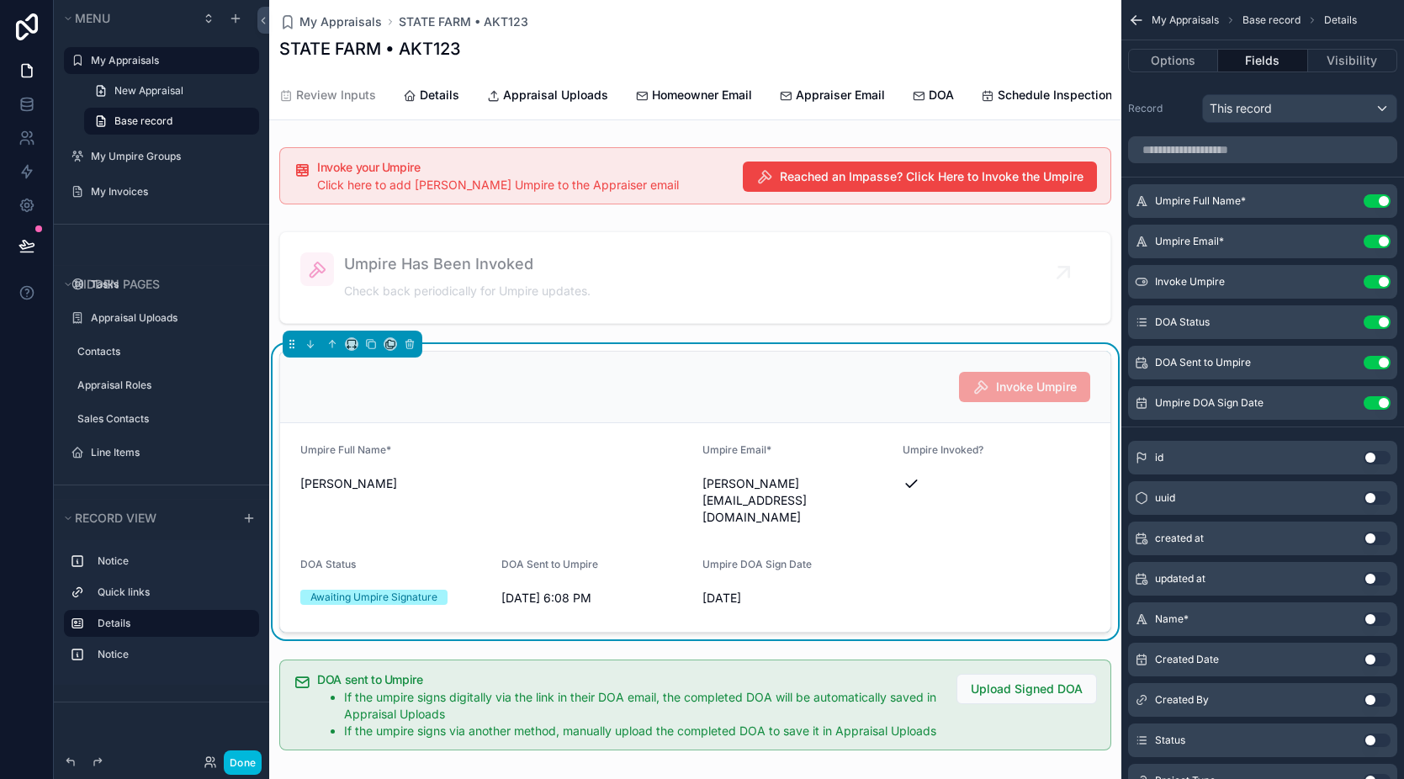
click at [0, 0] on icon "scrollable content" at bounding box center [0, 0] width 0 height 0
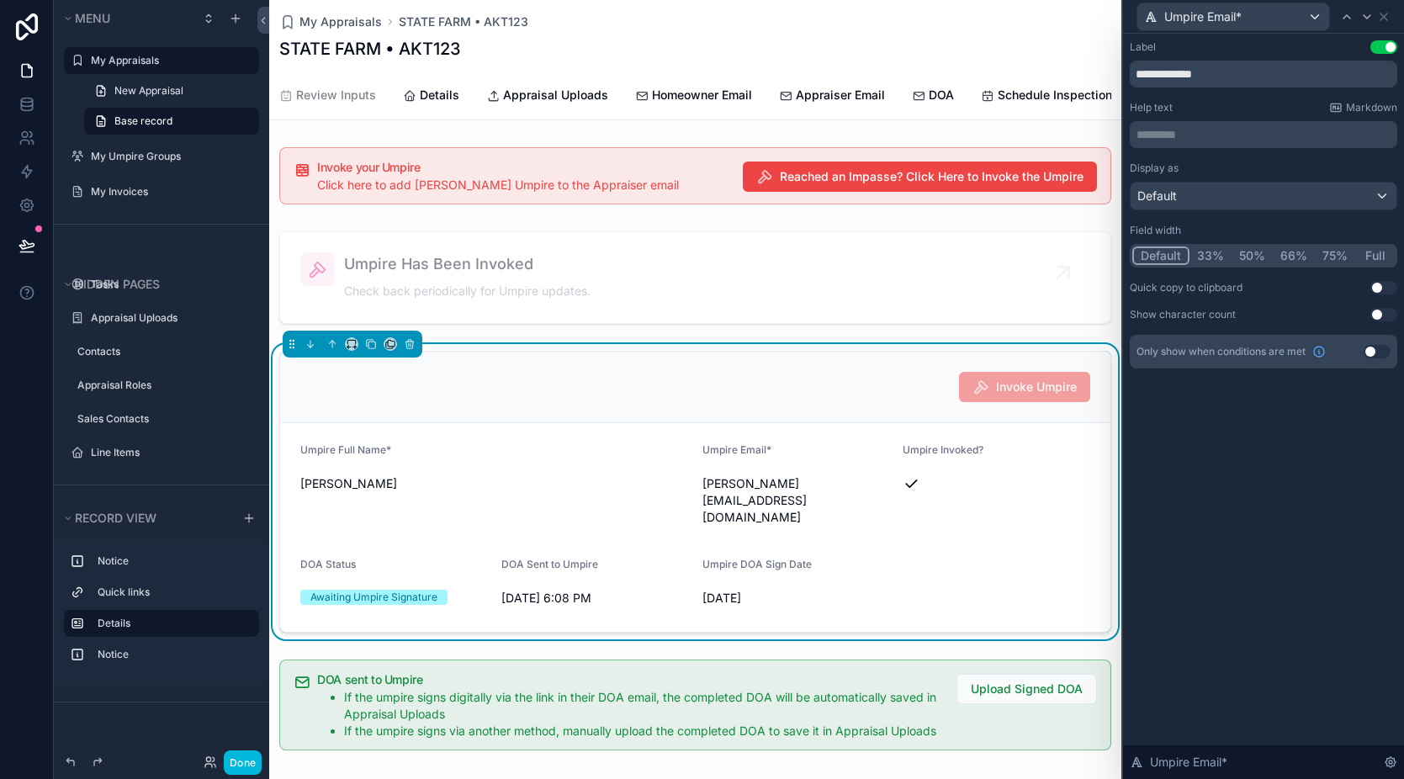
click at [1216, 259] on button "33%" at bounding box center [1211, 256] width 42 height 19
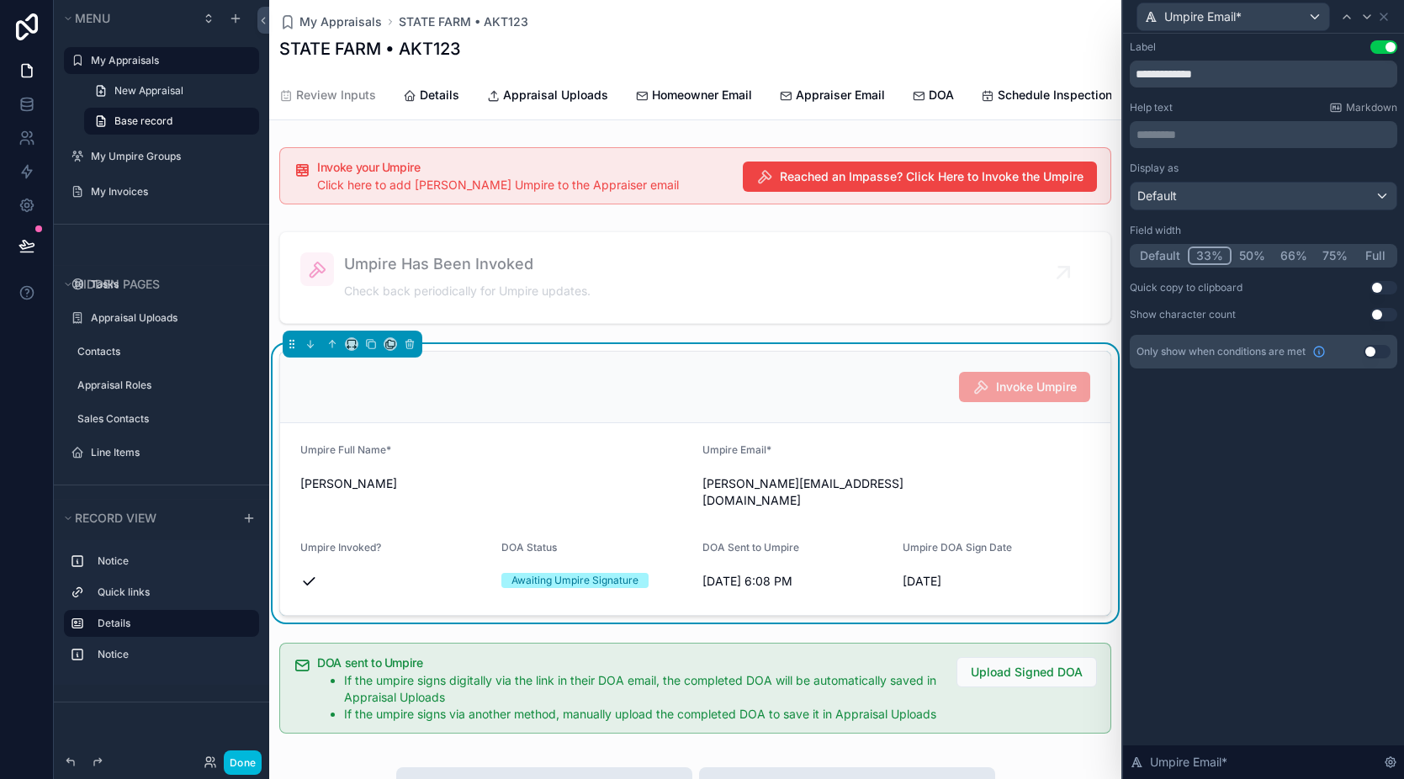
click at [1391, 20] on div "Umpire Email*" at bounding box center [1264, 16] width 268 height 33
click at [1387, 20] on icon at bounding box center [1383, 16] width 13 height 13
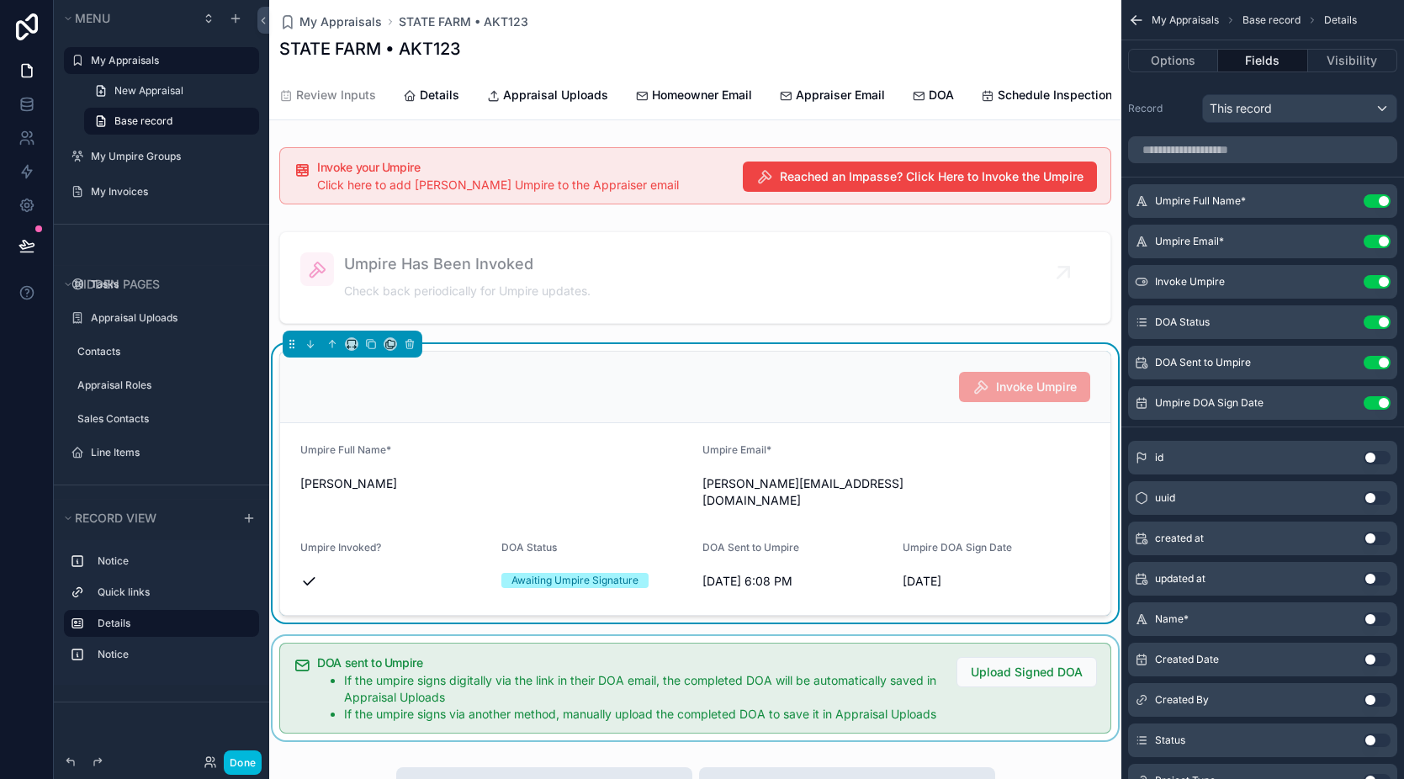
click at [685, 666] on div "scrollable content" at bounding box center [695, 688] width 852 height 104
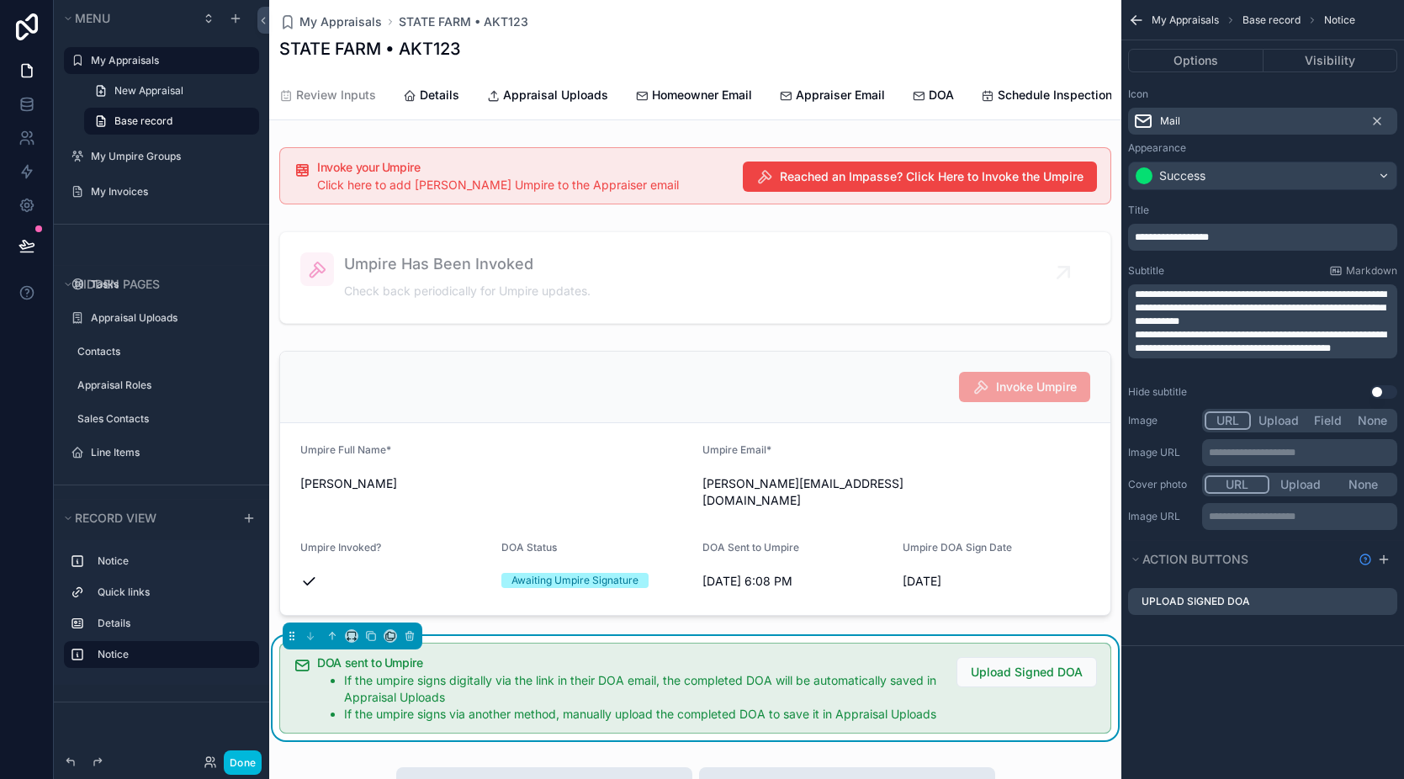
click at [0, 0] on icon "scrollable content" at bounding box center [0, 0] width 0 height 0
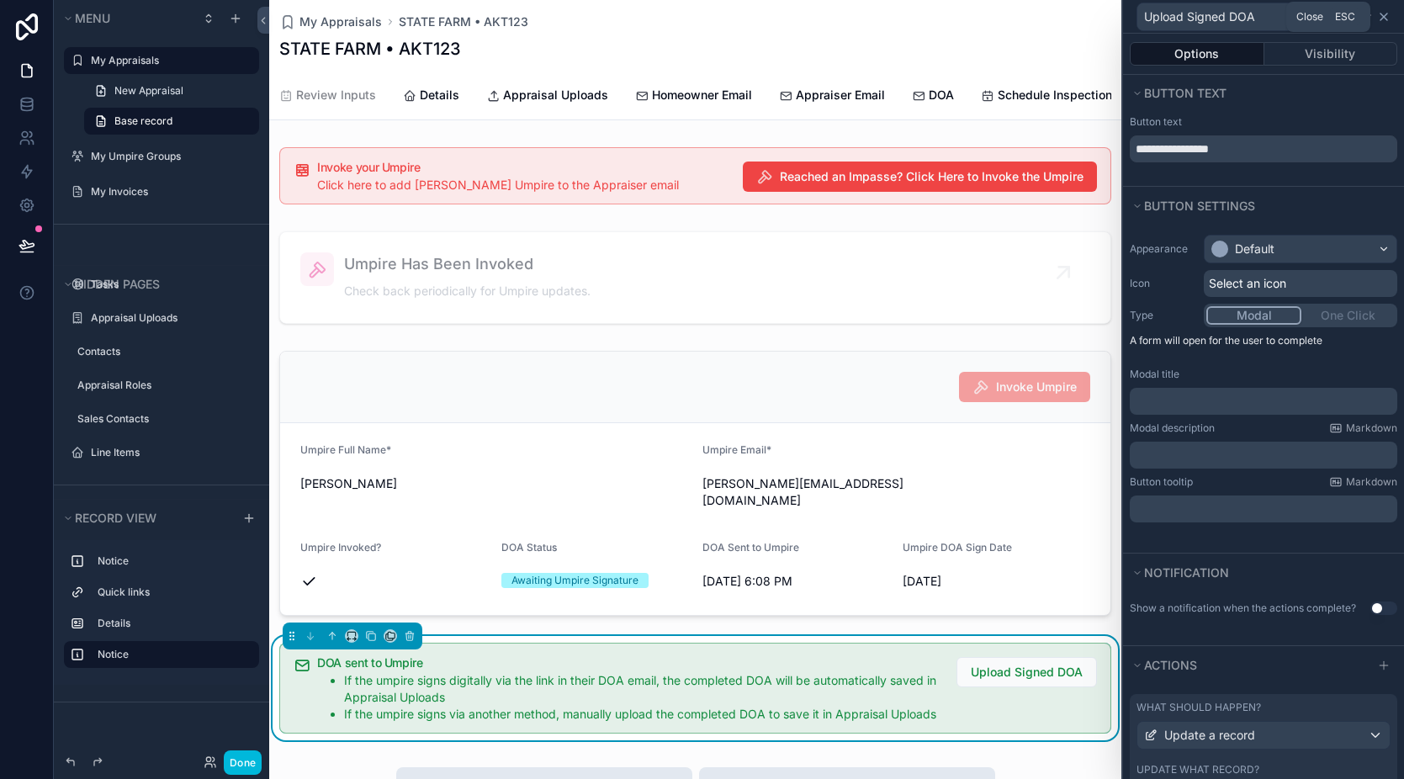
click at [1385, 21] on icon at bounding box center [1383, 16] width 13 height 13
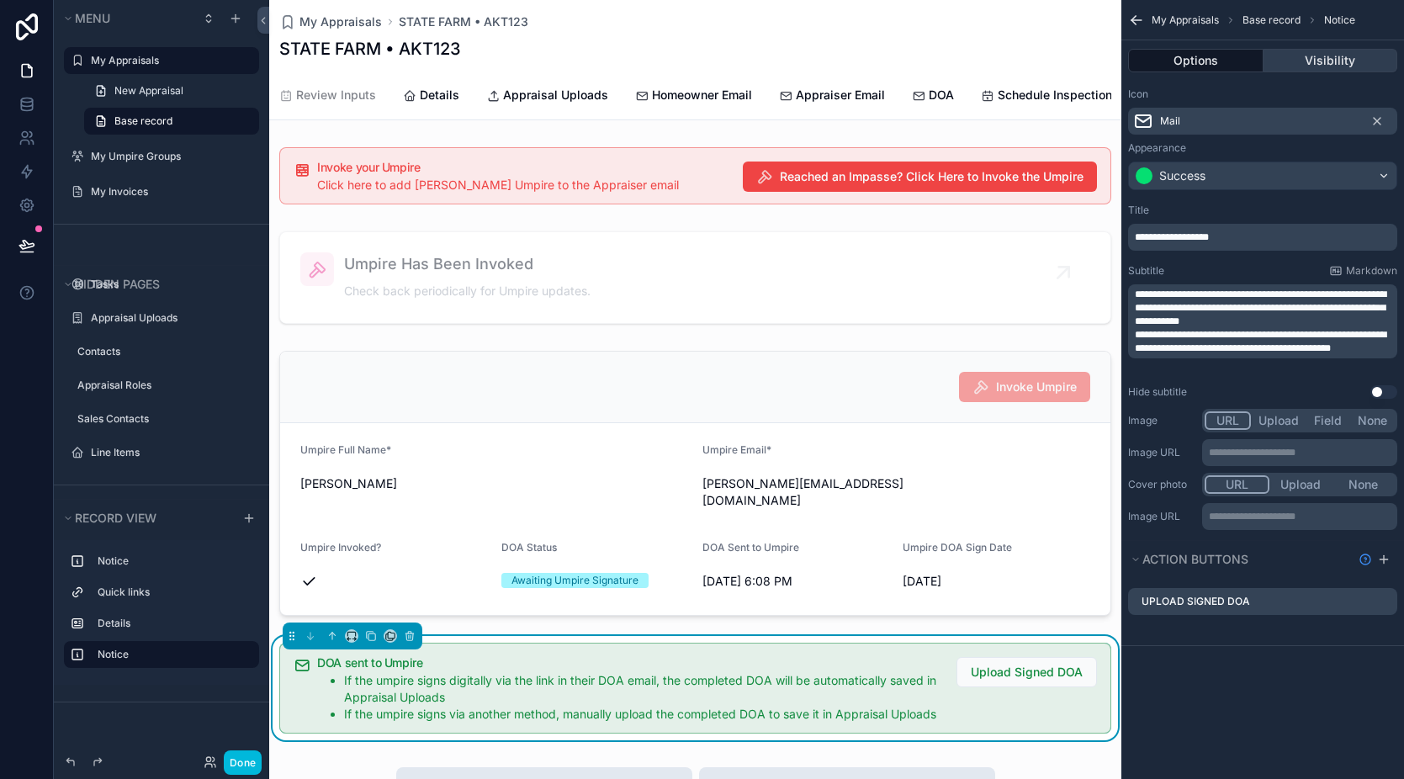
click at [1329, 67] on button "Visibility" at bounding box center [1331, 61] width 135 height 24
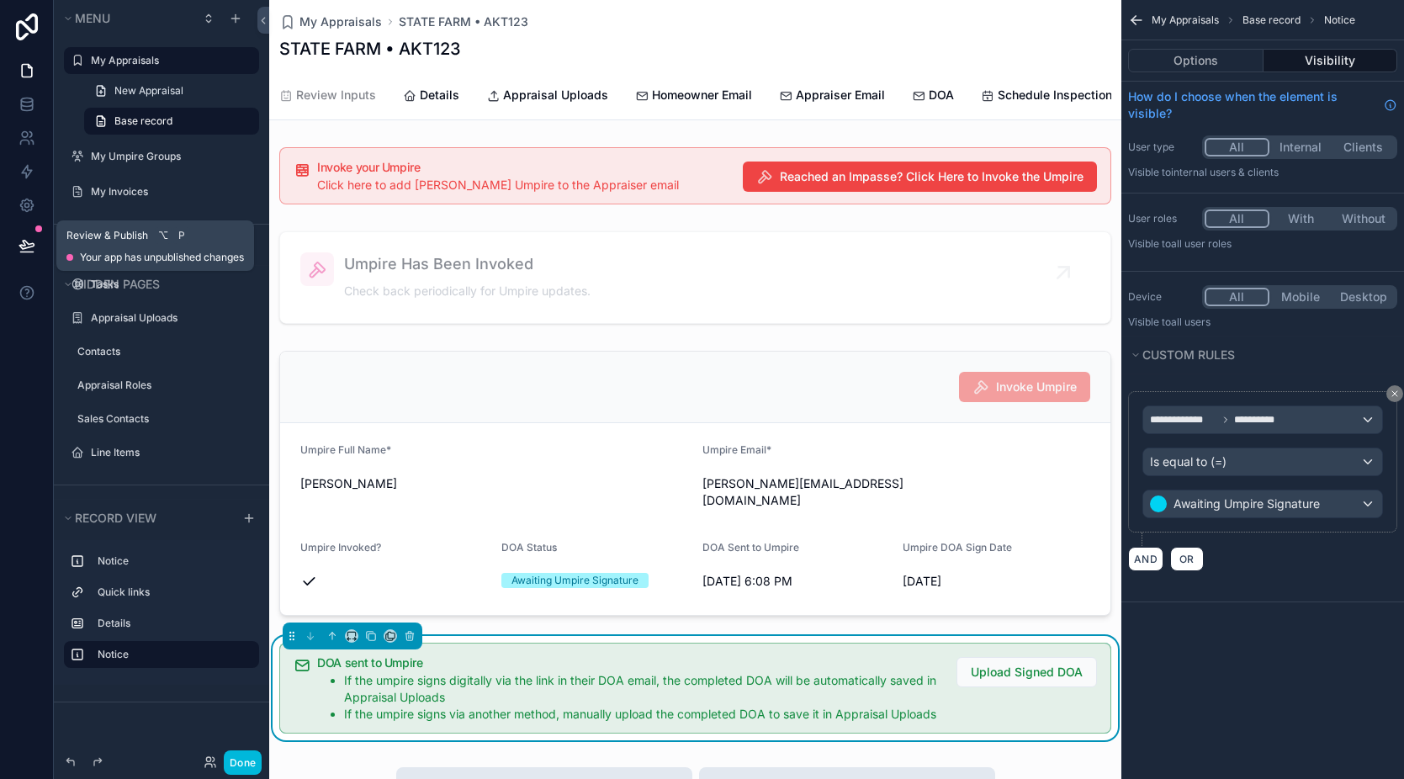
click at [25, 236] on button at bounding box center [26, 245] width 37 height 47
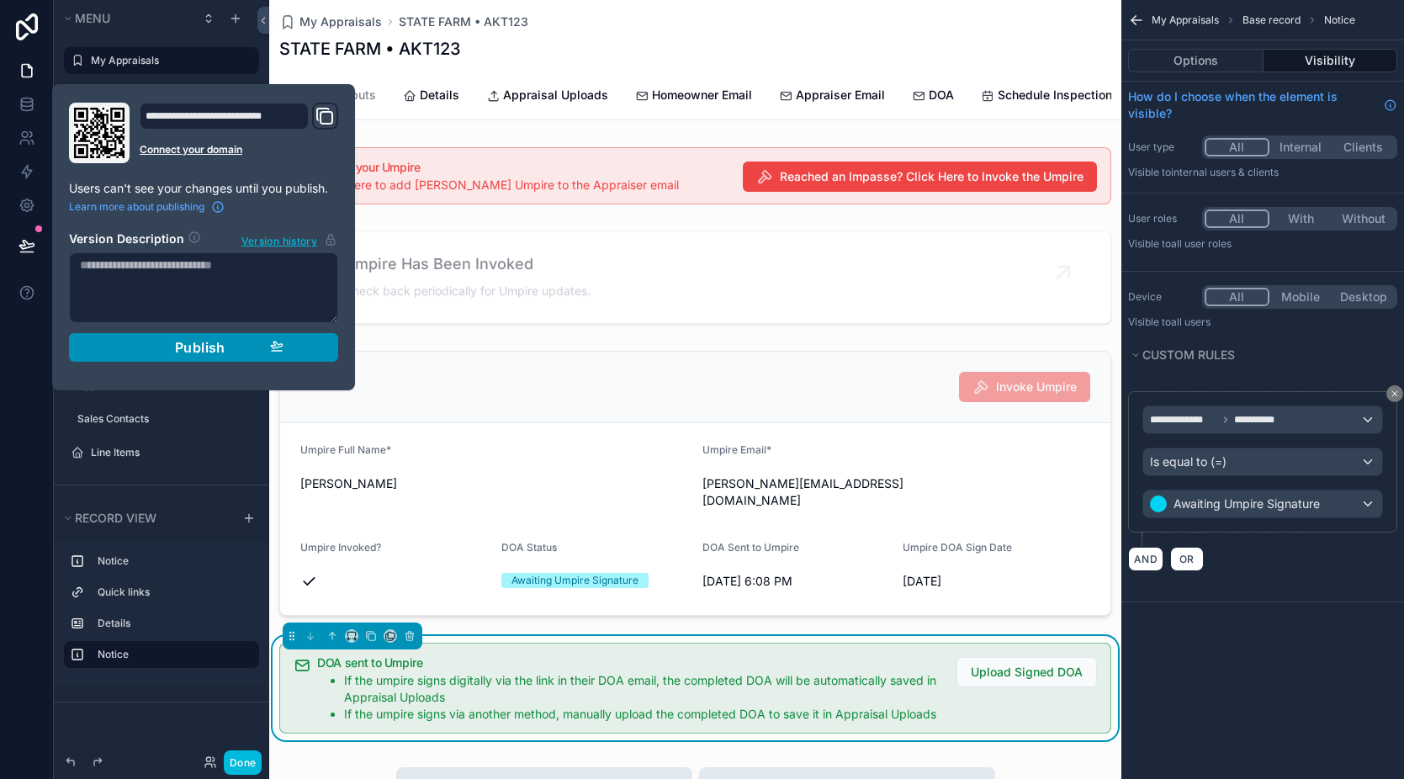
click at [191, 347] on span "Publish" at bounding box center [200, 347] width 50 height 17
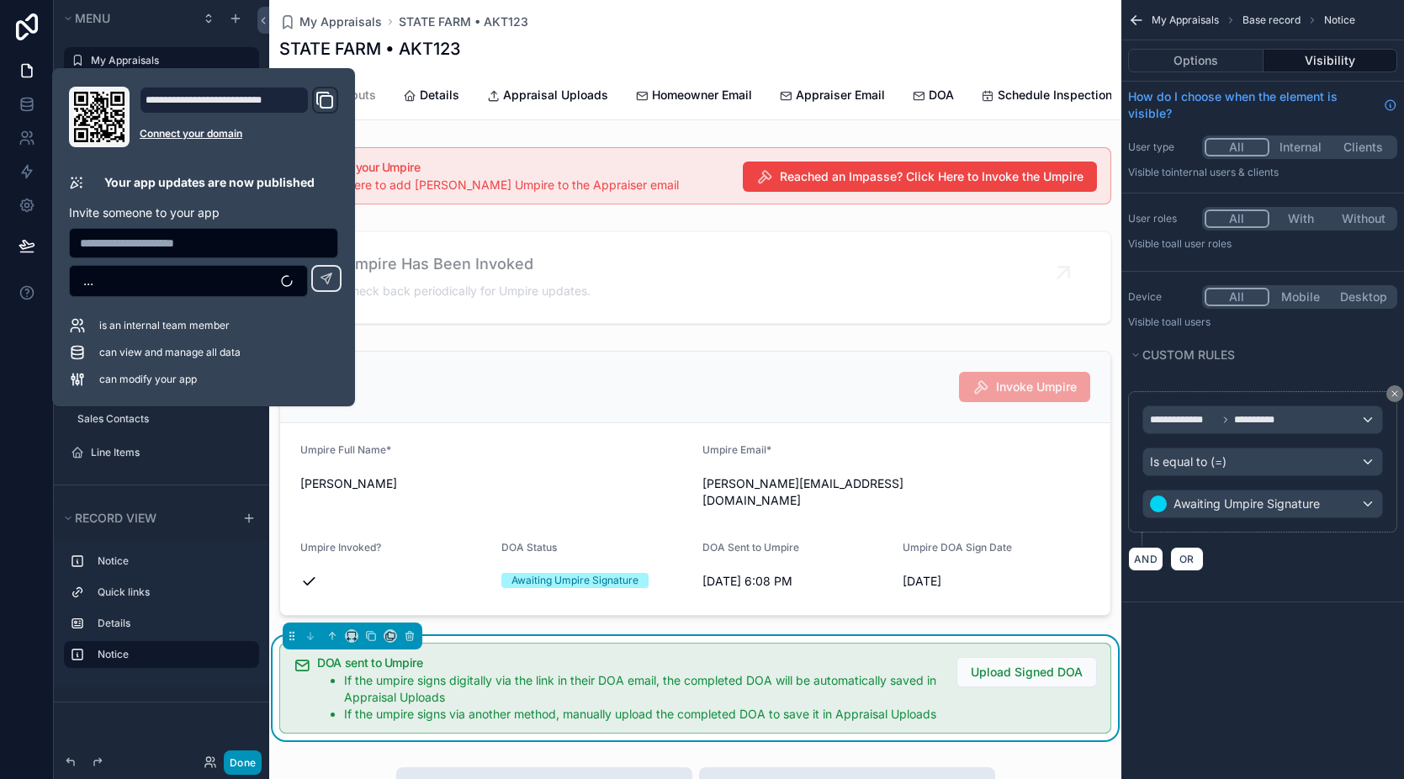
click at [248, 770] on button "Done" at bounding box center [243, 763] width 38 height 24
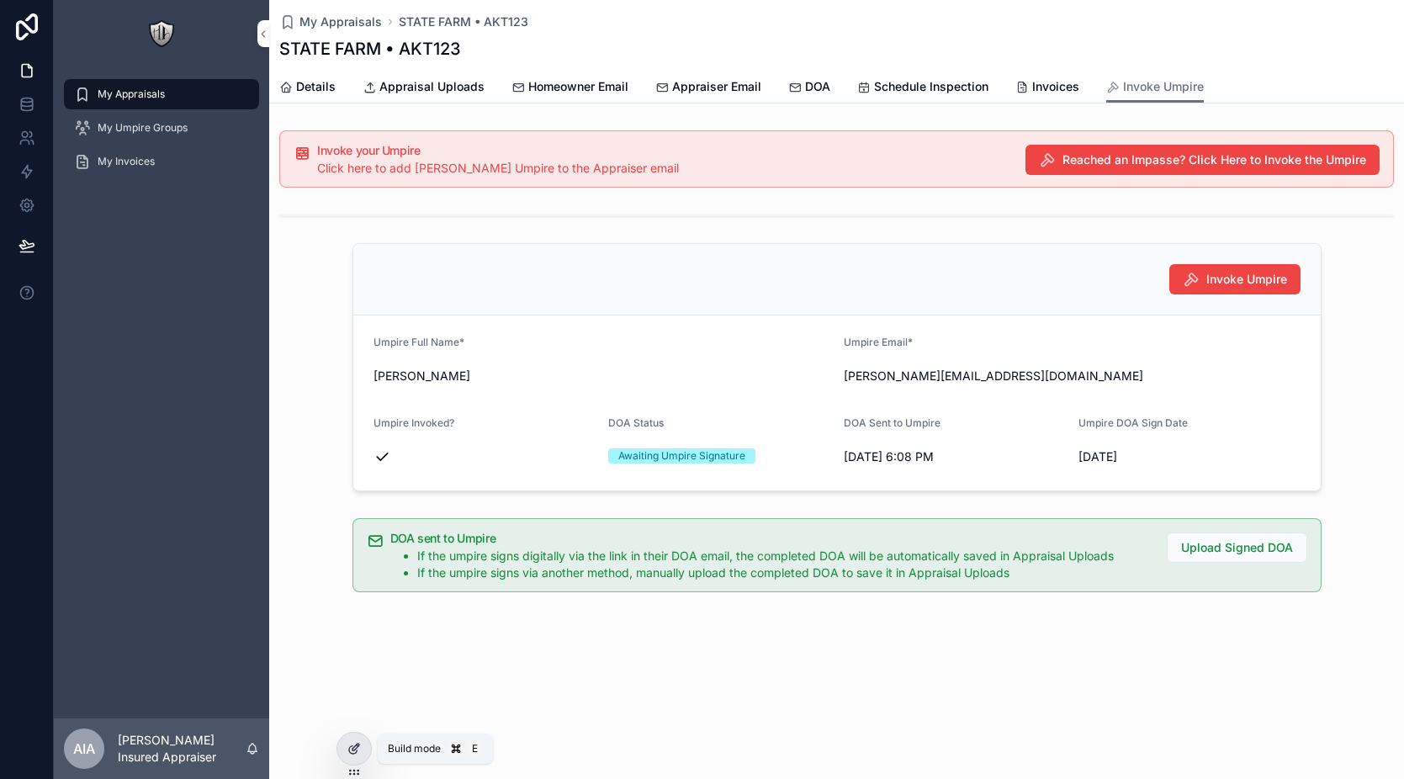
click at [354, 756] on div at bounding box center [354, 749] width 34 height 32
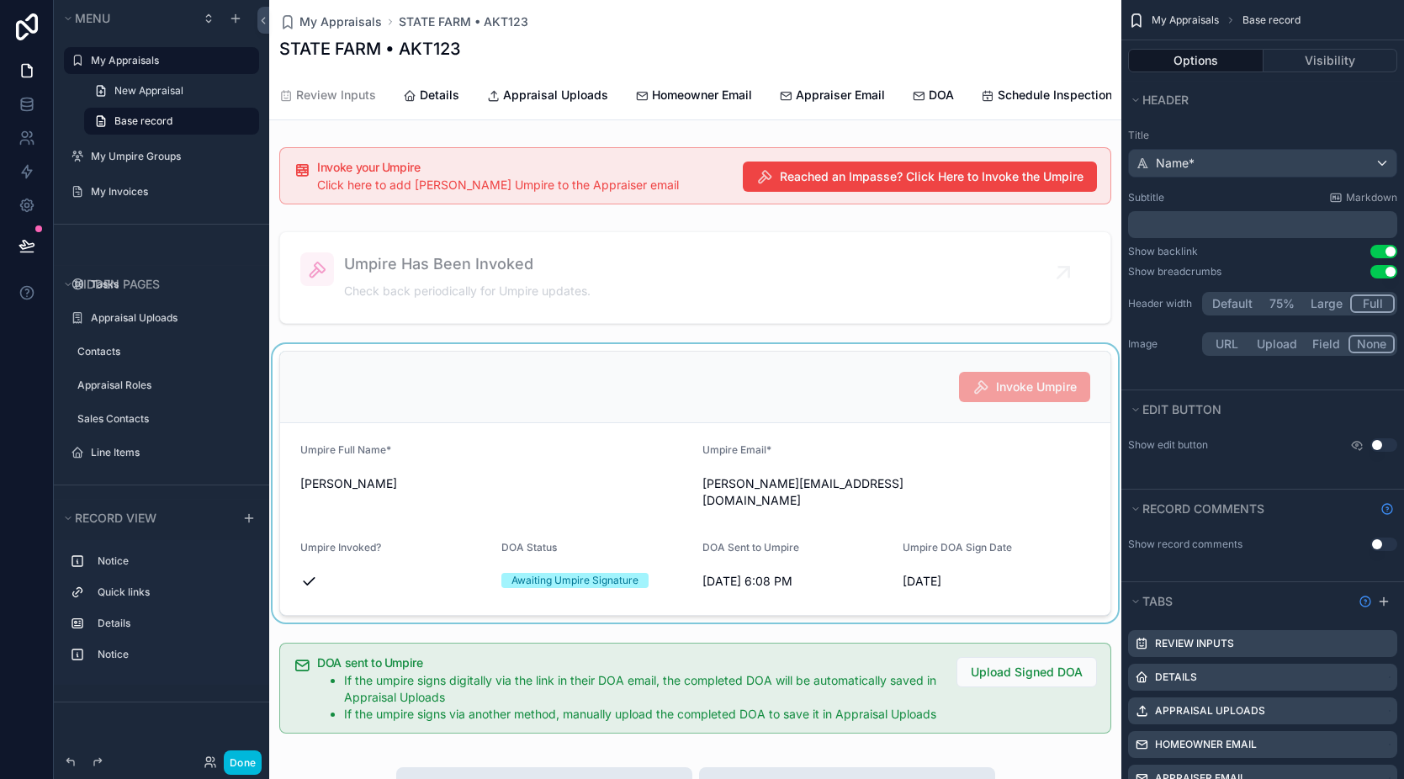
click at [892, 398] on div "scrollable content" at bounding box center [695, 483] width 852 height 279
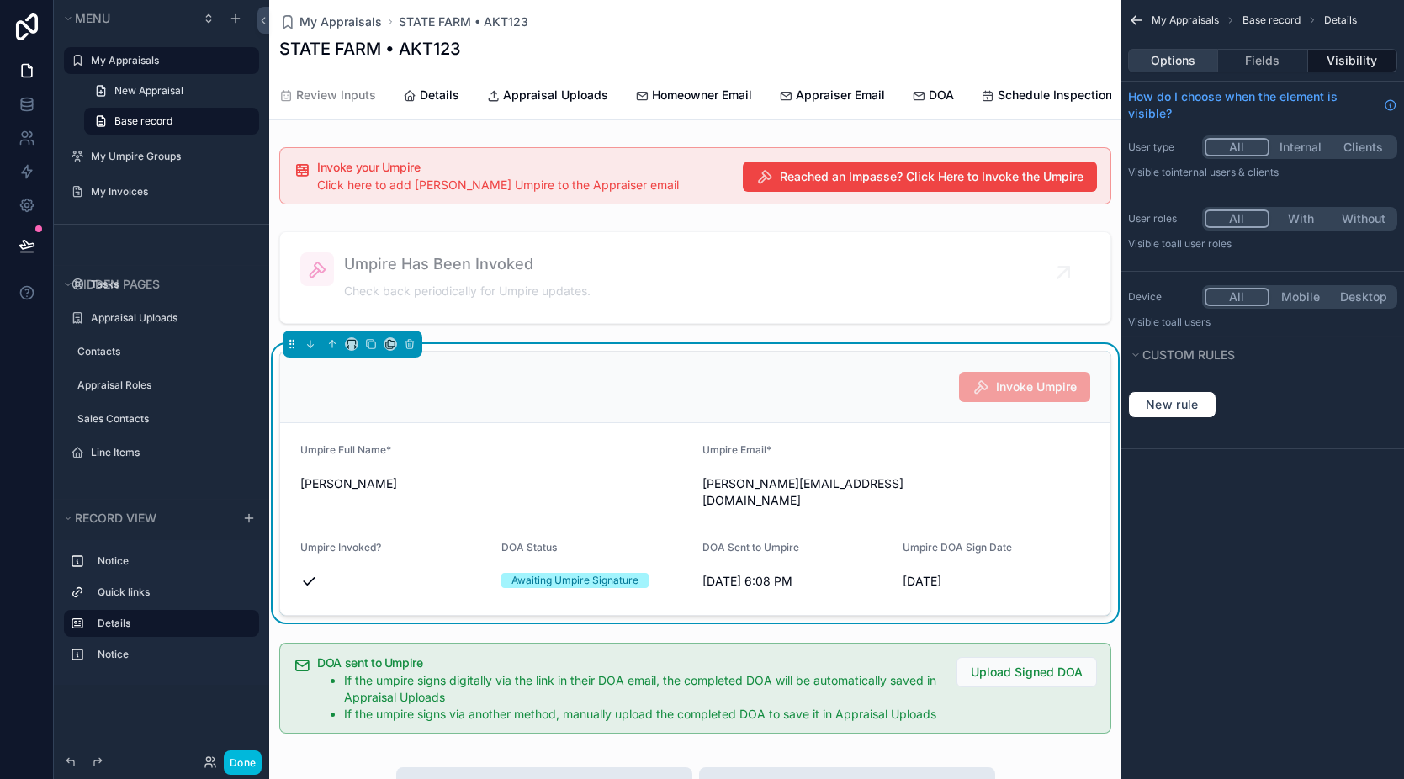
click at [1192, 53] on button "Options" at bounding box center [1173, 61] width 90 height 24
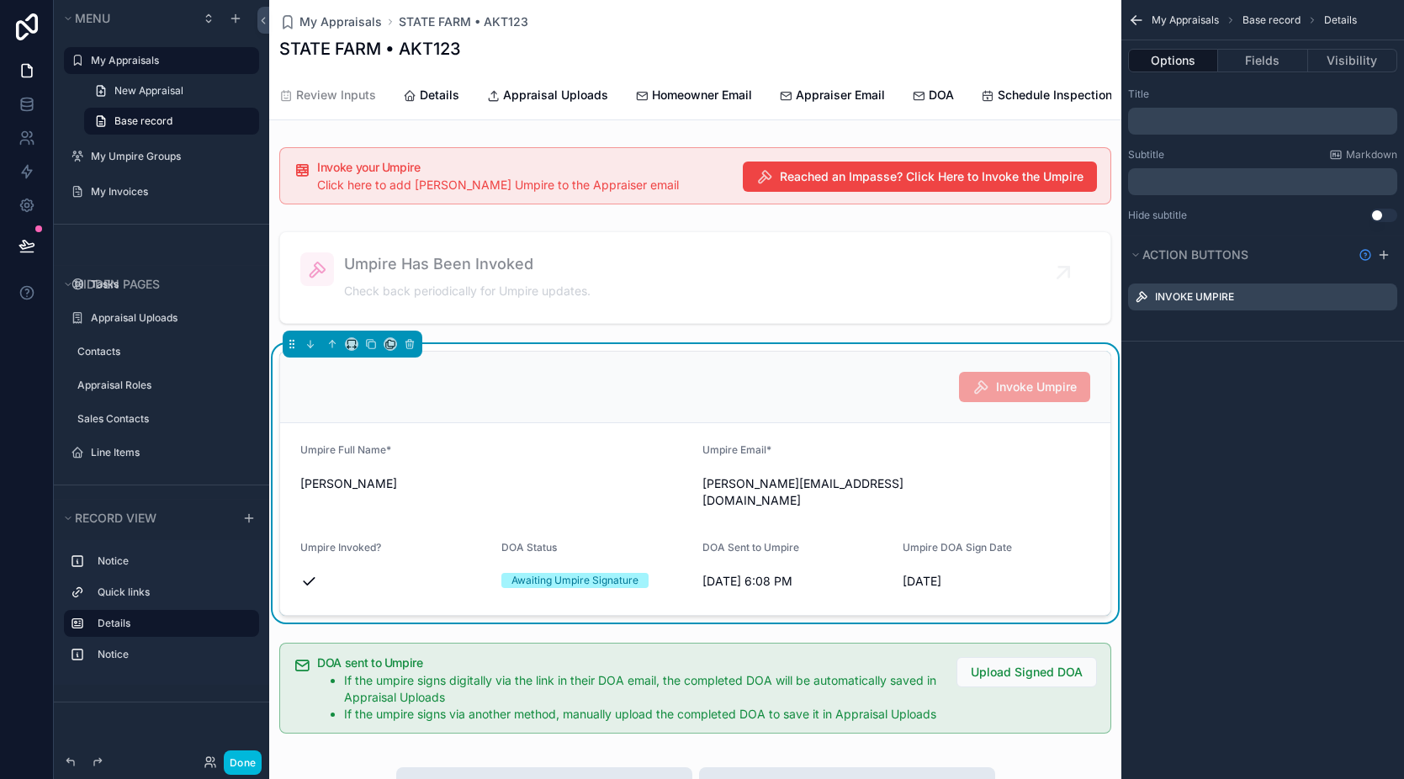
click at [0, 0] on icon "scrollable content" at bounding box center [0, 0] width 0 height 0
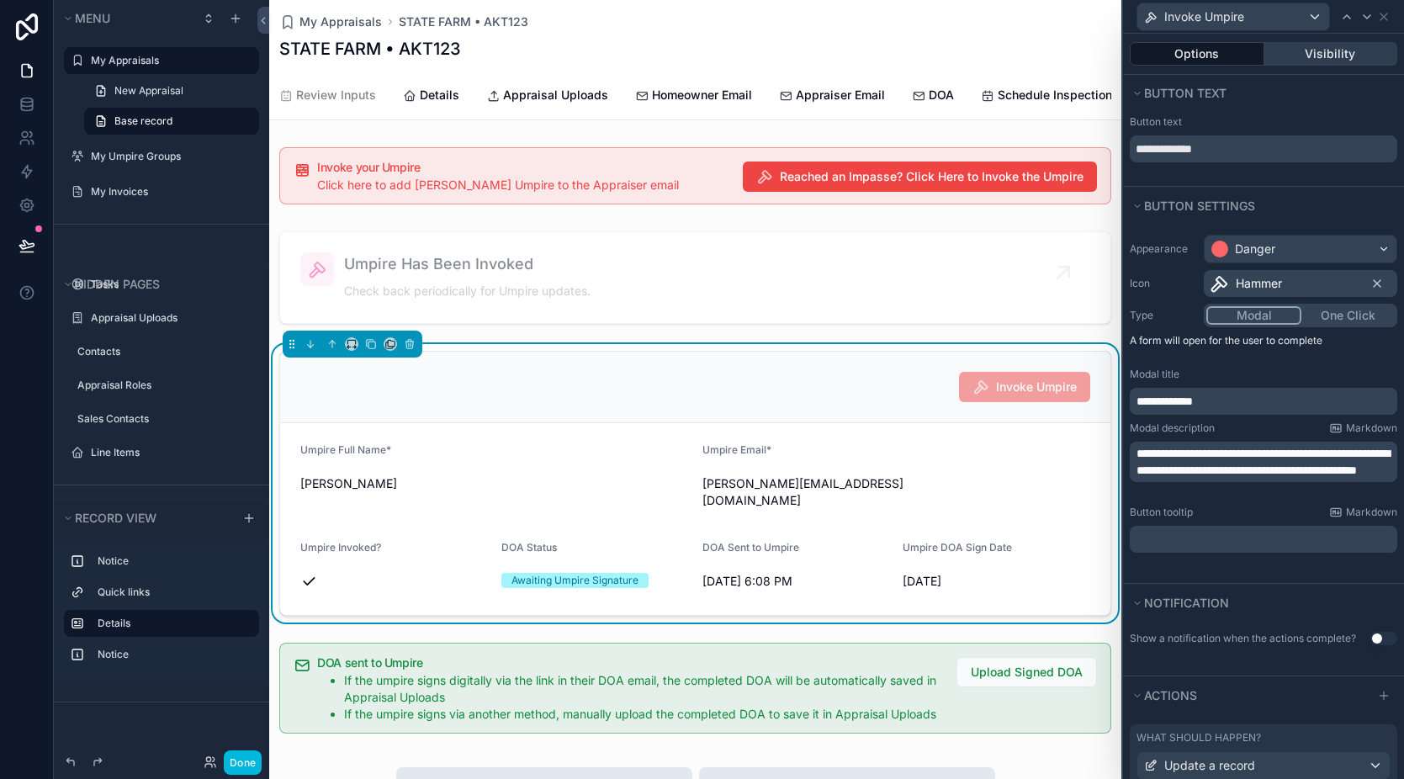
click at [1308, 56] on button "Visibility" at bounding box center [1332, 54] width 134 height 24
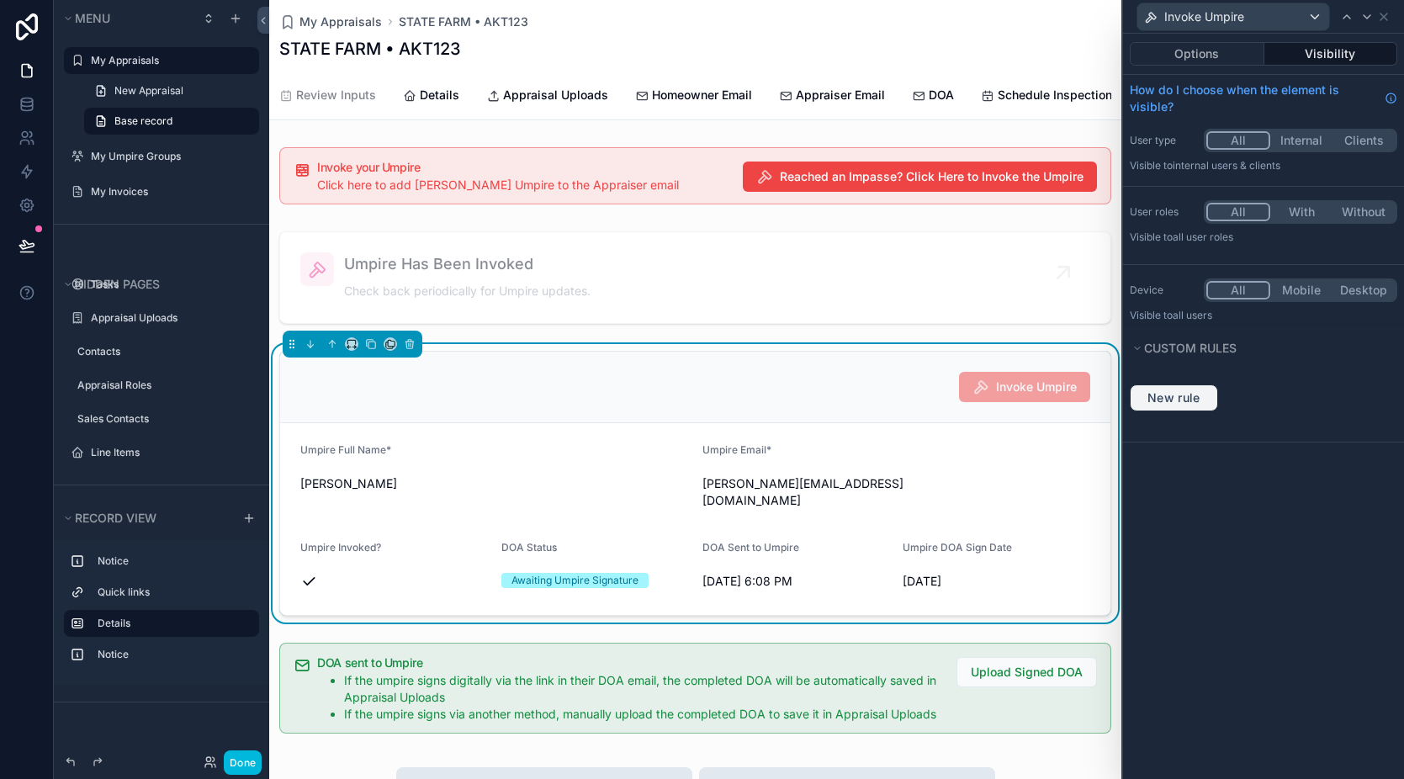
click at [1195, 394] on span "New rule" at bounding box center [1174, 397] width 66 height 15
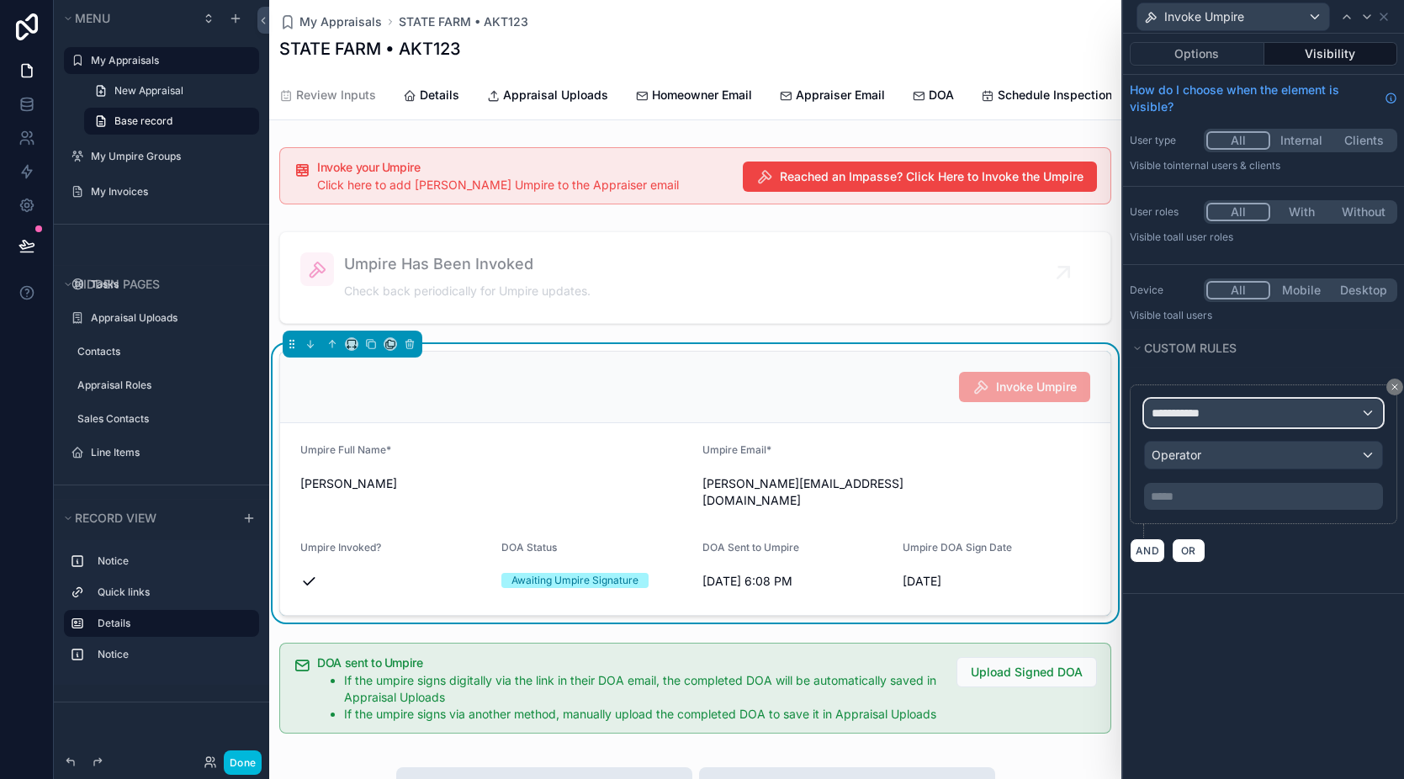
click at [1196, 424] on div "**********" at bounding box center [1263, 413] width 237 height 27
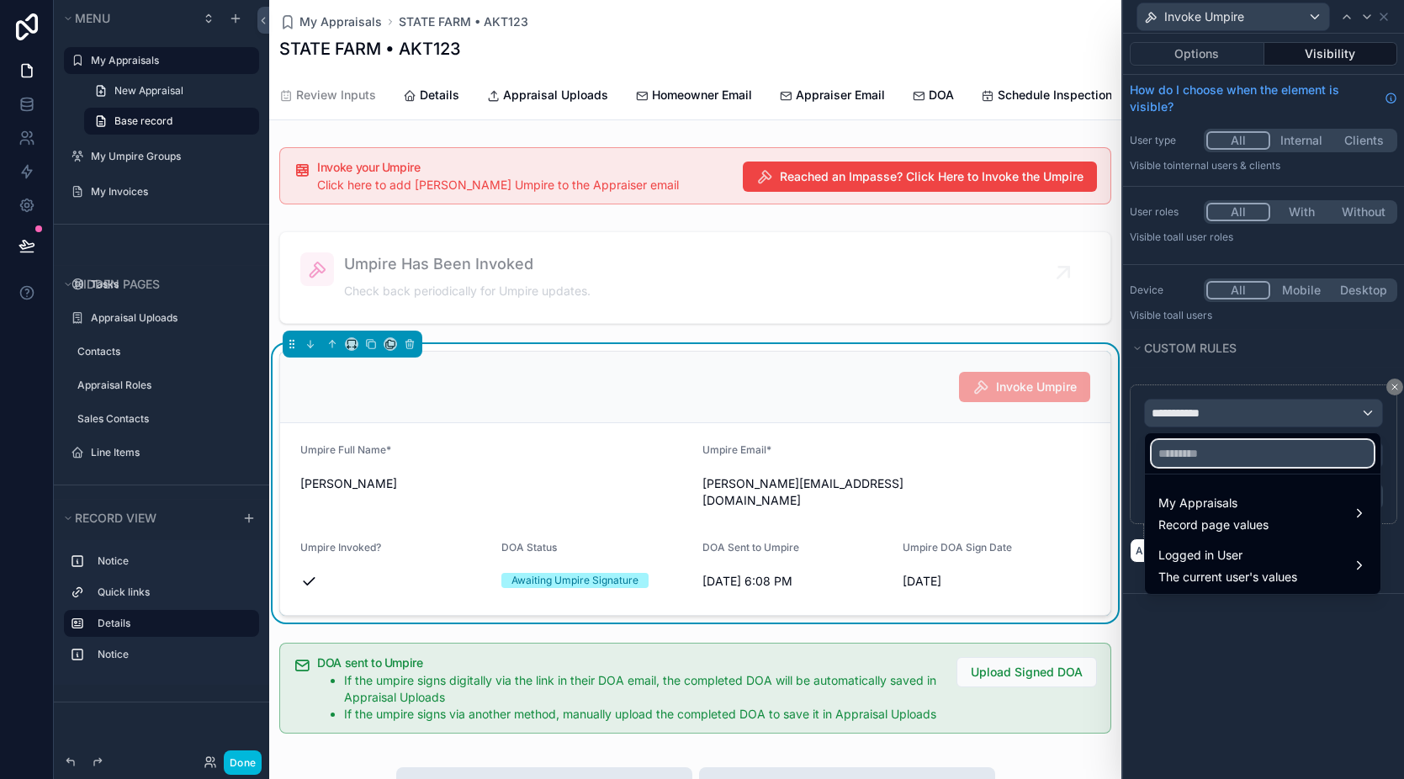
click at [1191, 459] on input "text" at bounding box center [1263, 453] width 222 height 27
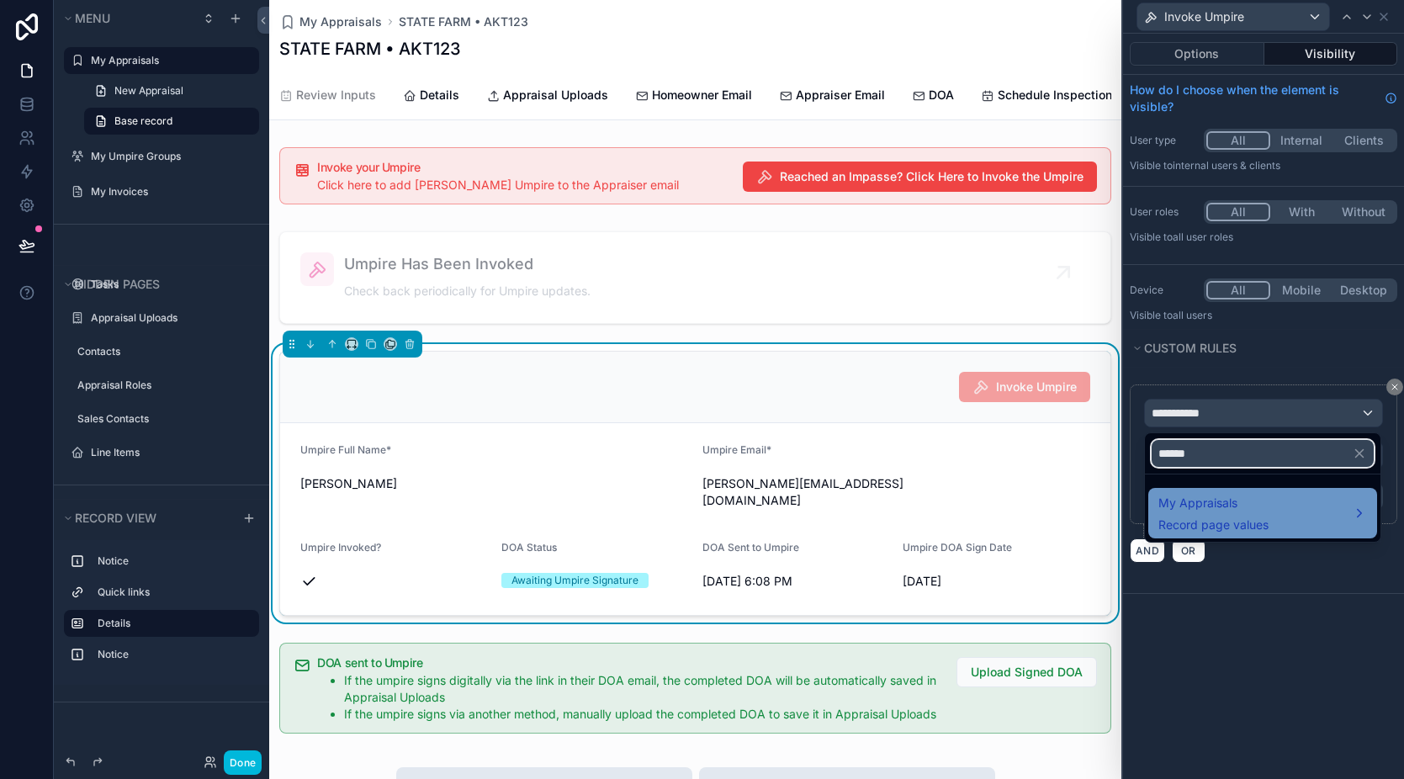
type input "******"
click at [1232, 502] on span "My Appraisals" at bounding box center [1214, 503] width 110 height 20
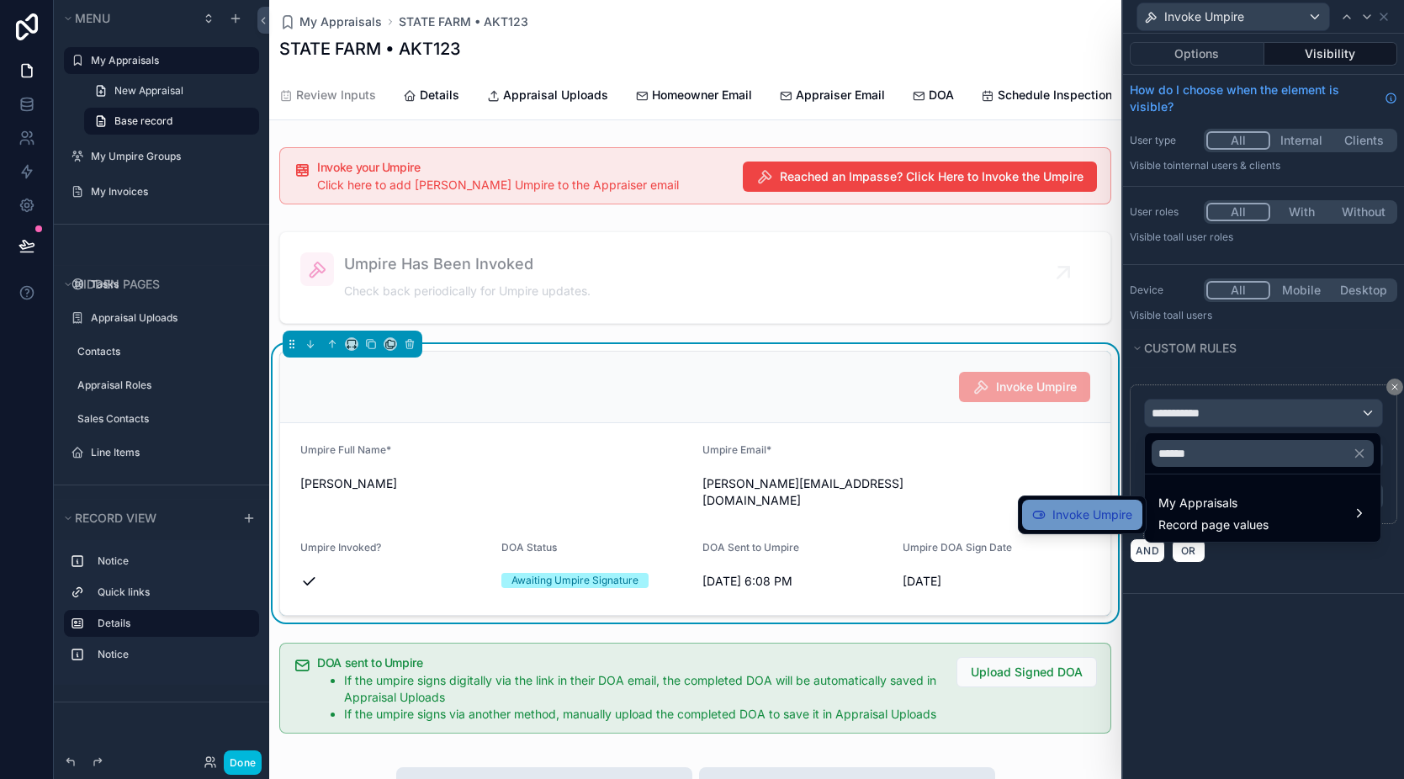
click at [1065, 513] on span "Invoke Umpire" at bounding box center [1093, 515] width 80 height 20
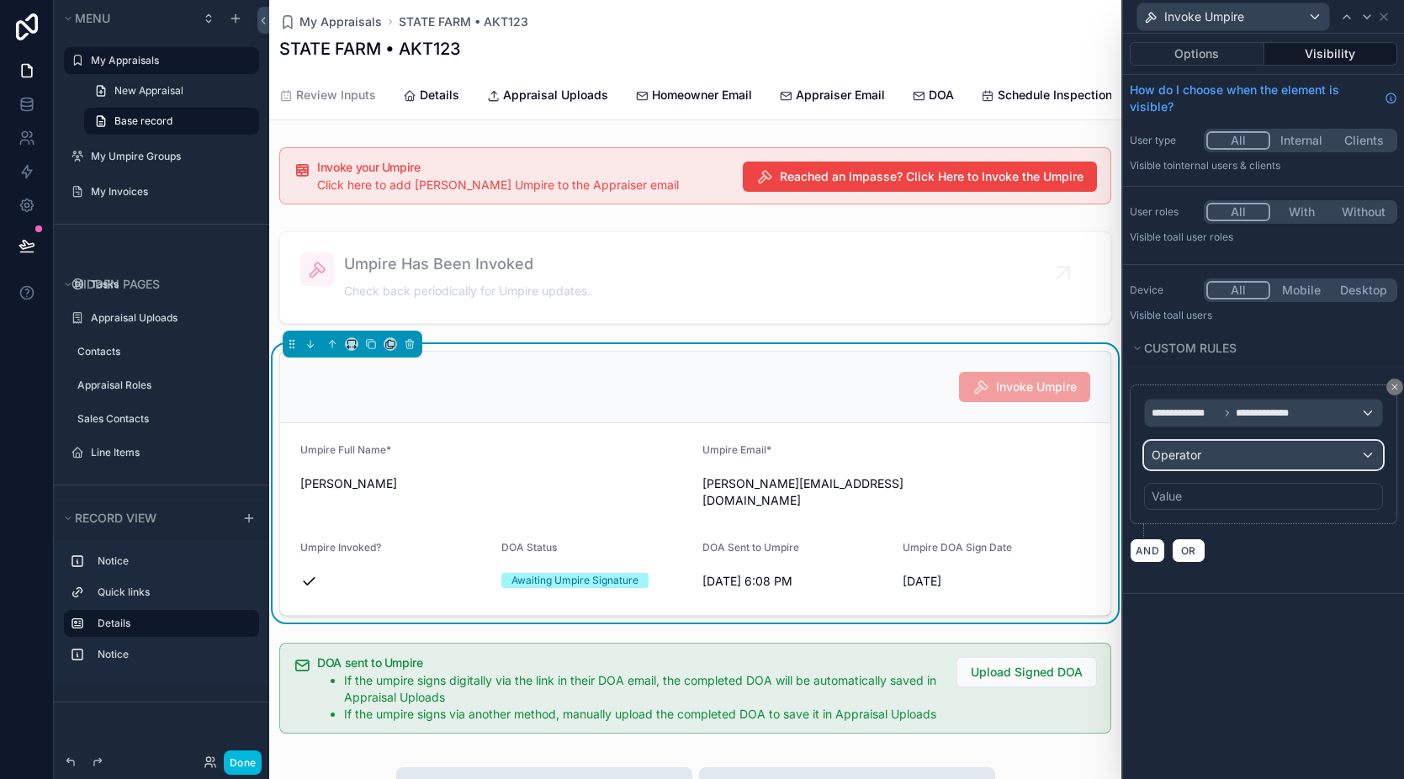
click at [1194, 466] on div "Operator" at bounding box center [1263, 455] width 237 height 27
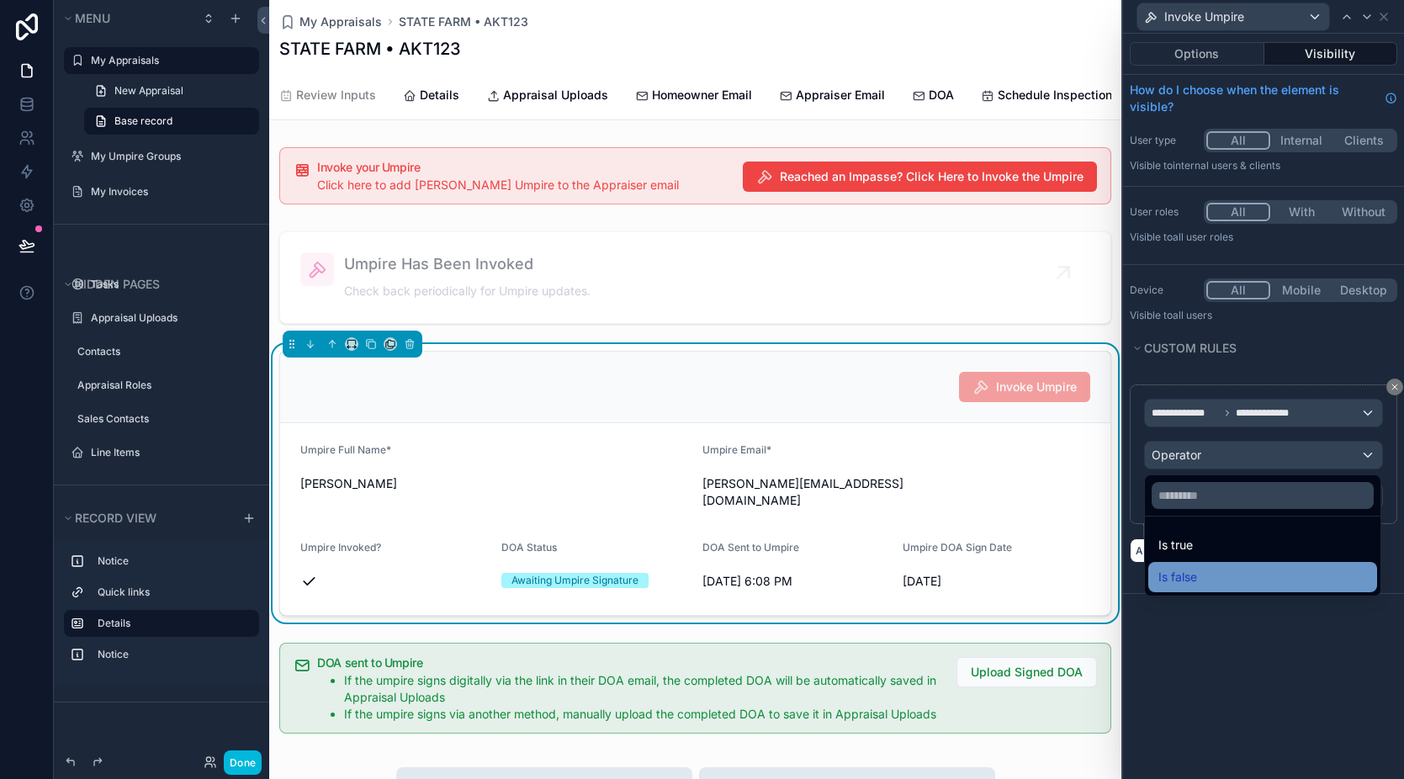
click at [1197, 575] on div "Is false" at bounding box center [1263, 577] width 209 height 20
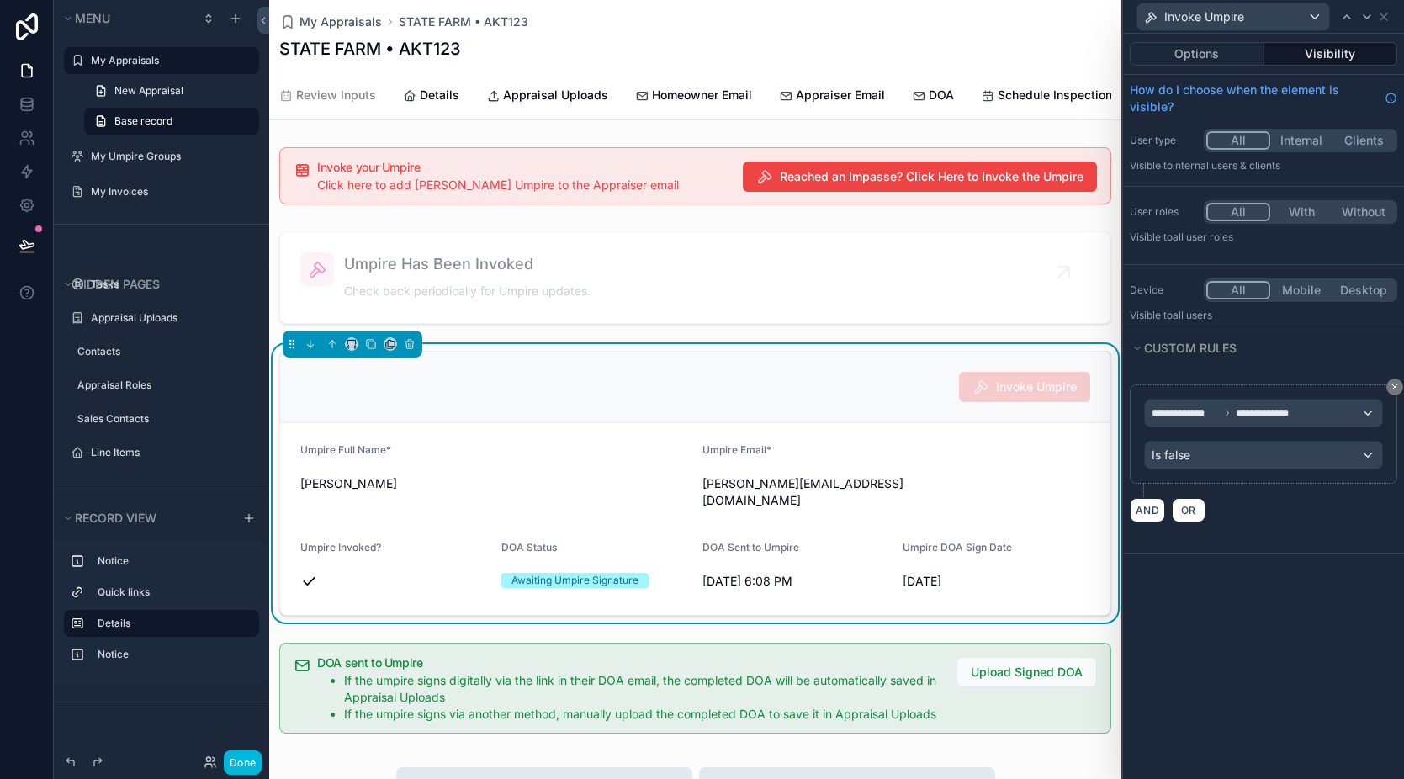
click at [1217, 589] on div "**********" at bounding box center [1263, 406] width 281 height 745
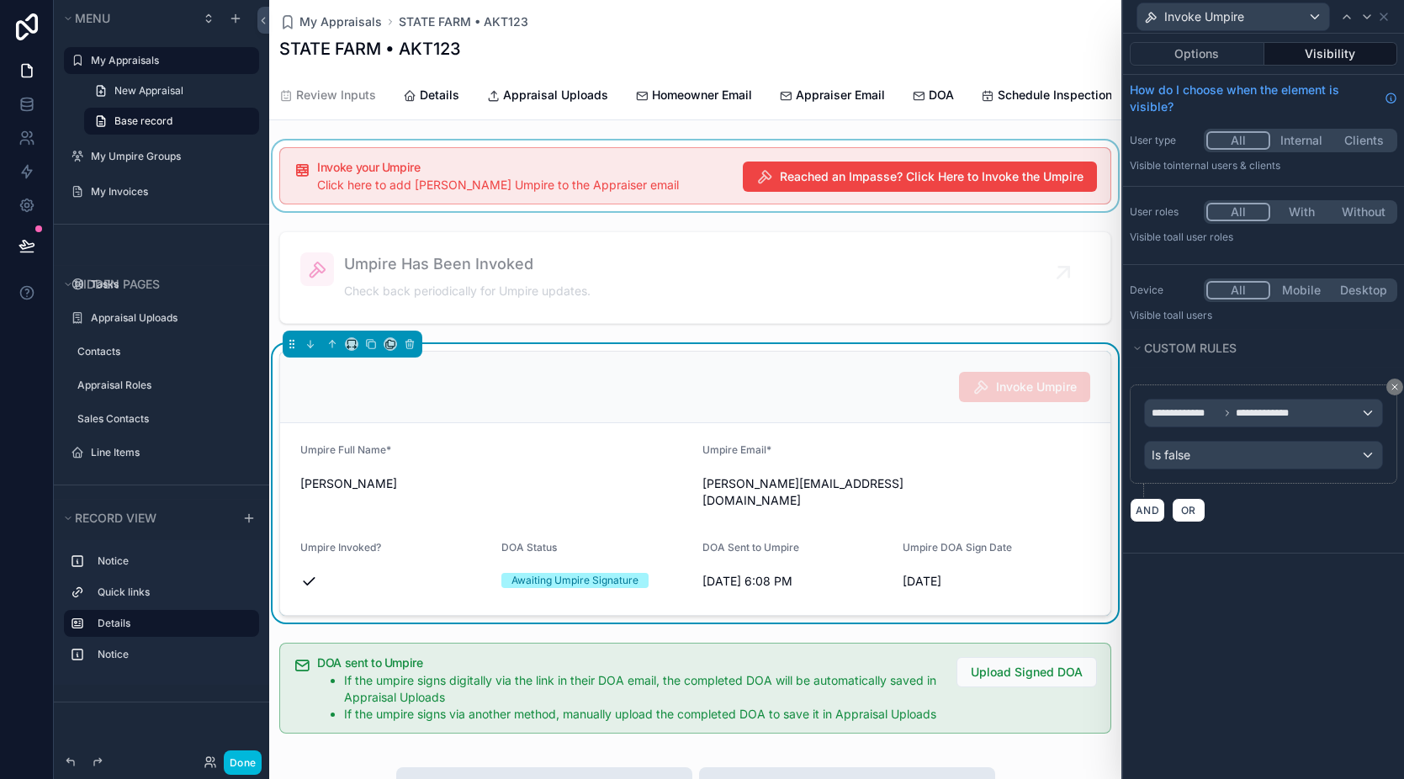
click at [458, 172] on div "scrollable content" at bounding box center [695, 176] width 852 height 71
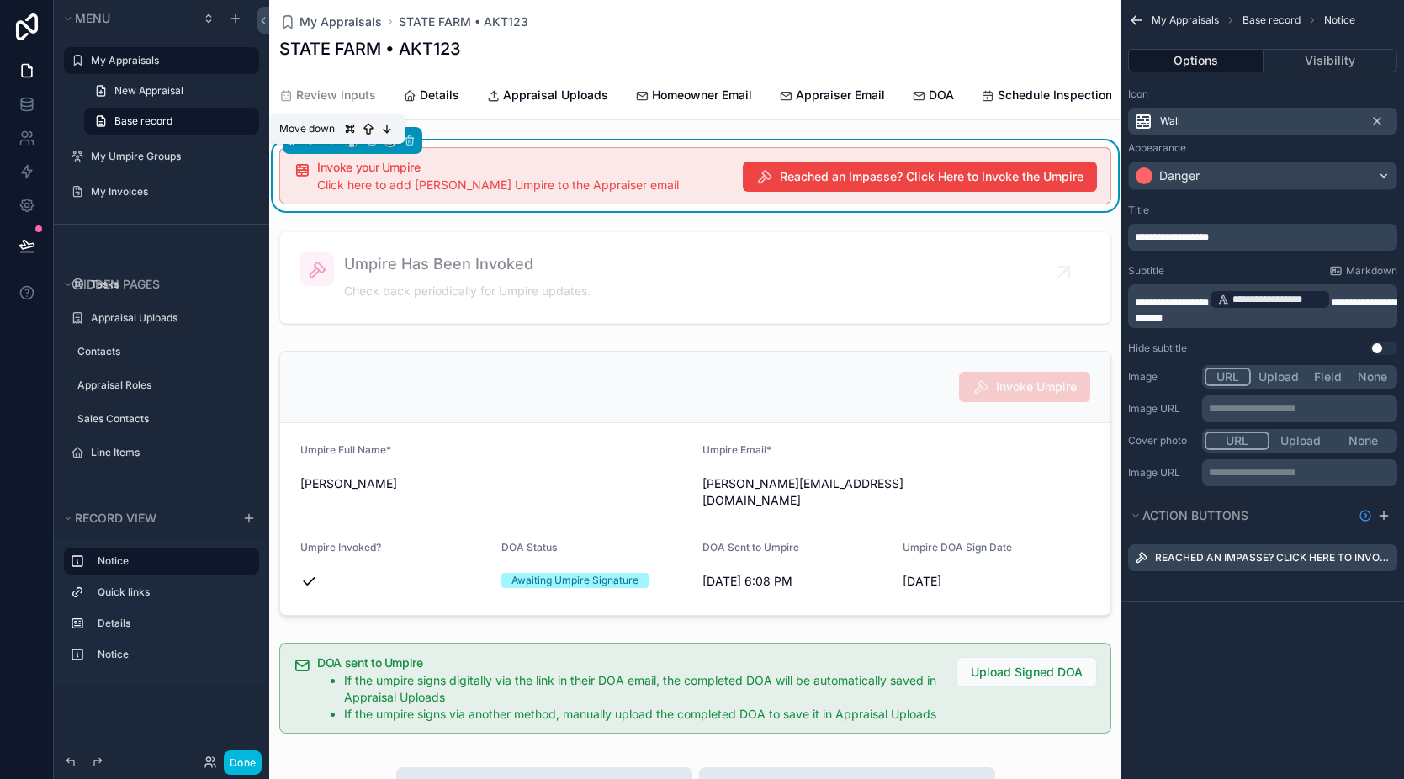
click at [314, 146] on icon "scrollable content" at bounding box center [311, 141] width 12 height 12
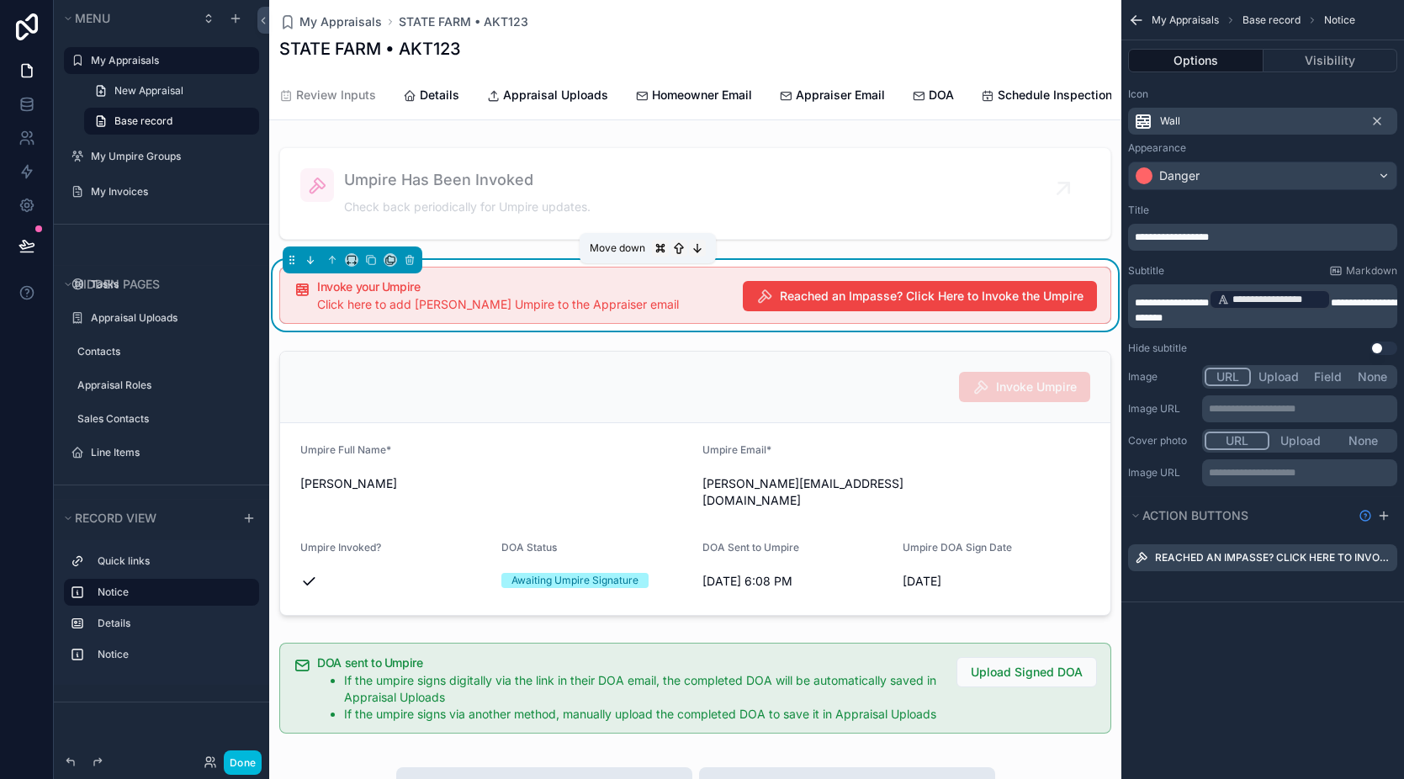
click at [305, 266] on icon "scrollable content" at bounding box center [311, 260] width 12 height 12
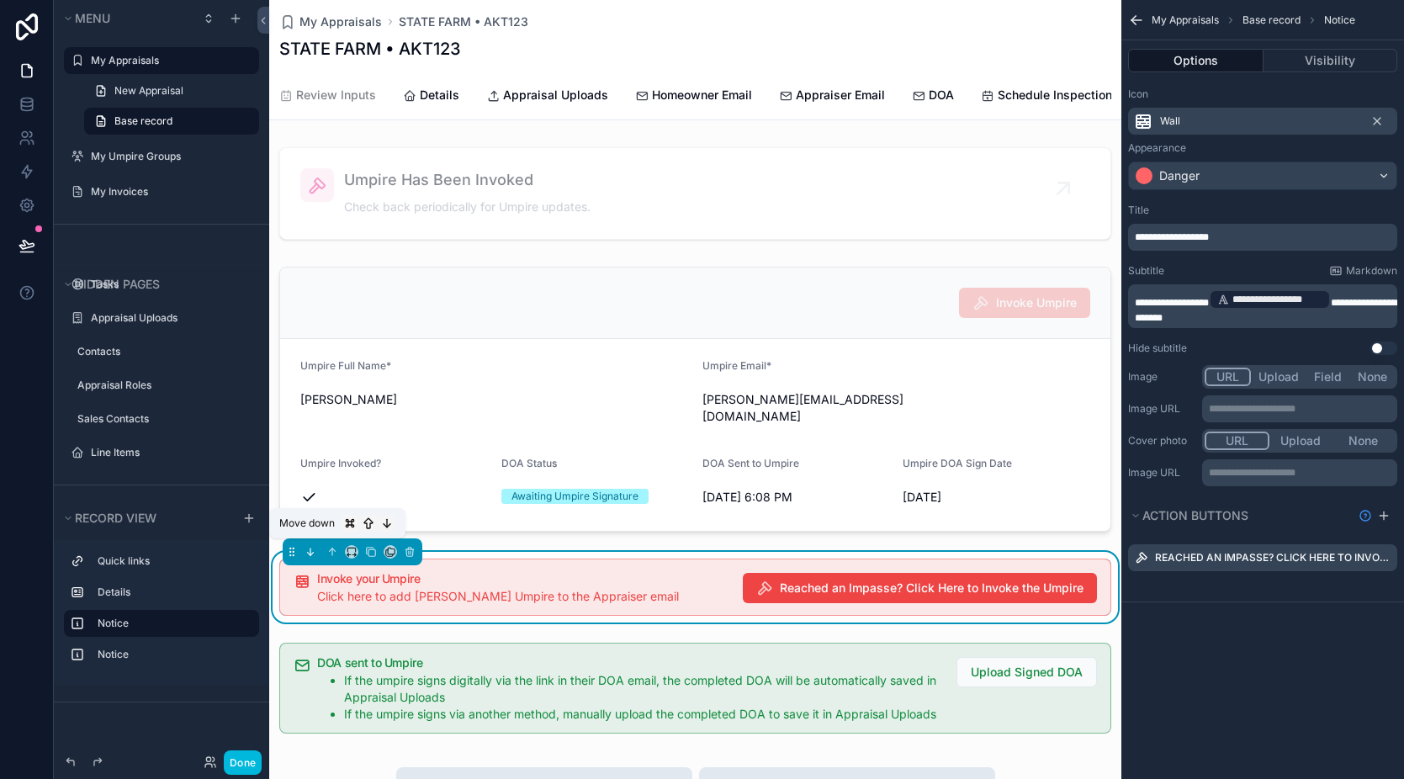
click at [309, 550] on icon "scrollable content" at bounding box center [311, 552] width 12 height 12
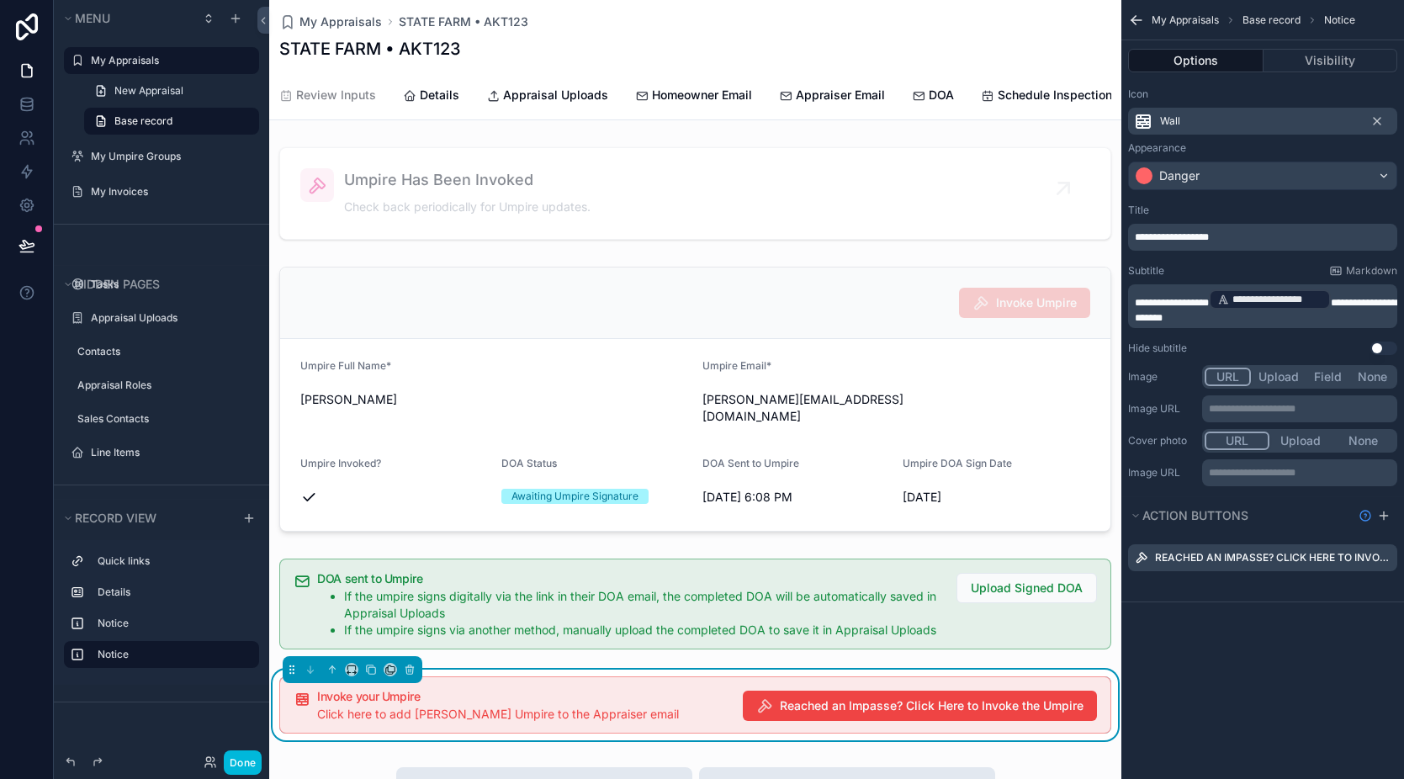
scroll to position [383, 0]
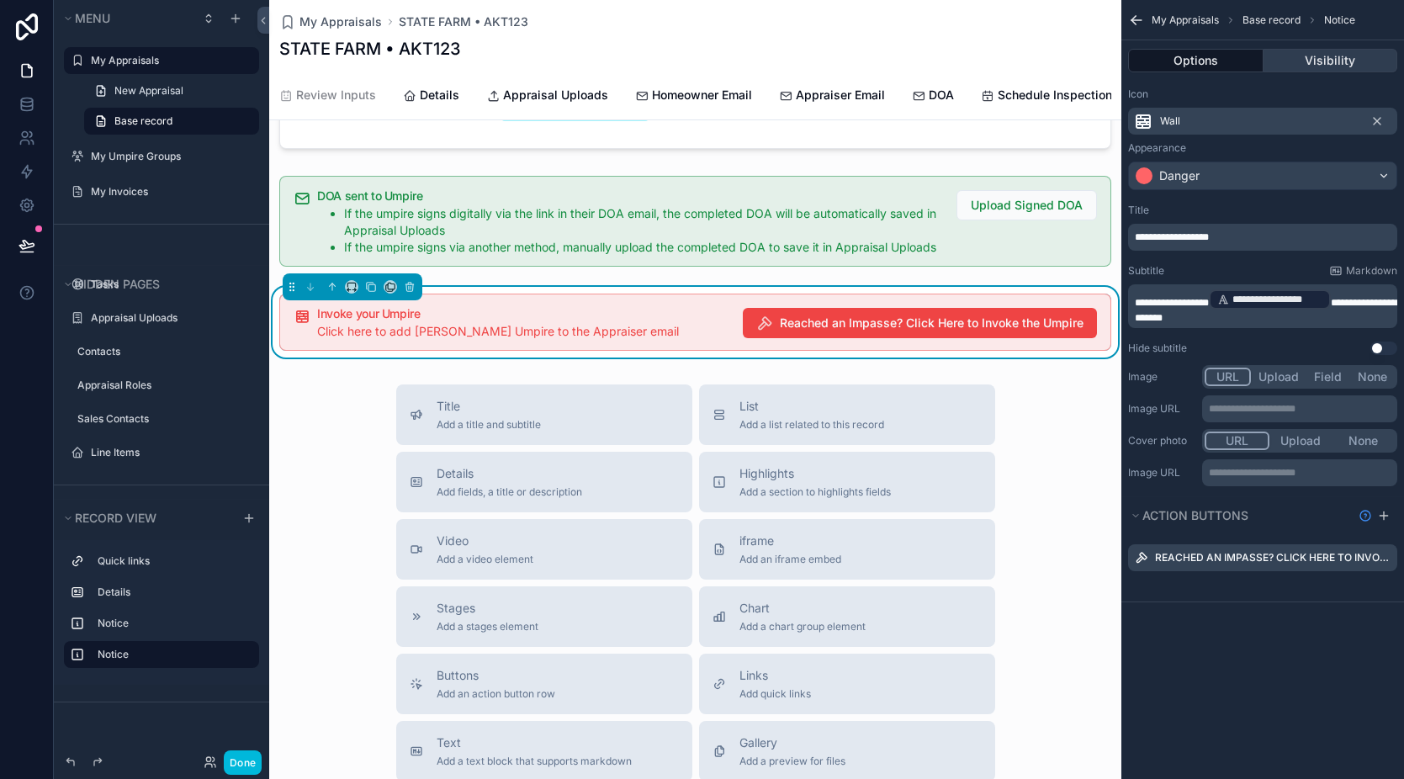
click at [1319, 52] on button "Visibility" at bounding box center [1331, 61] width 135 height 24
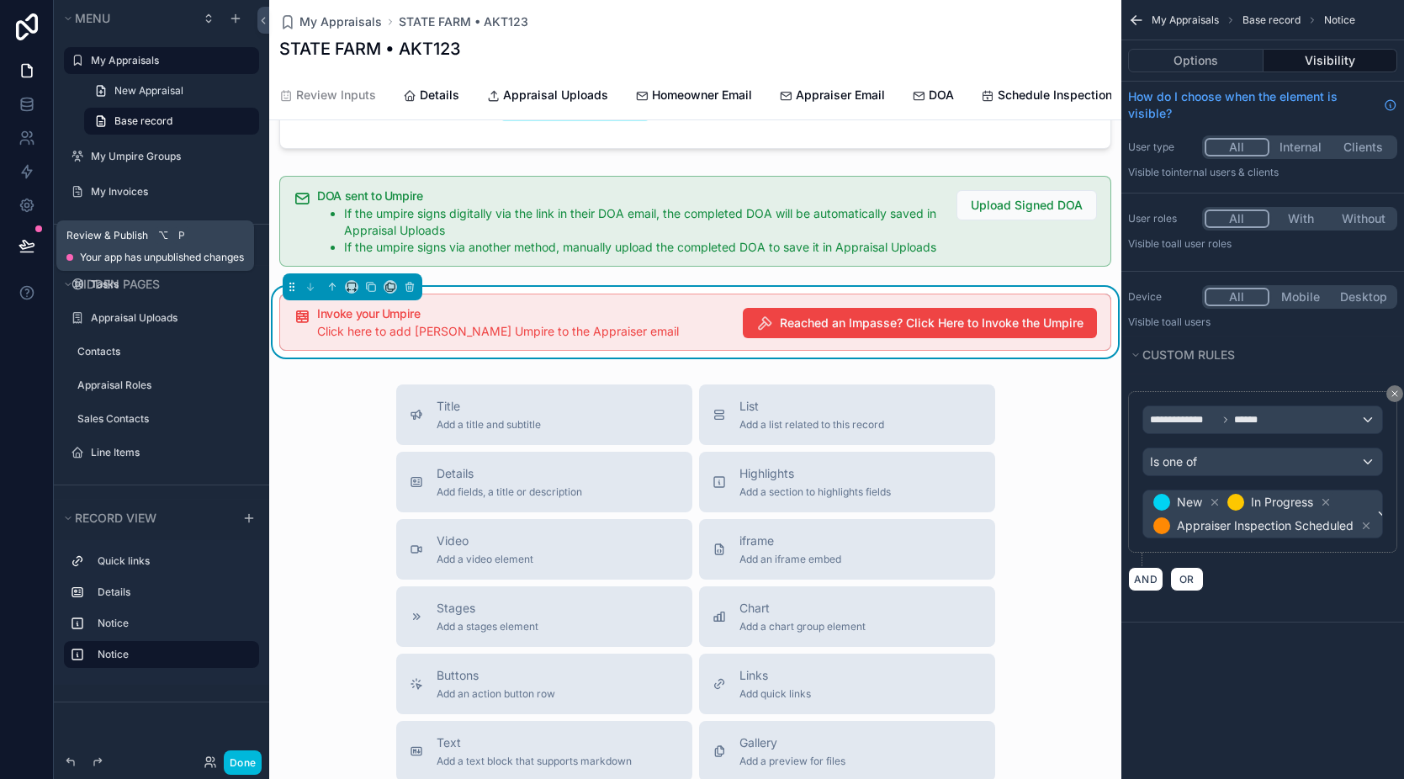
click at [26, 247] on icon at bounding box center [26, 245] width 14 height 8
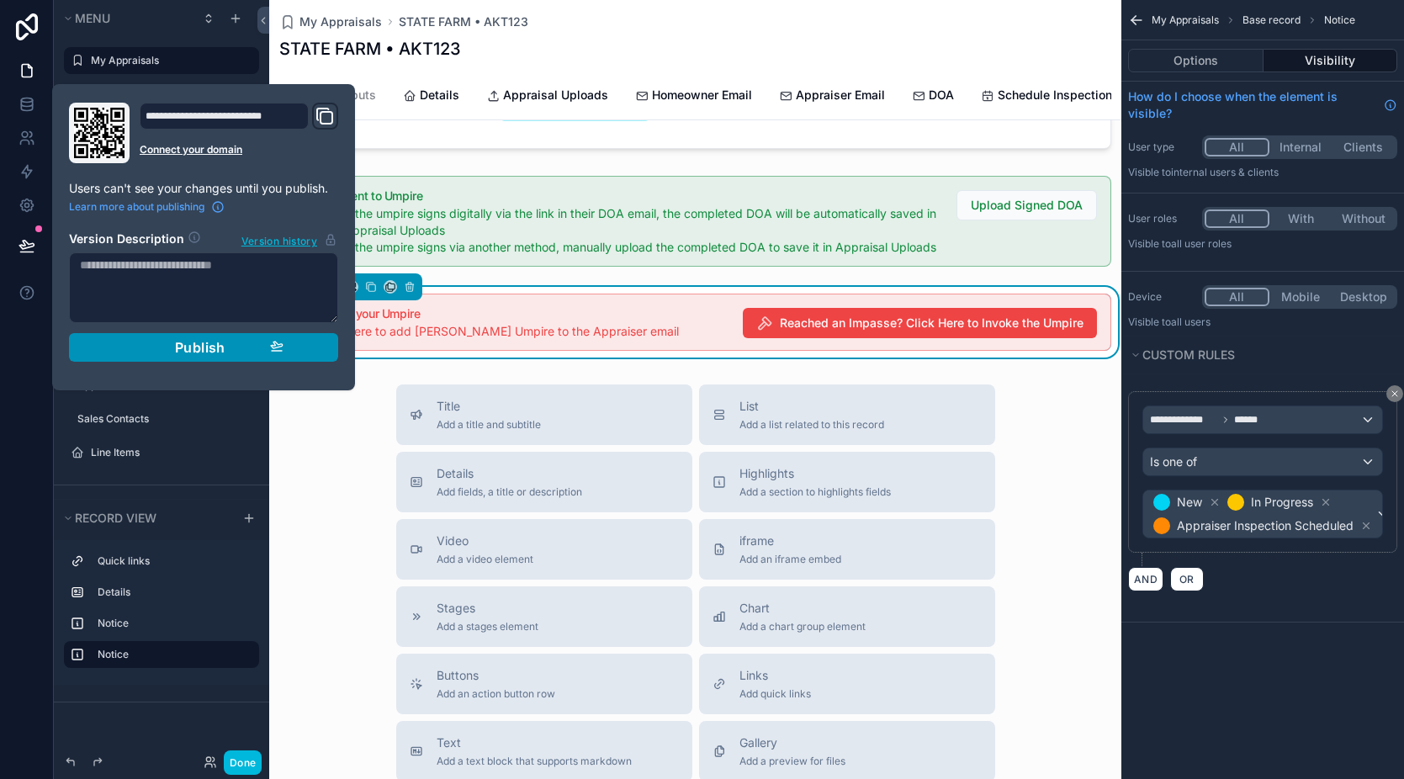
click at [257, 354] on div "Publish" at bounding box center [204, 347] width 160 height 17
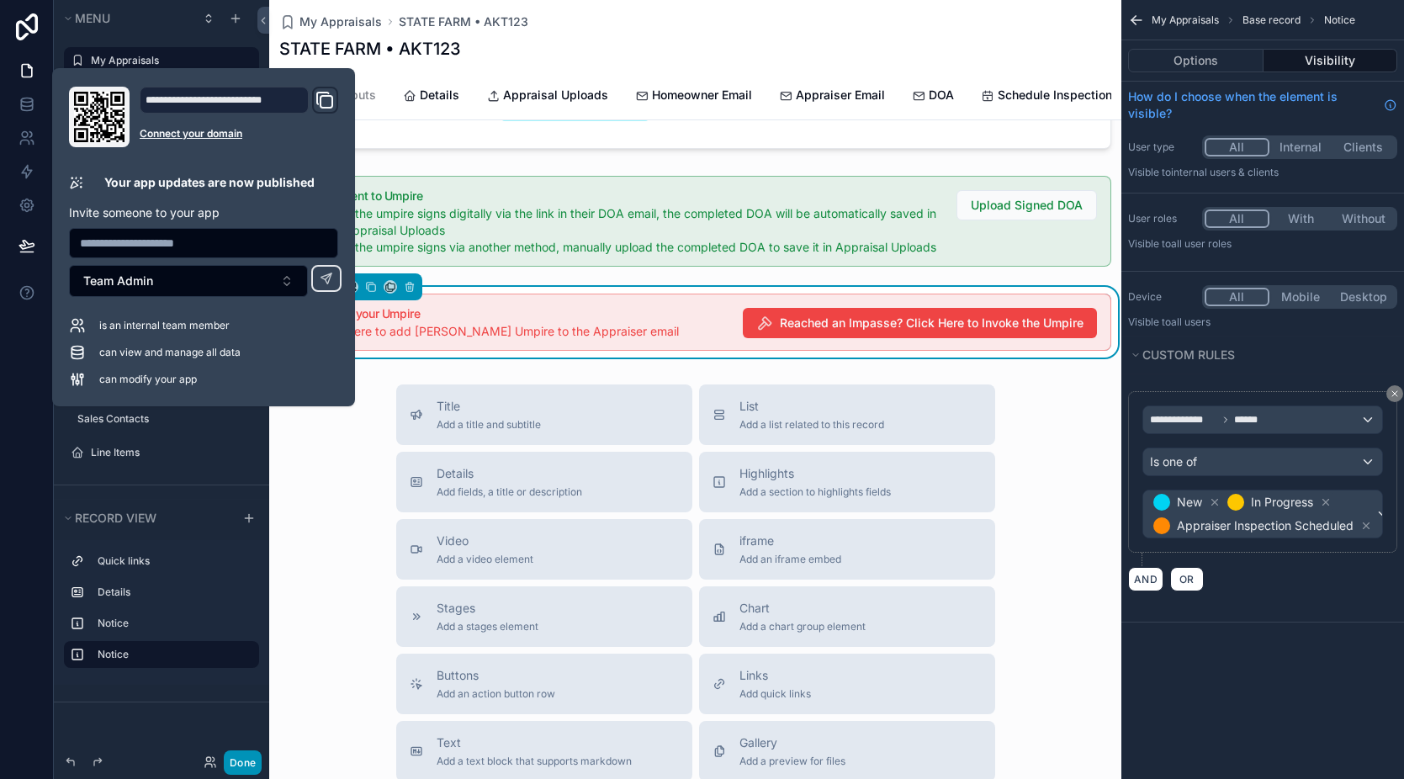
click at [244, 759] on button "Done" at bounding box center [243, 763] width 38 height 24
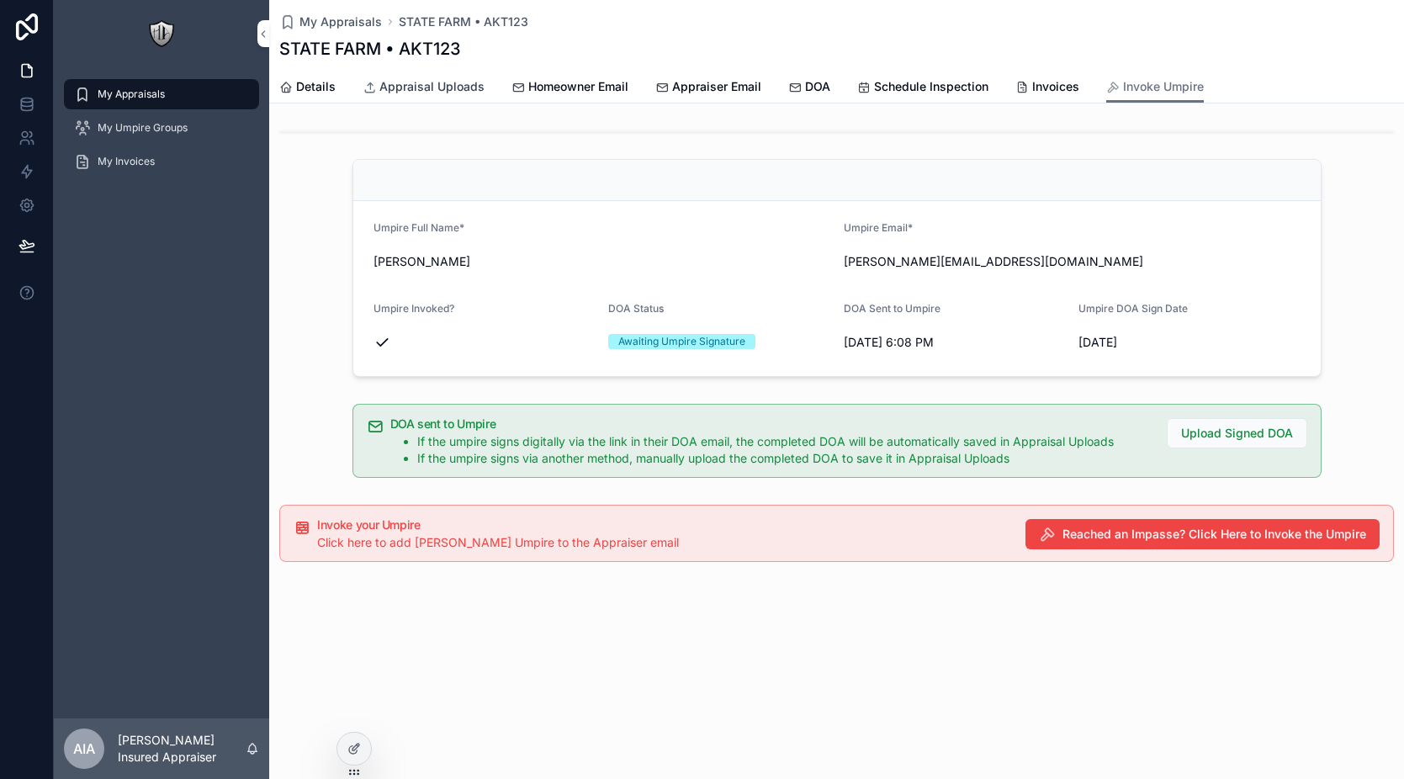
click at [406, 76] on link "Appraisal Uploads" at bounding box center [424, 89] width 122 height 34
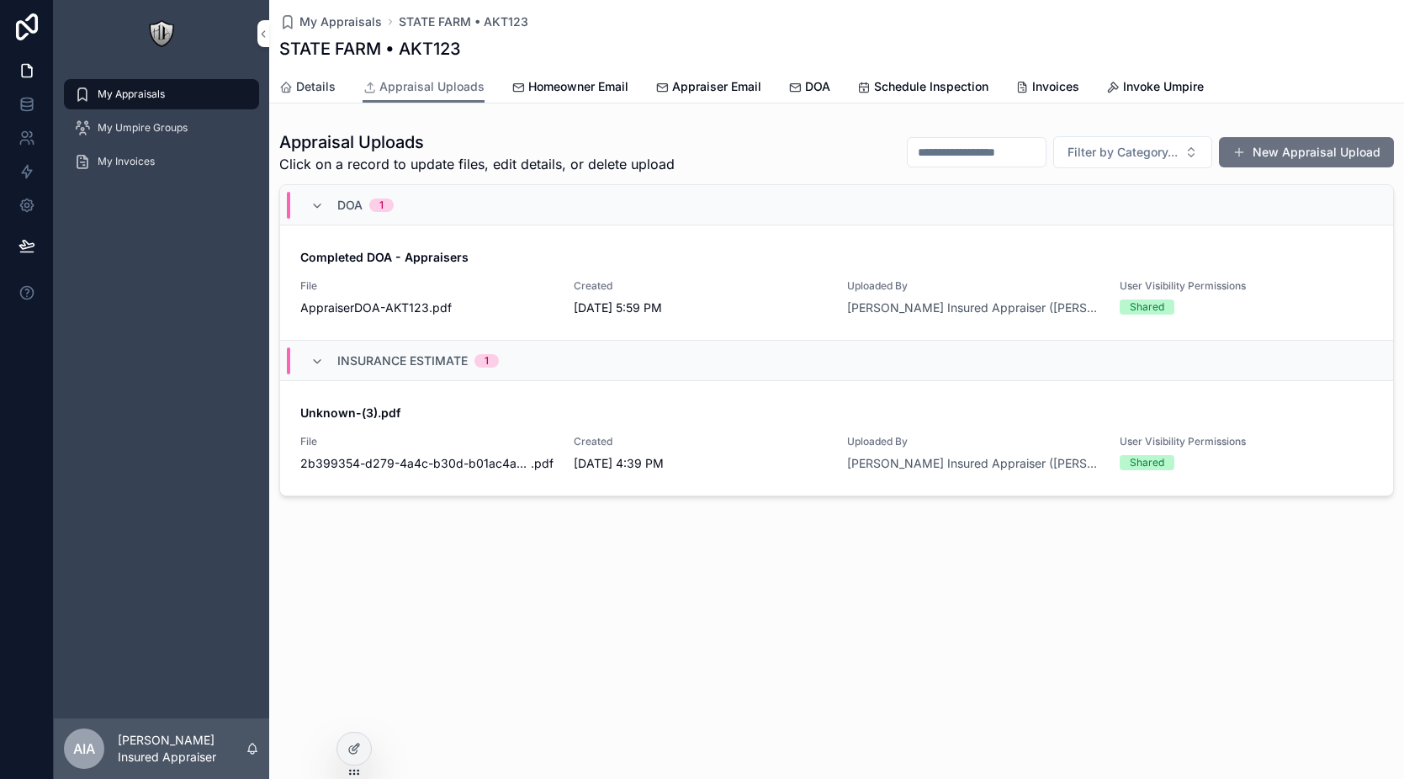
click at [325, 83] on span "Details" at bounding box center [316, 86] width 40 height 17
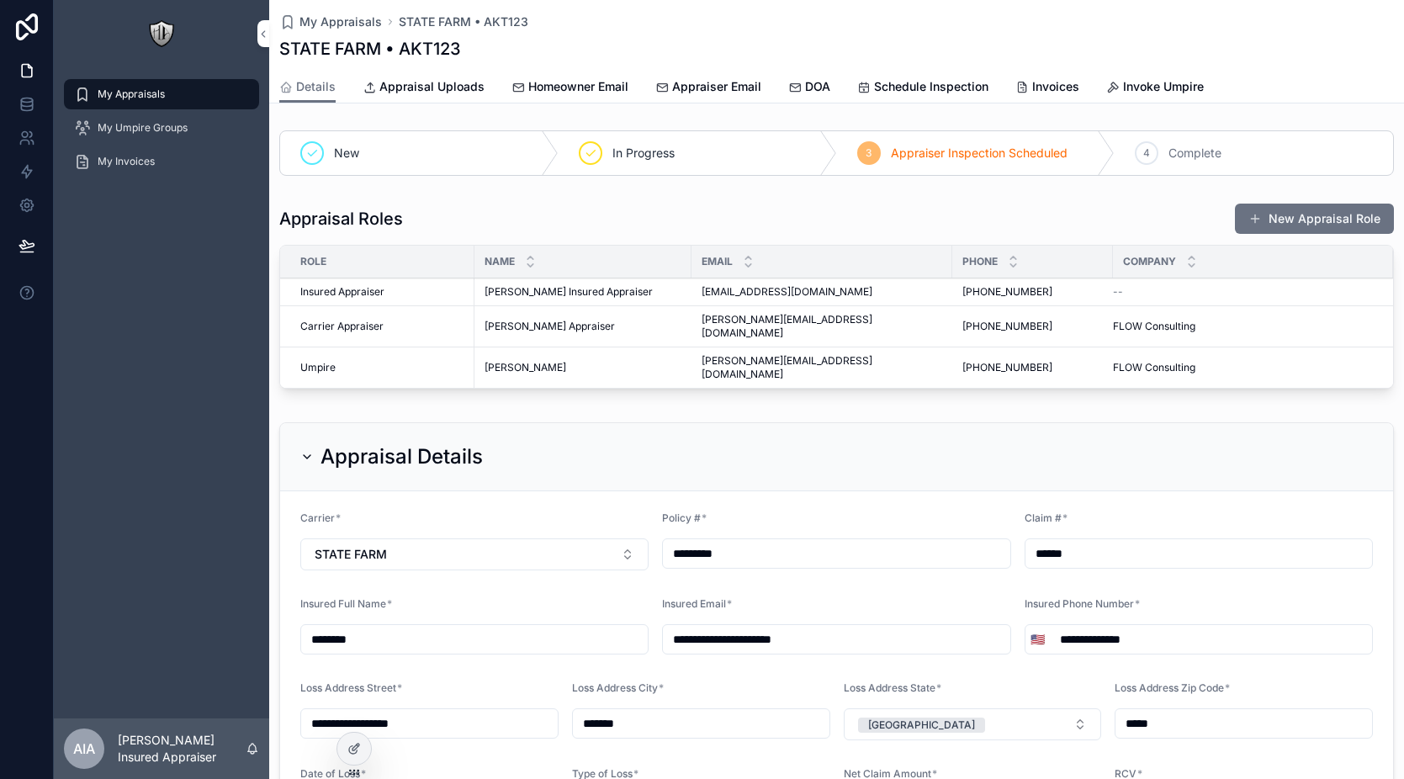
scroll to position [638, 0]
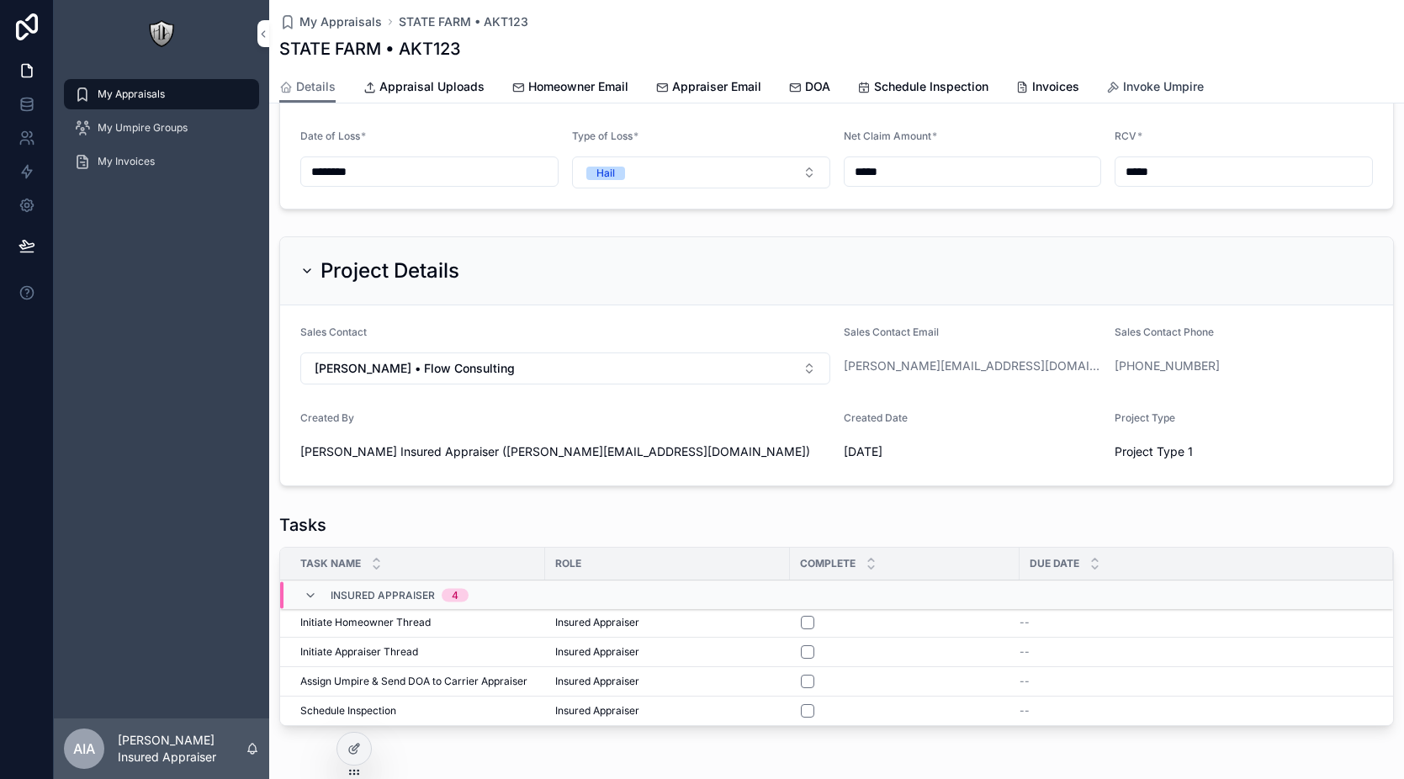
click at [1154, 86] on span "Invoke Umpire" at bounding box center [1163, 86] width 81 height 17
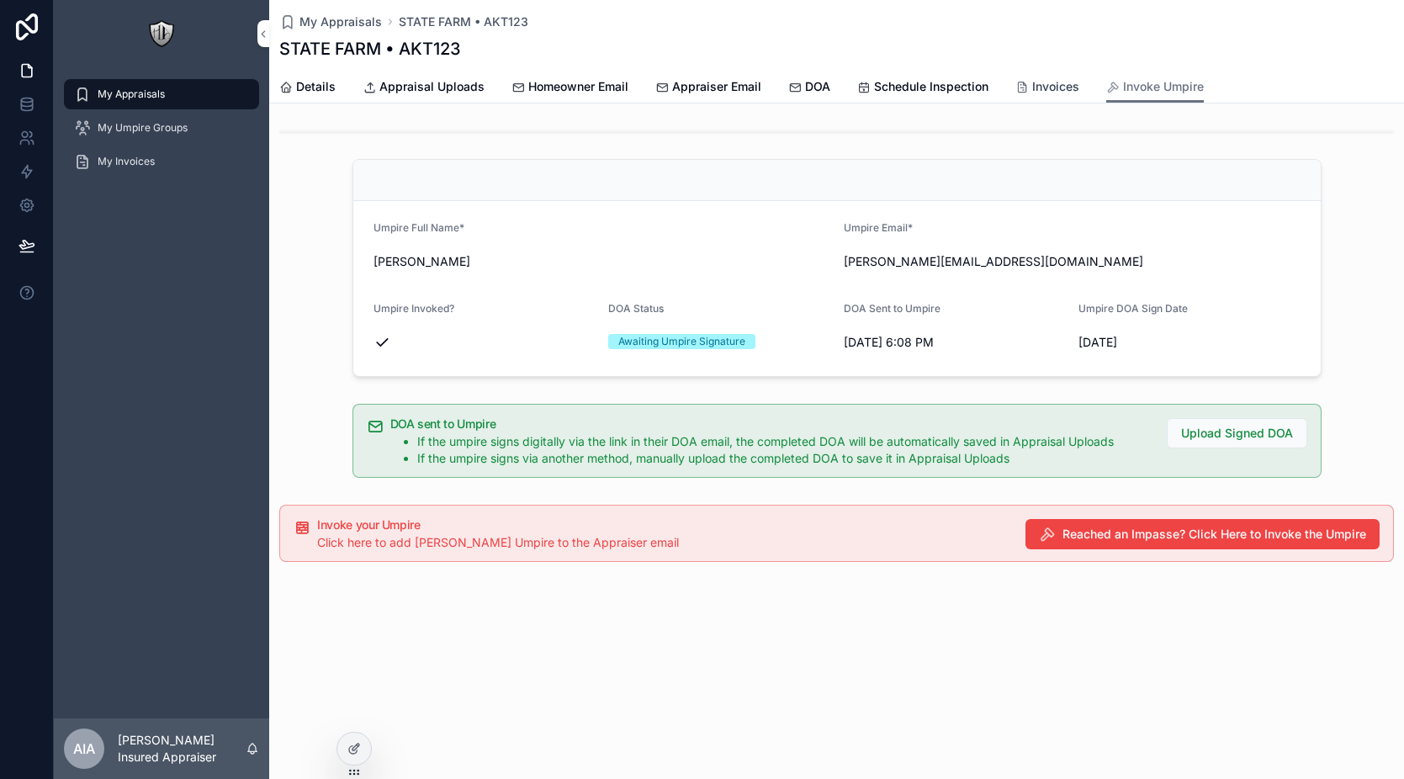
click at [1022, 90] on icon "scrollable content" at bounding box center [1022, 87] width 13 height 13
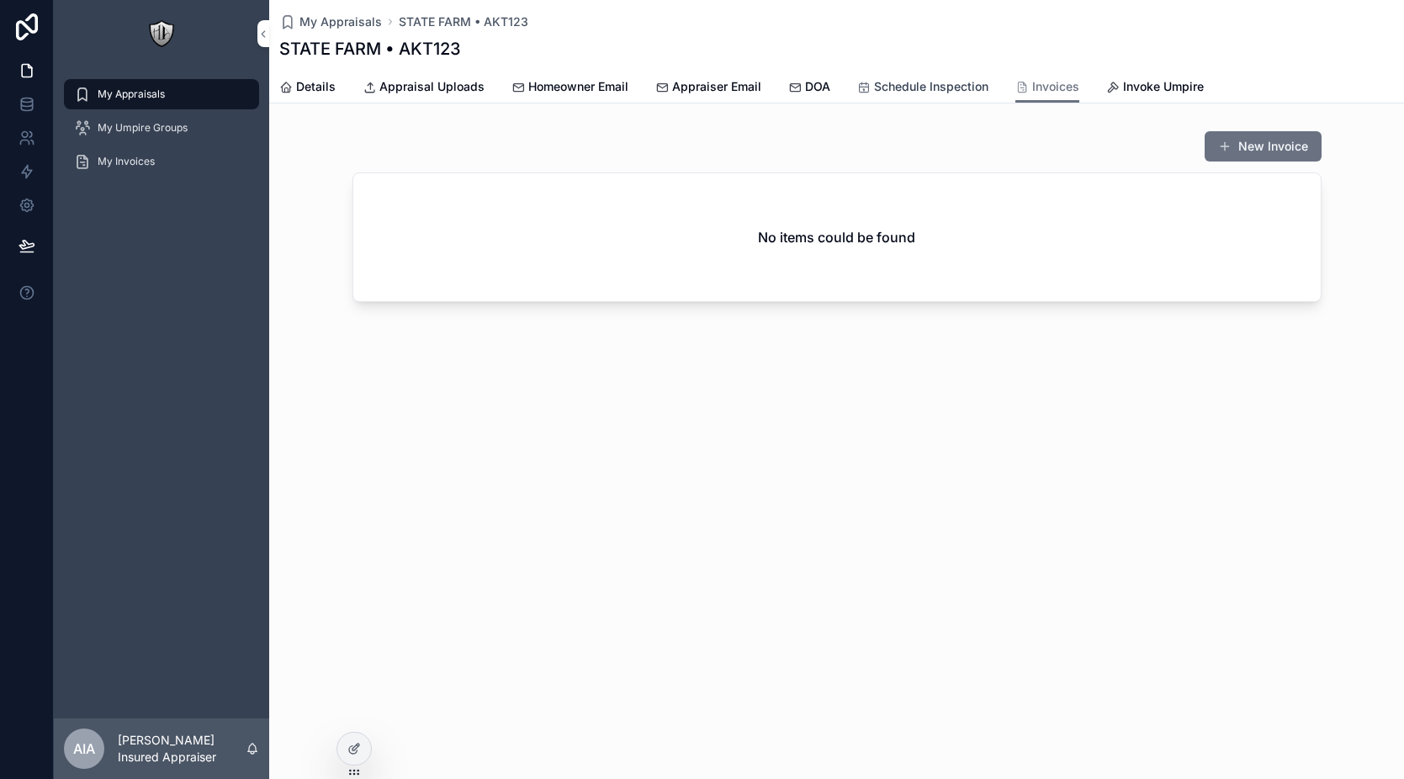
click at [956, 91] on span "Schedule Inspection" at bounding box center [931, 86] width 114 height 17
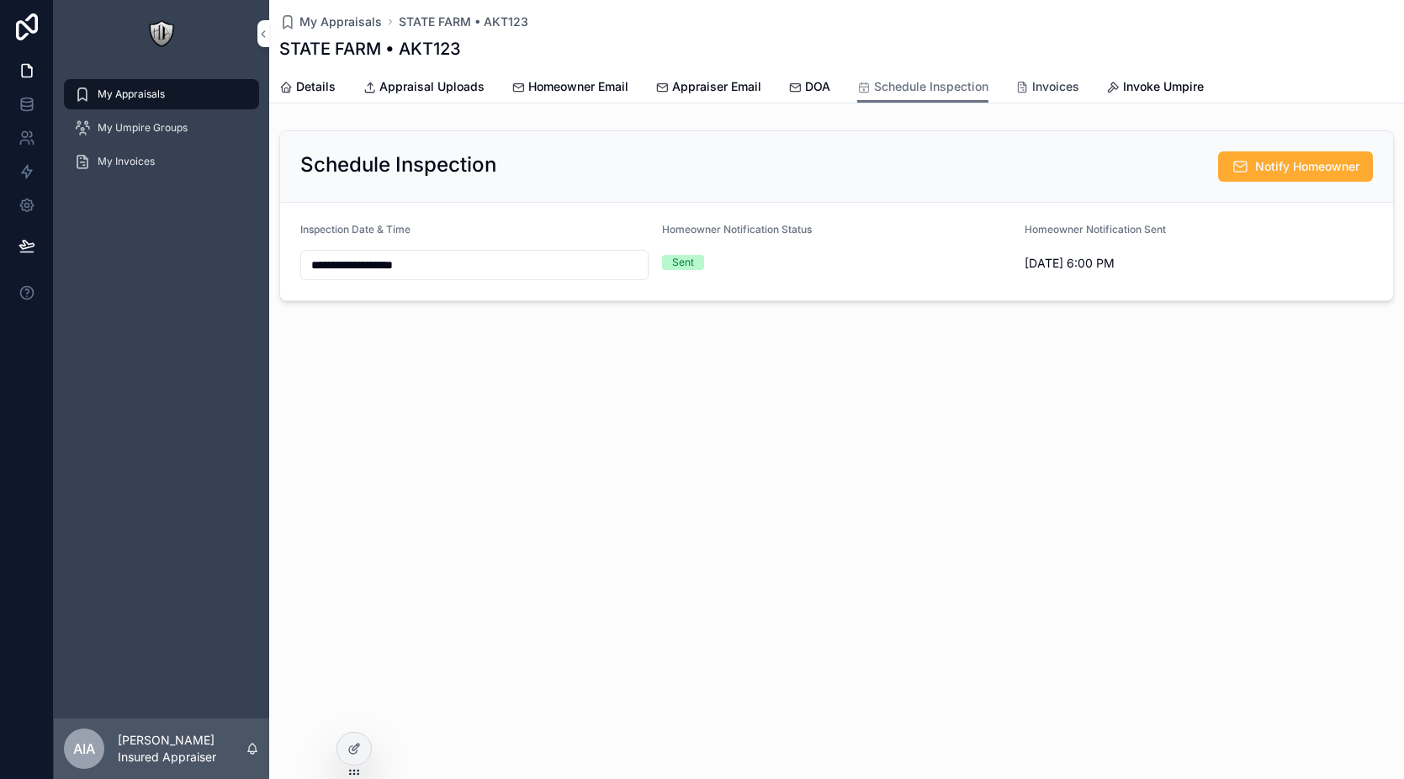
click at [1021, 85] on icon "scrollable content" at bounding box center [1022, 87] width 13 height 13
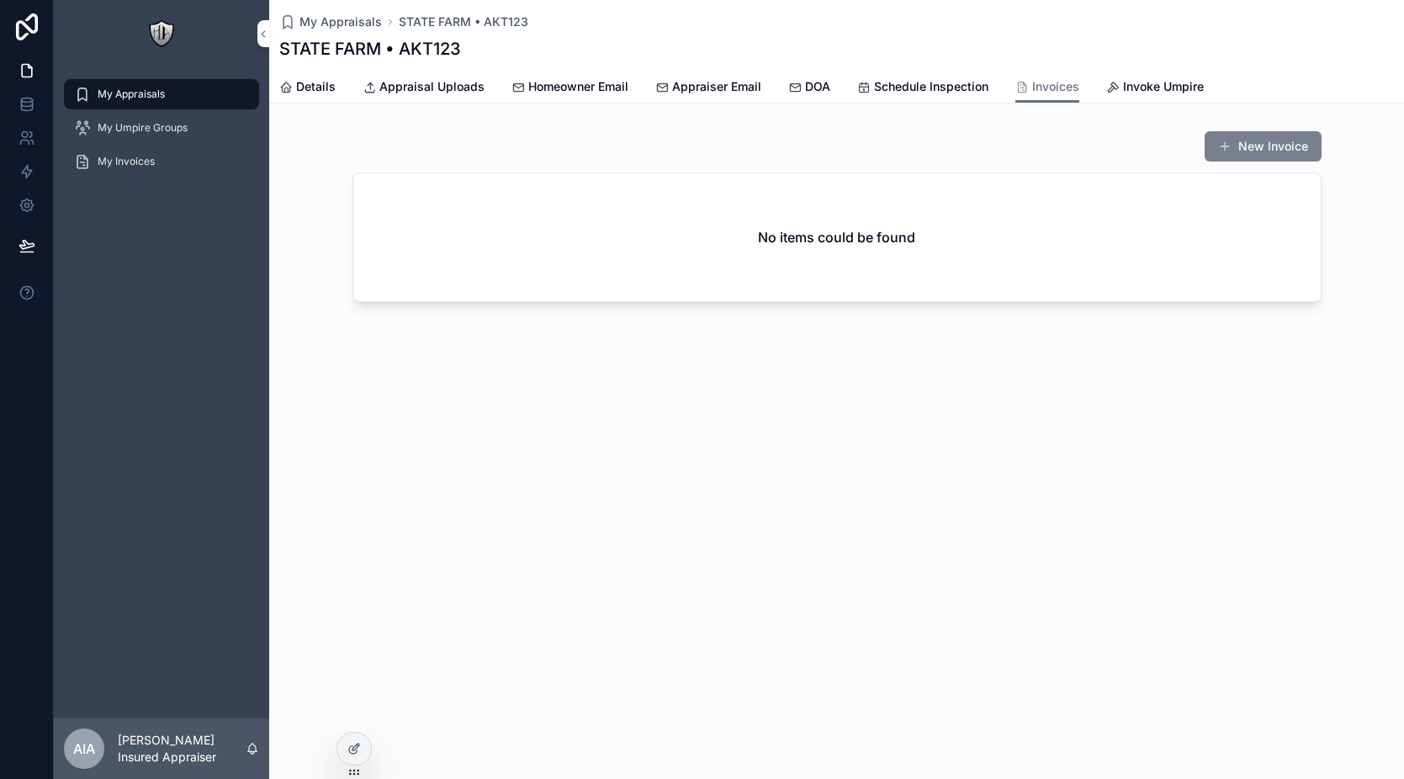
click at [1260, 141] on button "New Invoice" at bounding box center [1263, 146] width 117 height 30
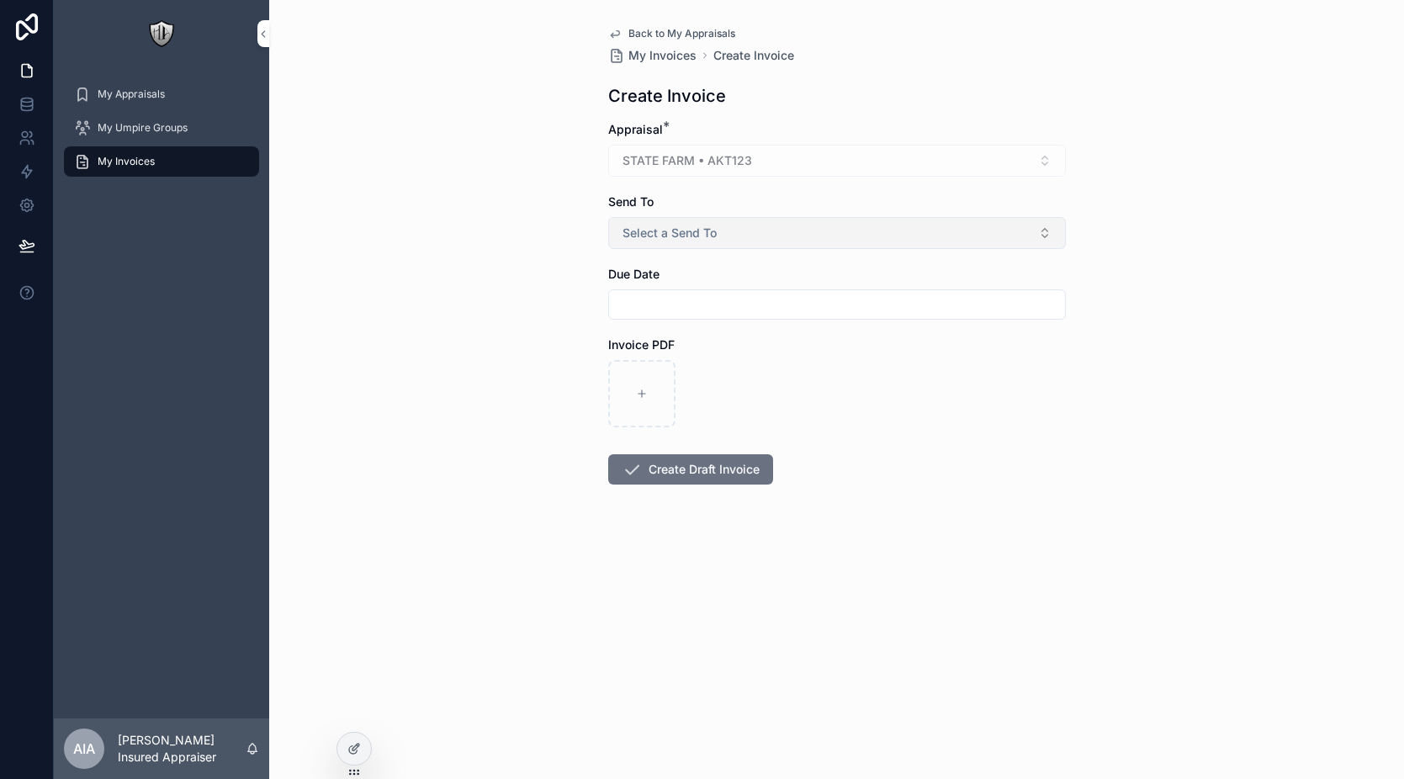
click at [731, 237] on button "Select a Send To" at bounding box center [837, 233] width 458 height 32
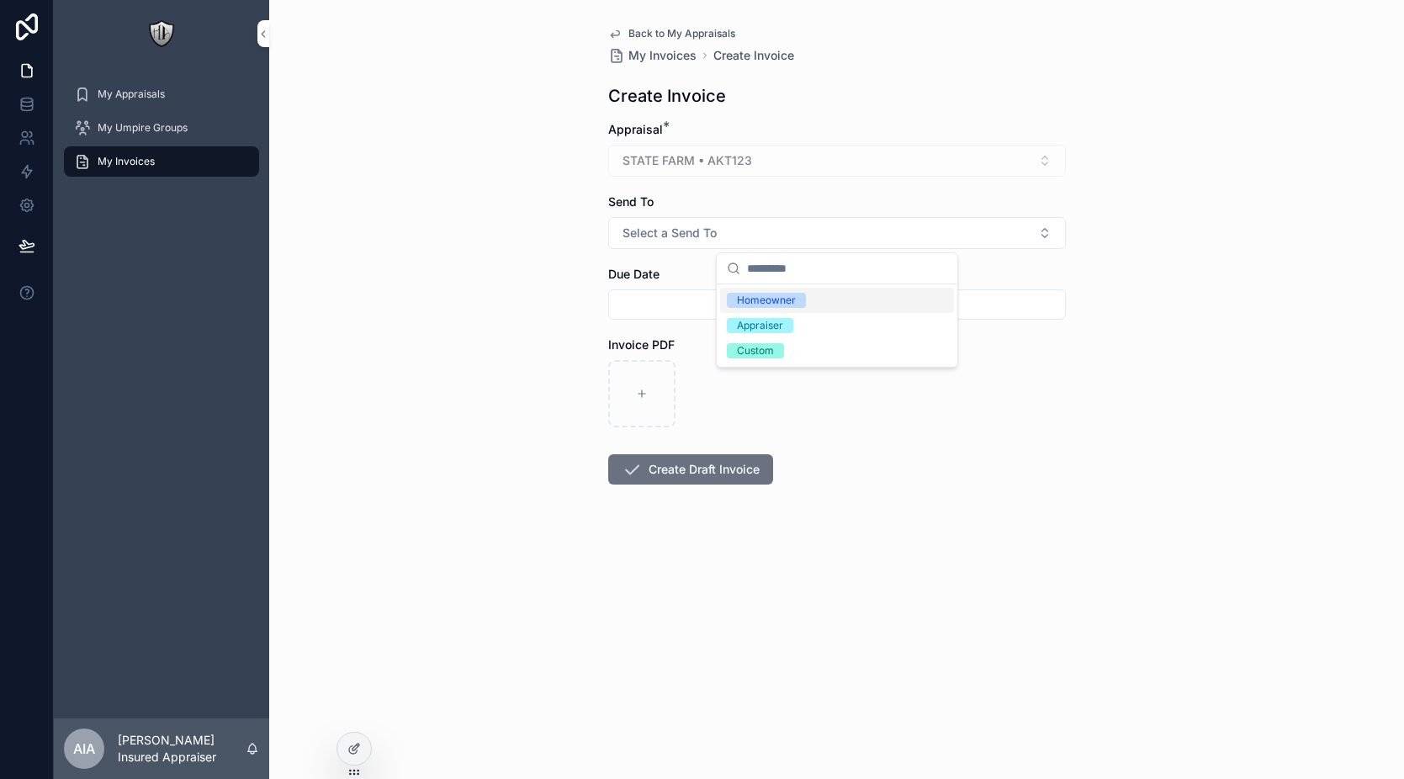
click at [514, 224] on div "Back to My Appraisals My Invoices Create Invoice Create Invoice Appraisal * STA…" at bounding box center [836, 389] width 1135 height 779
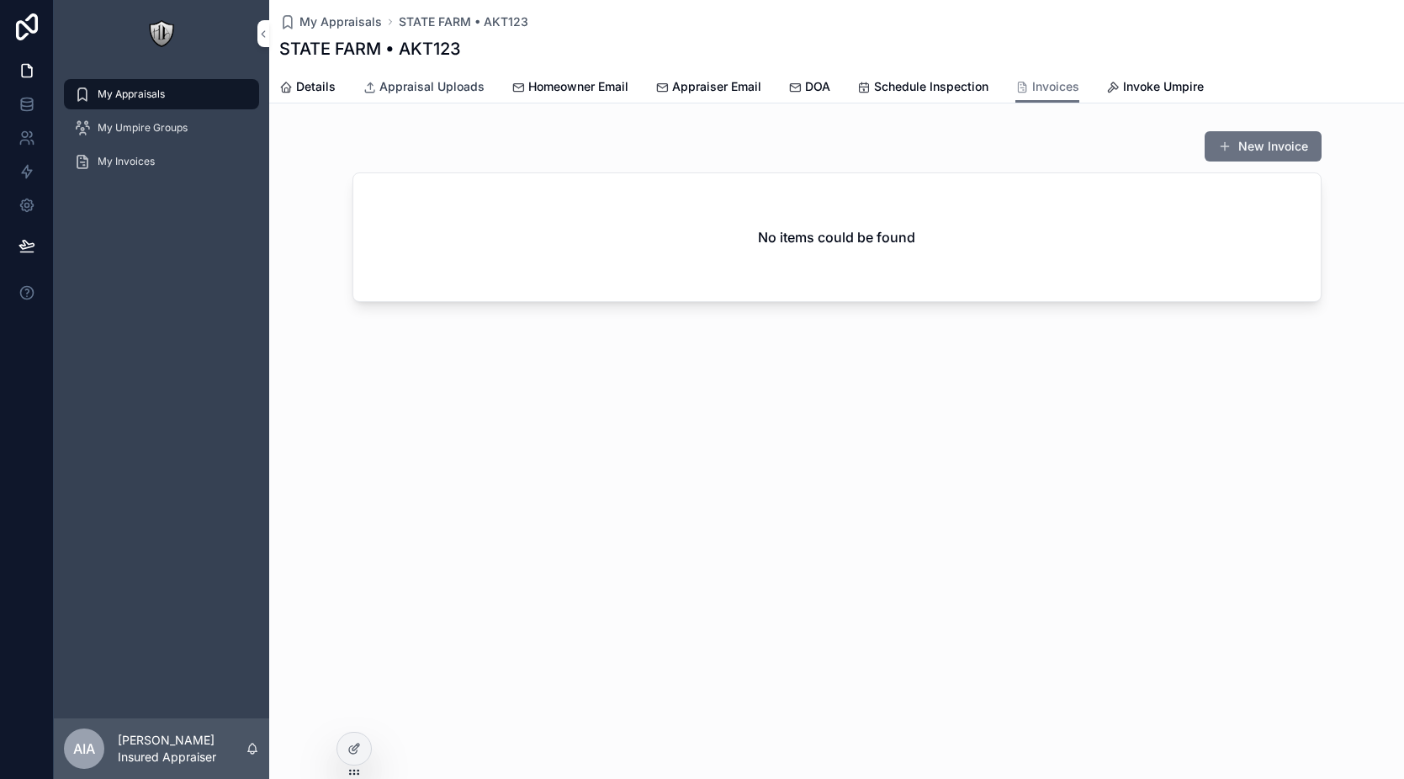
click at [458, 94] on span "Appraisal Uploads" at bounding box center [431, 86] width 105 height 17
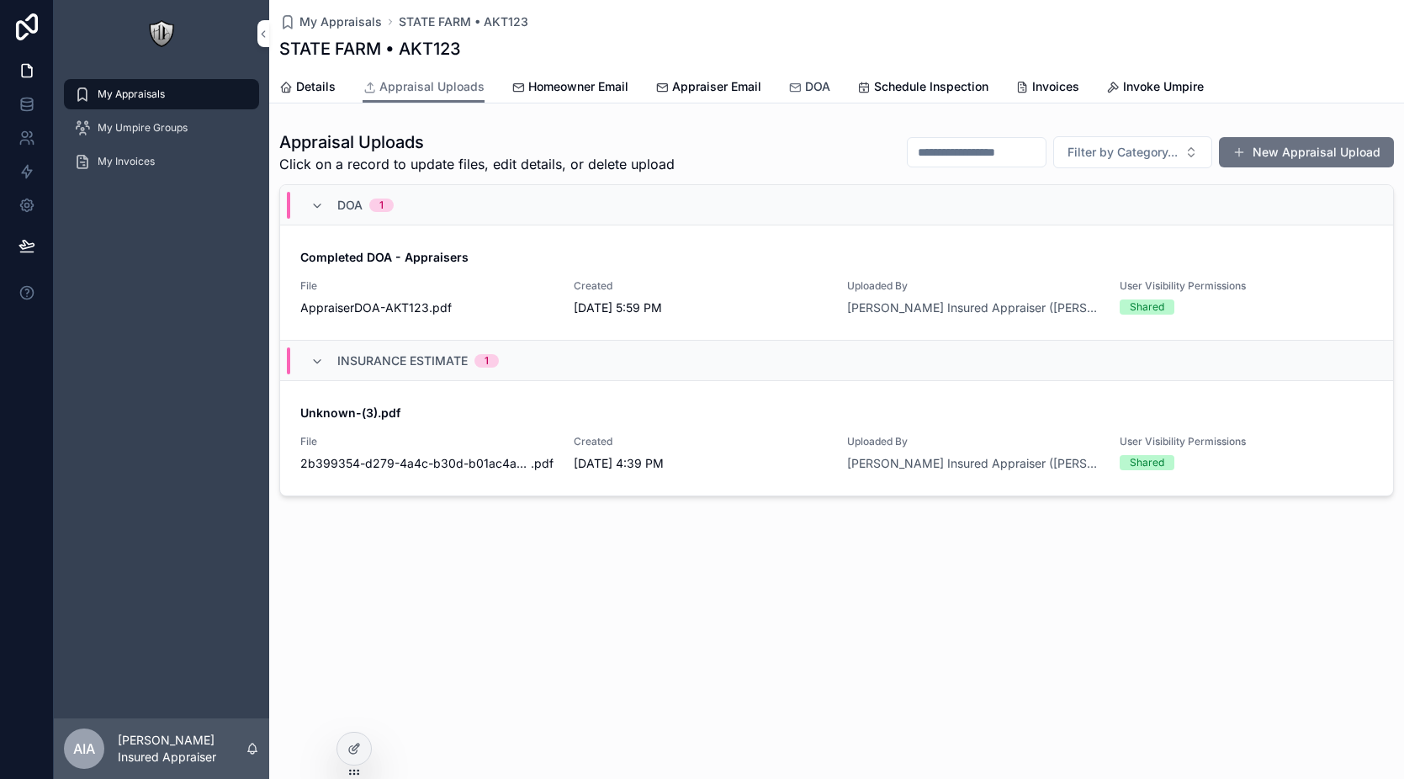
click at [799, 92] on icon "scrollable content" at bounding box center [794, 87] width 13 height 13
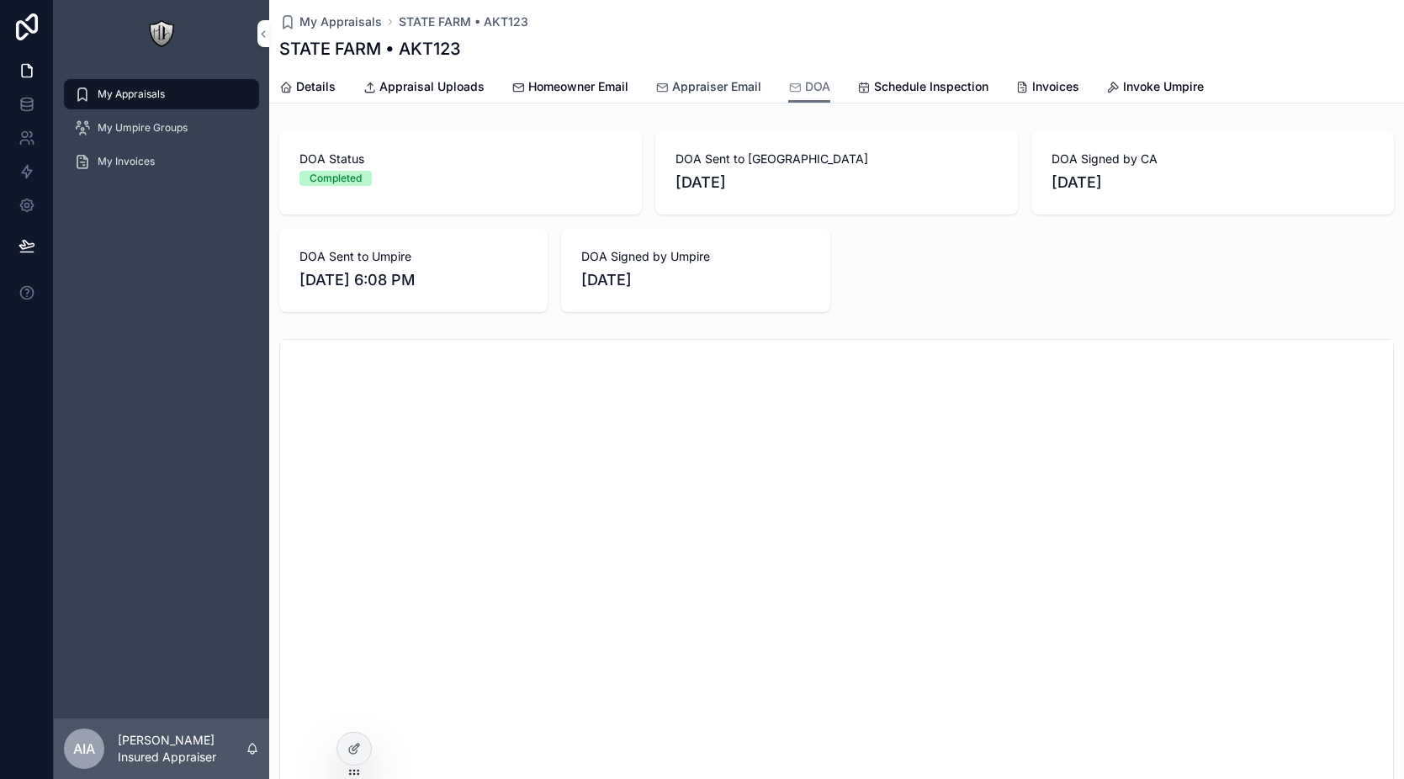
click at [692, 88] on span "Appraiser Email" at bounding box center [716, 86] width 89 height 17
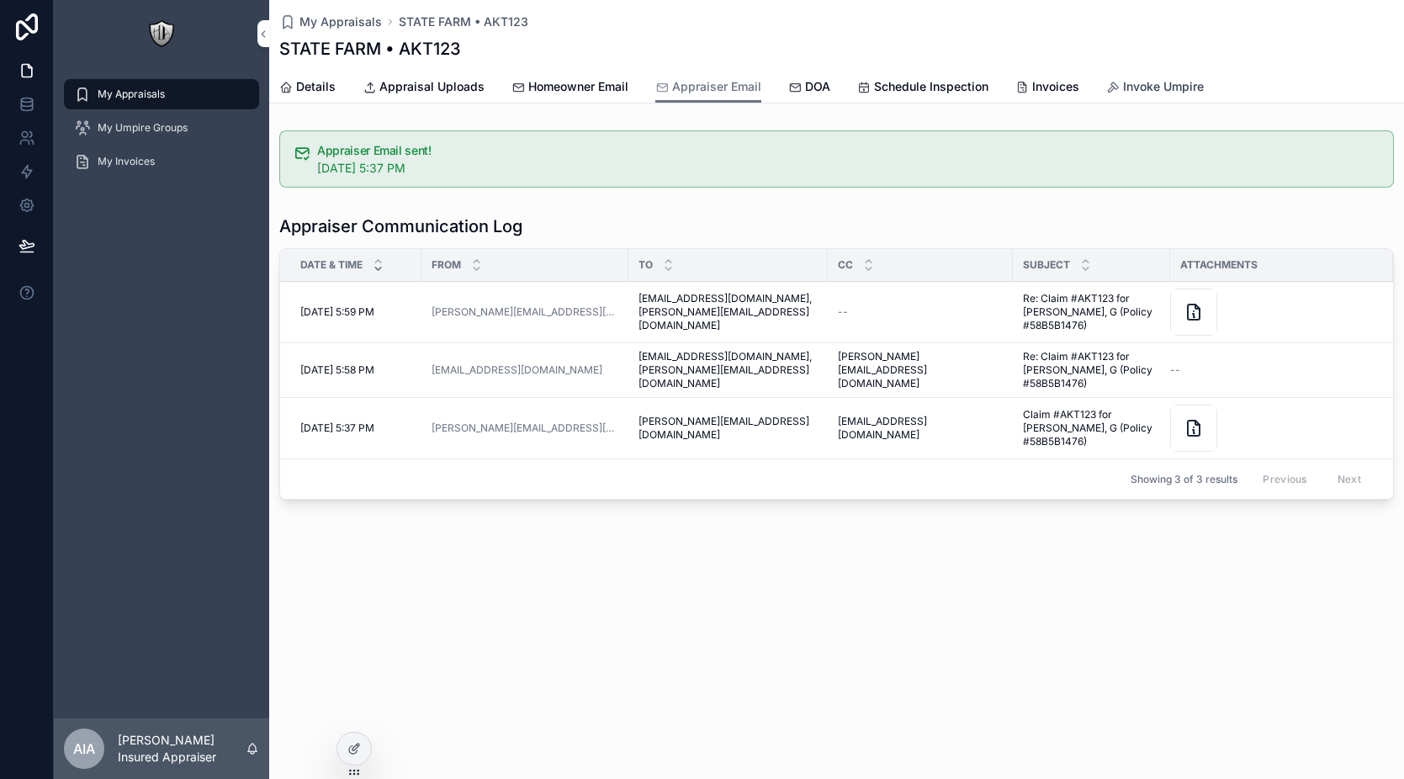
click at [1123, 84] on span "Invoke Umpire" at bounding box center [1163, 86] width 81 height 17
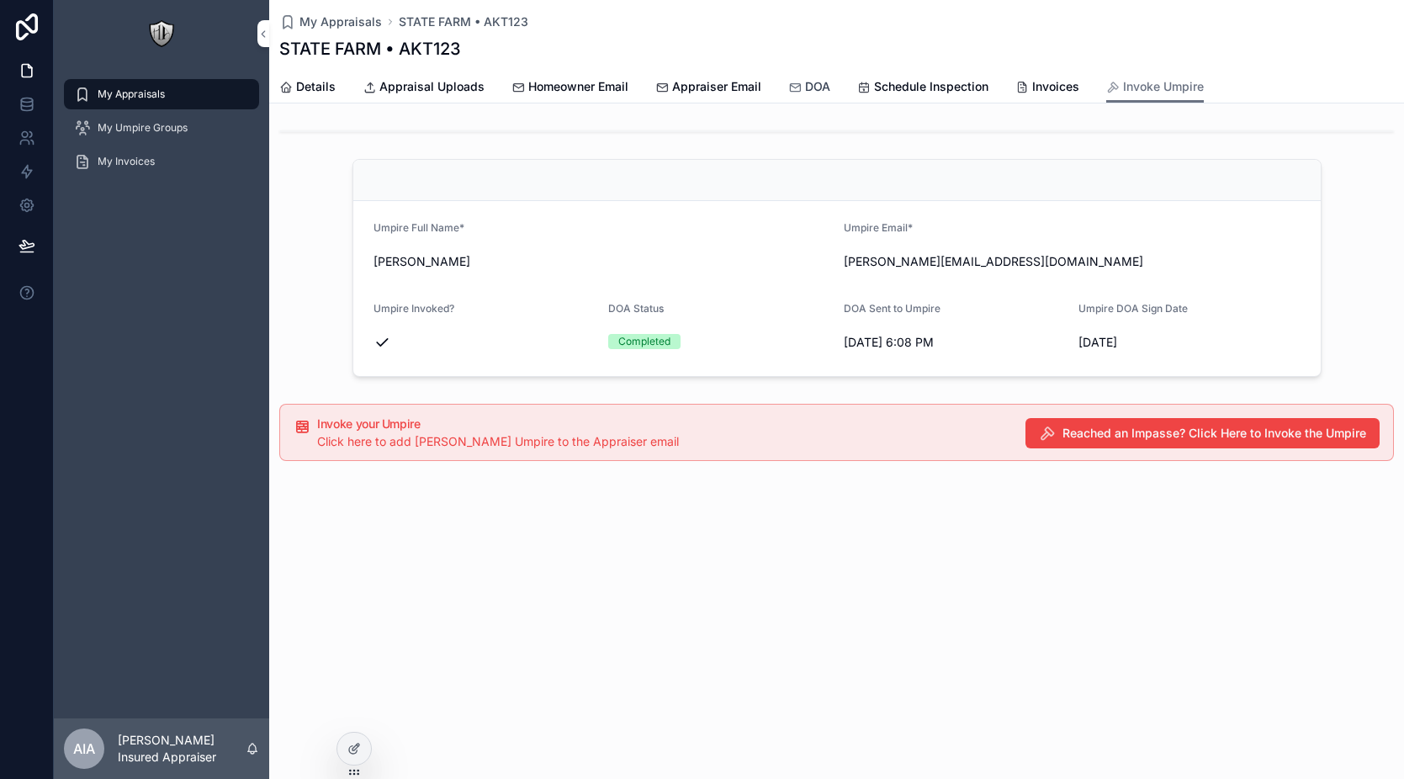
click at [805, 91] on span "DOA" at bounding box center [817, 86] width 25 height 17
